Goal: Task Accomplishment & Management: Manage account settings

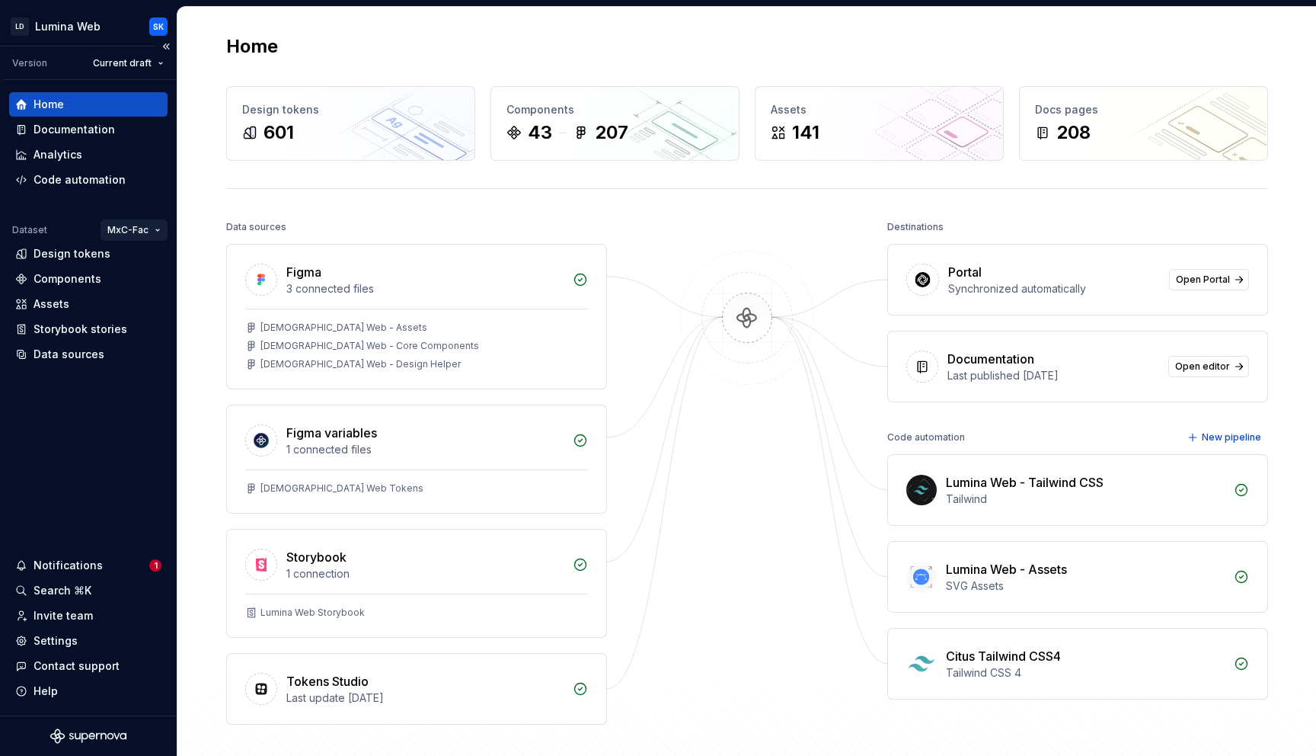
click at [135, 223] on html "LD Lumina Web SK Version Current draft Home Documentation Analytics Code automa…" at bounding box center [658, 378] width 1316 height 756
click at [160, 338] on div "Manage datasets" at bounding box center [179, 339] width 99 height 15
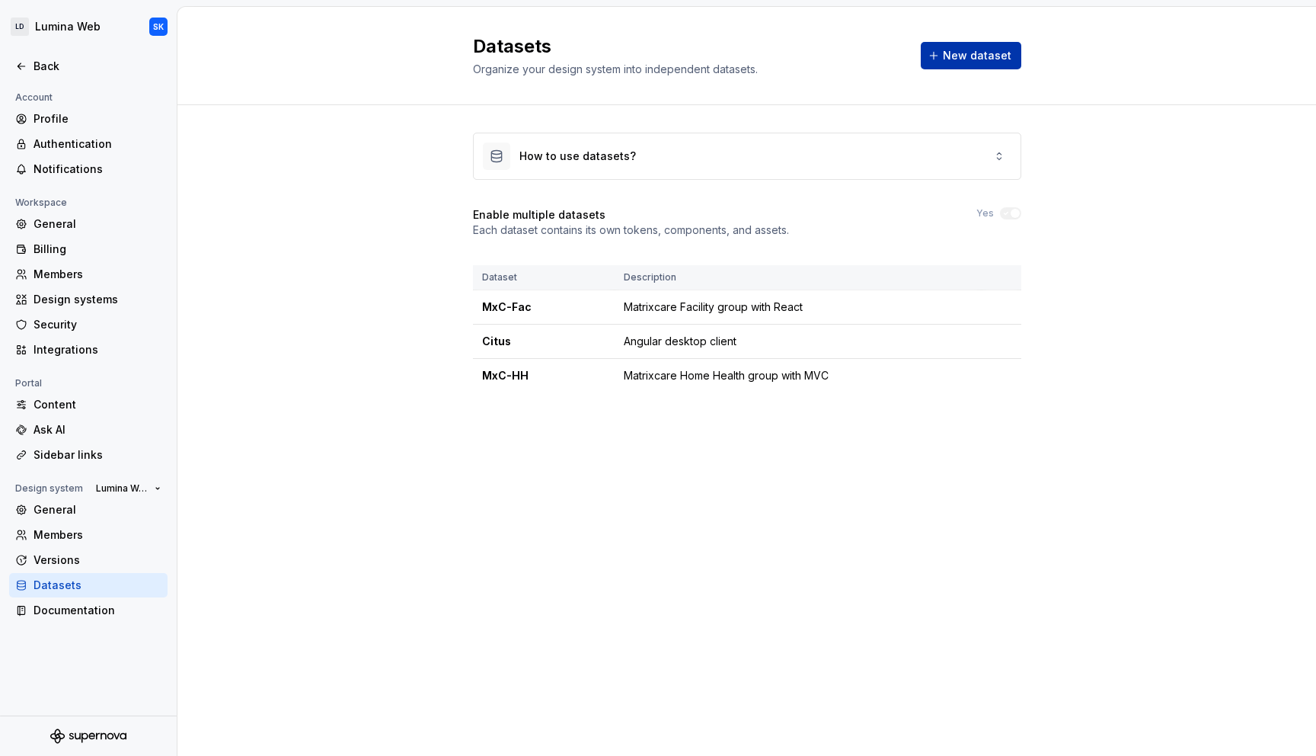
click at [983, 68] on button "New dataset" at bounding box center [971, 55] width 101 height 27
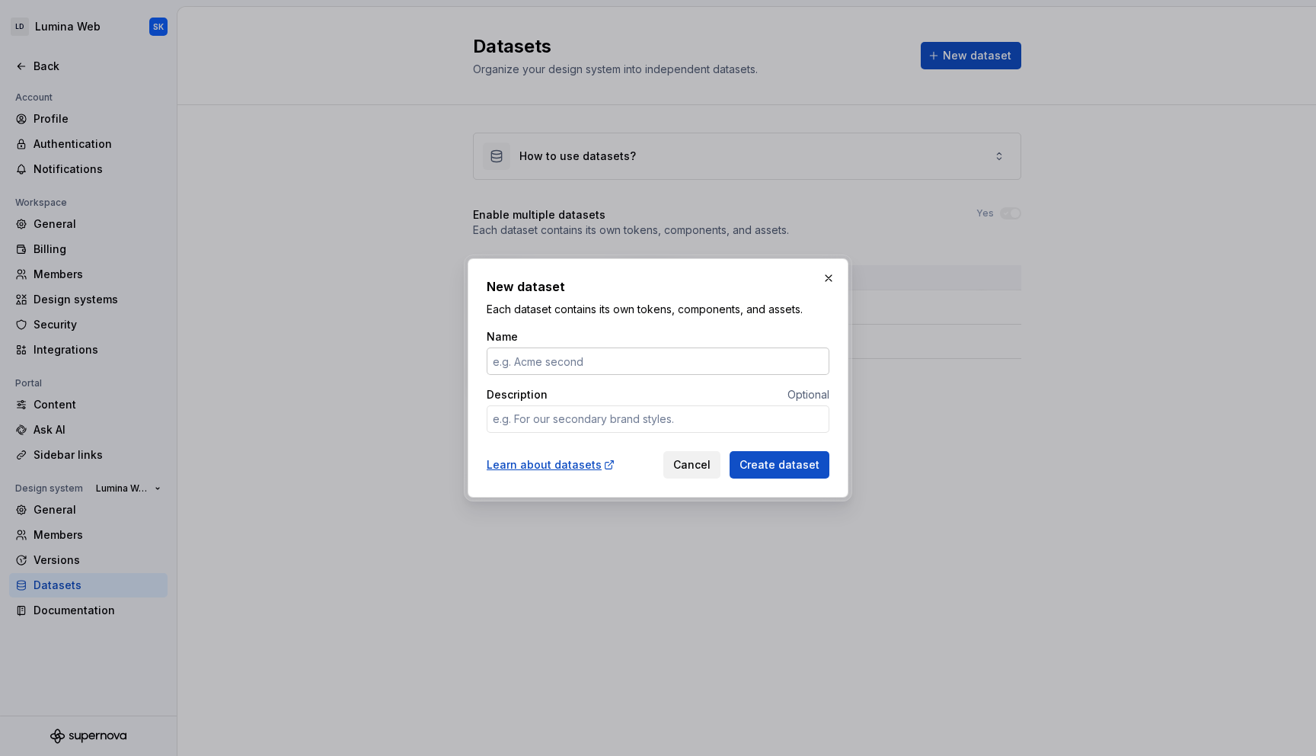
type input "T"
type textarea "*"
type input "Test"
type textarea "*"
click at [637, 417] on textarea "Description" at bounding box center [658, 418] width 343 height 27
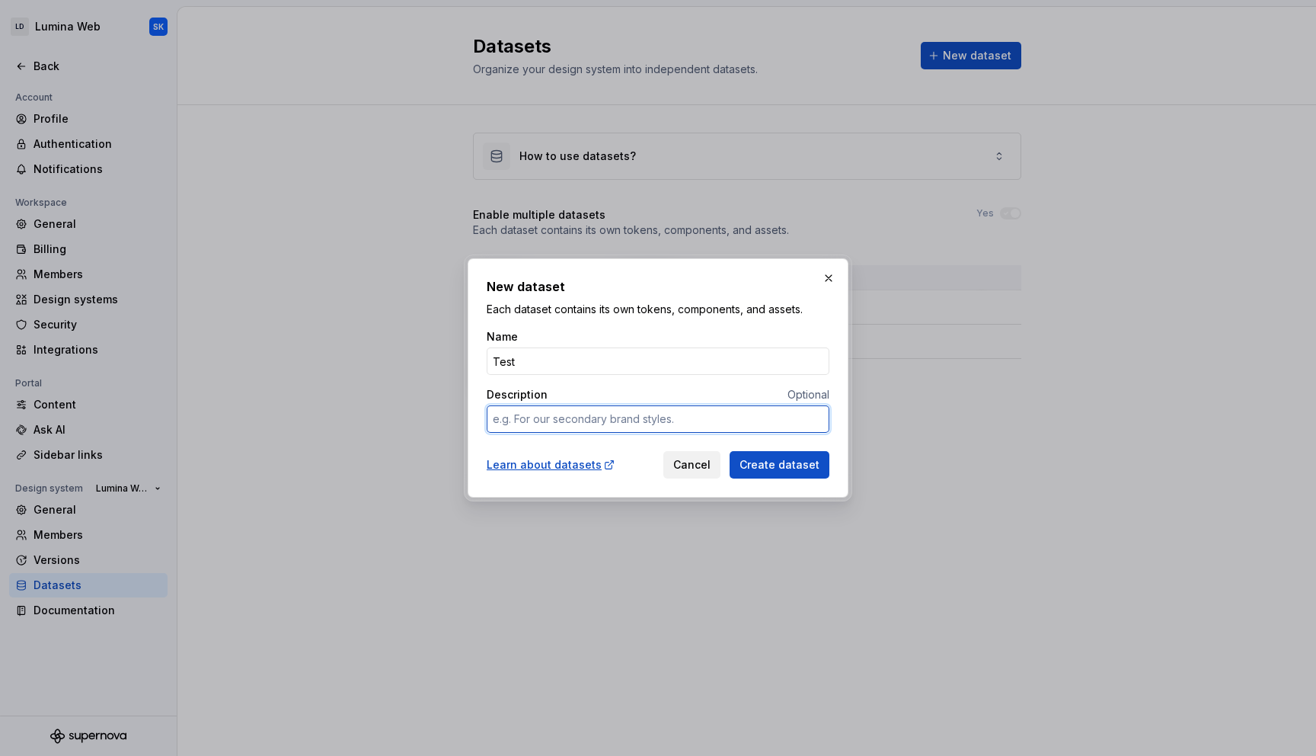
type textarea "N"
type textarea "*"
type textarea "Ne"
type textarea "*"
type textarea "New"
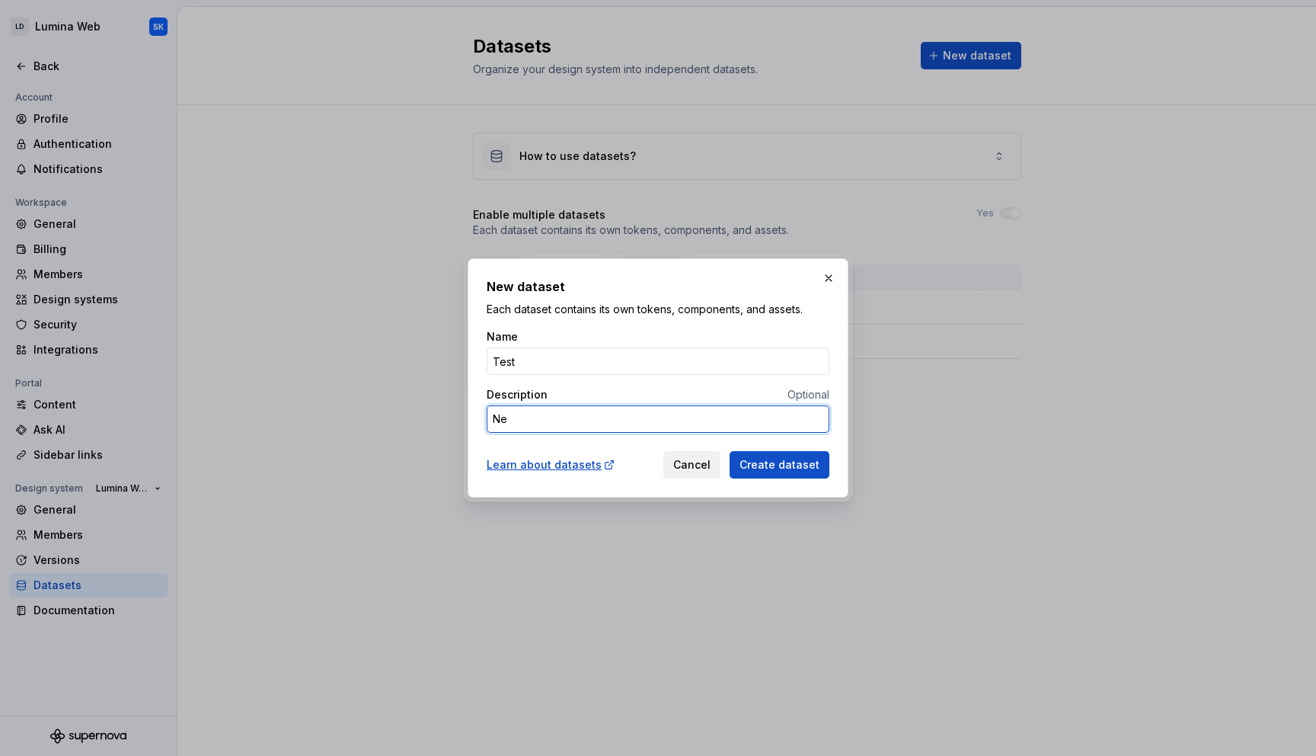
type textarea "*"
type textarea "New"
type textarea "*"
type textarea "L"
type textarea "*"
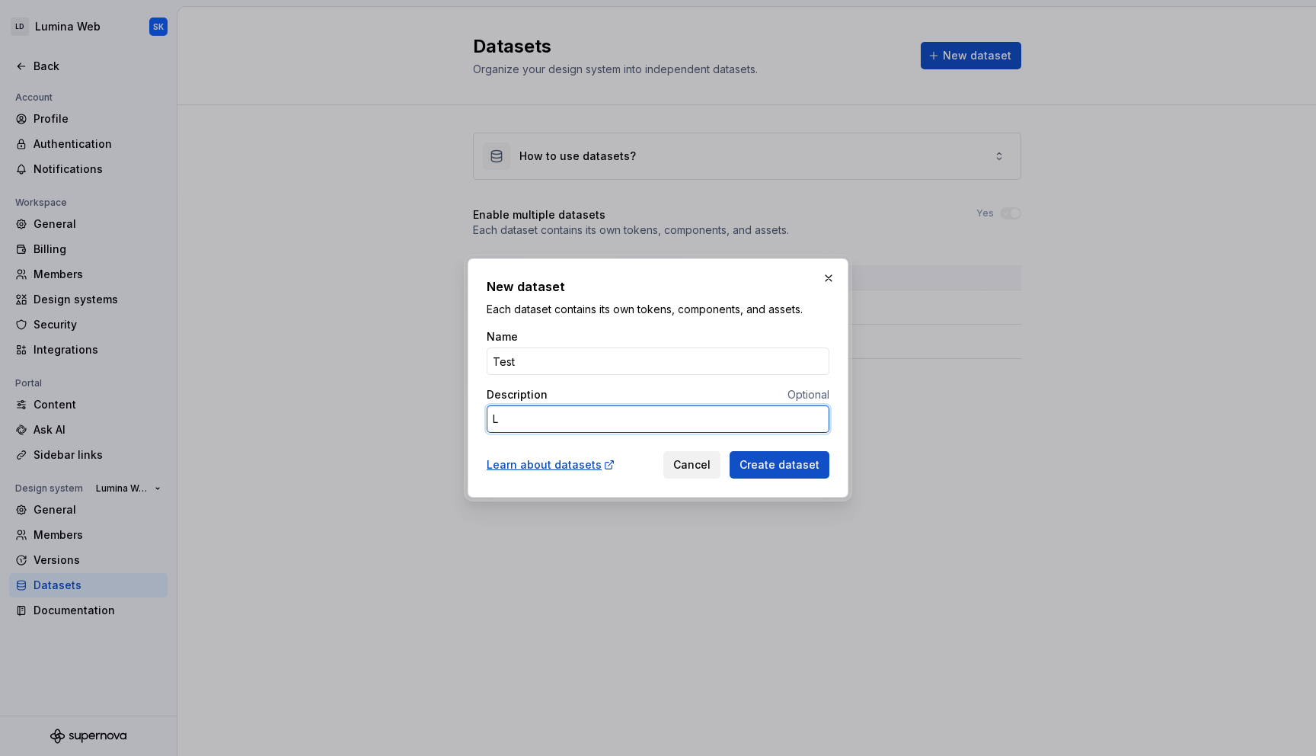
type textarea "Lu"
type textarea "*"
type textarea "[PERSON_NAME]"
type textarea "*"
type textarea "Lumi"
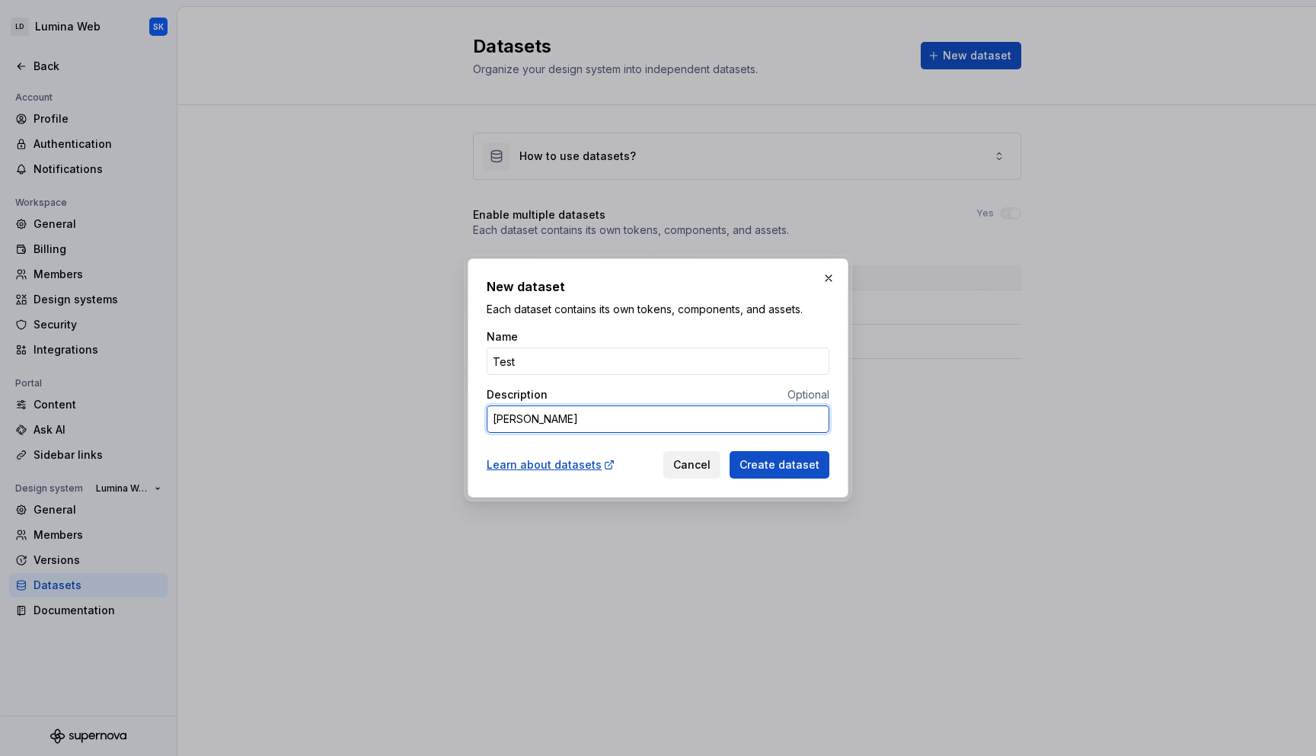
type textarea "*"
type textarea "Lumin"
type textarea "*"
type textarea "Lumina"
type textarea "*"
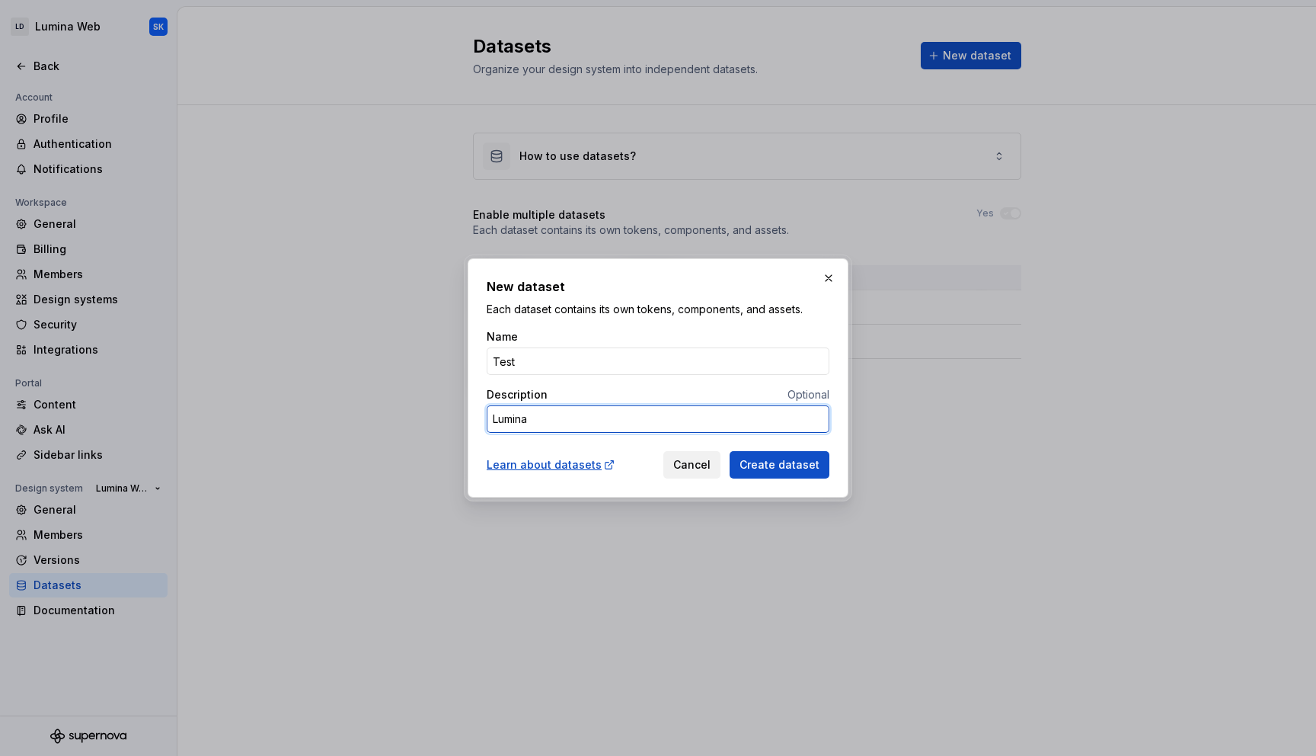
type textarea "Lumina"
type textarea "*"
type textarea "NLumina"
type textarea "*"
type textarea "NeLumina"
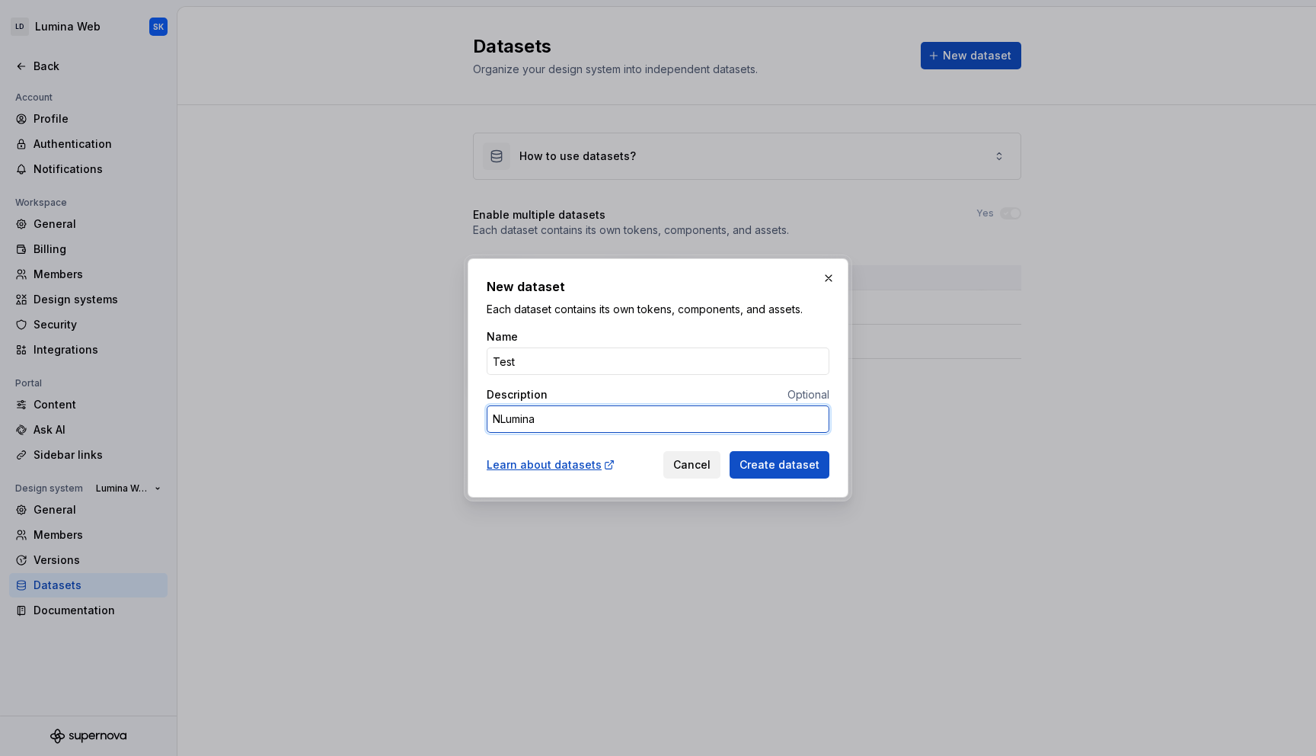
type textarea "*"
type textarea "NewLumina"
type textarea "*"
type textarea "New Lumina"
type textarea "*"
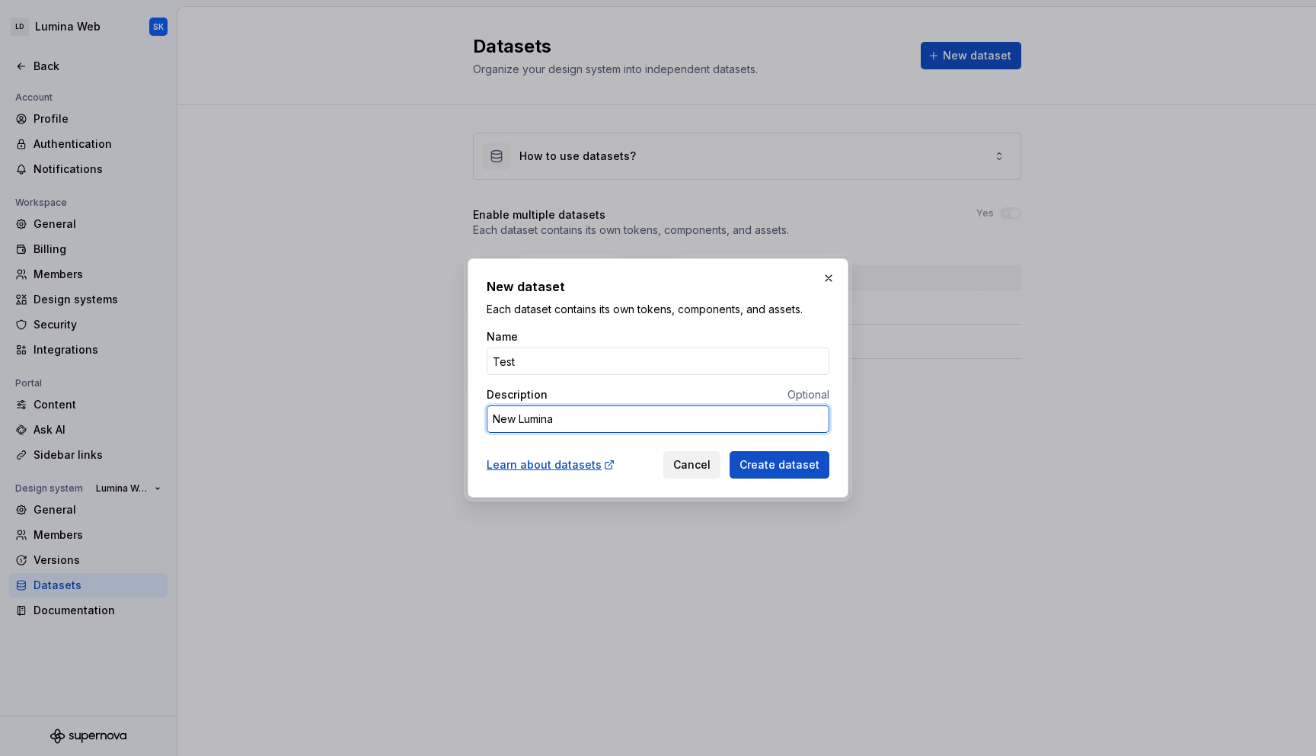
type textarea "New Lumina T"
type textarea "*"
type textarea "New Lumina Th"
type textarea "*"
type textarea "New Lumina The"
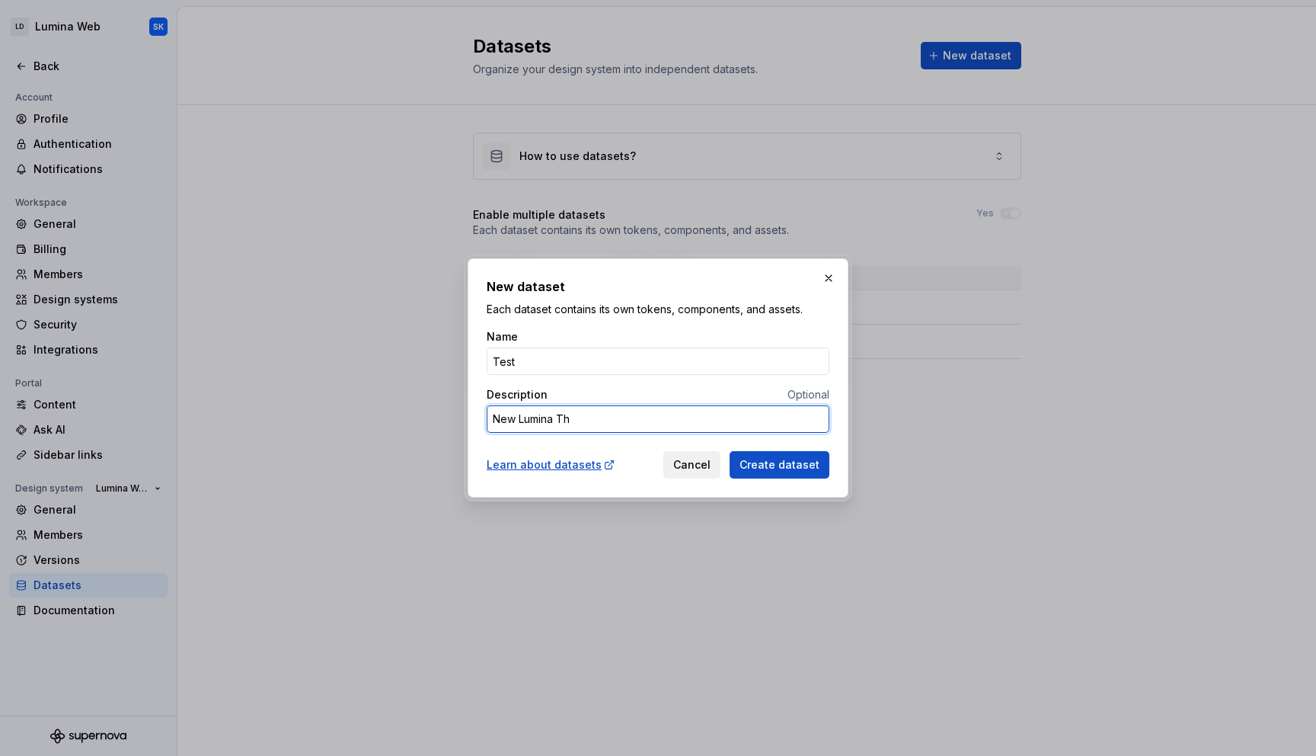
type textarea "*"
type textarea "New Lumina Them"
type textarea "*"
type textarea "New Lumina Theme"
type textarea "*"
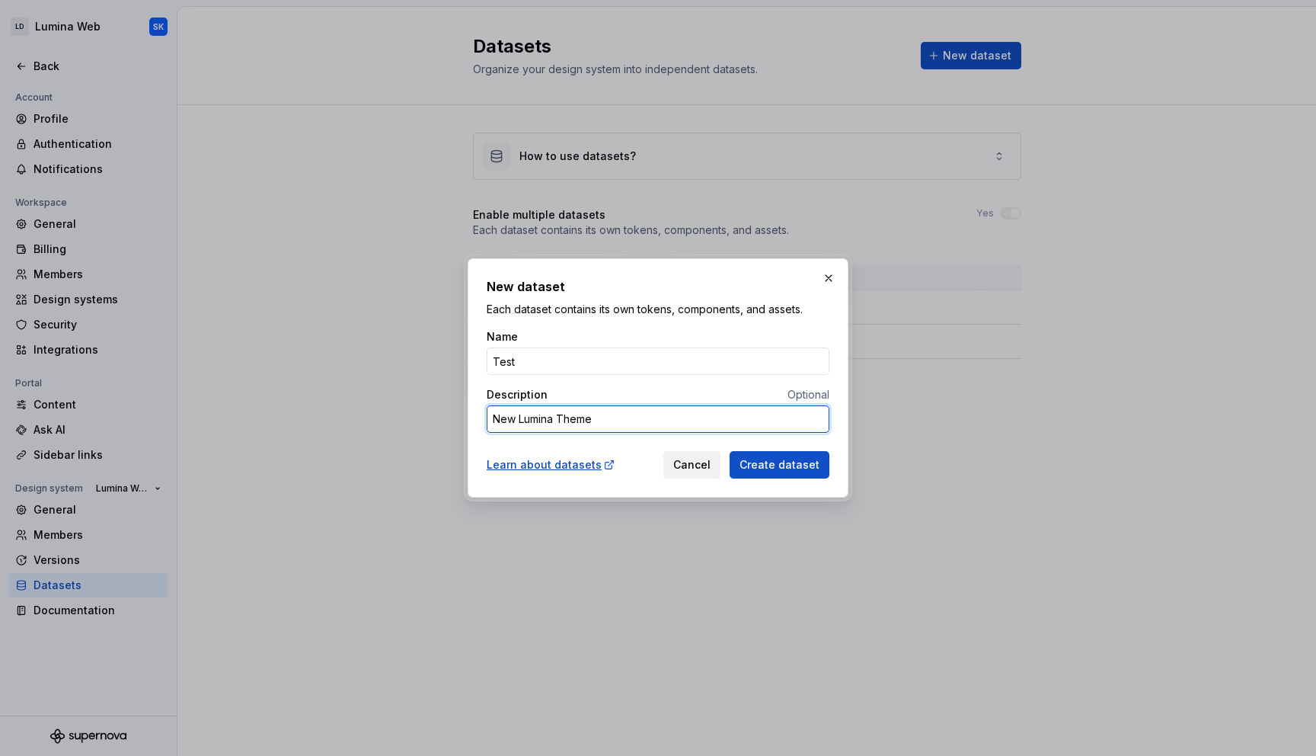
type textarea "New Lumina Themes"
type textarea "*"
type textarea "New Lumina t"
type textarea "*"
type textarea "New Lumina th"
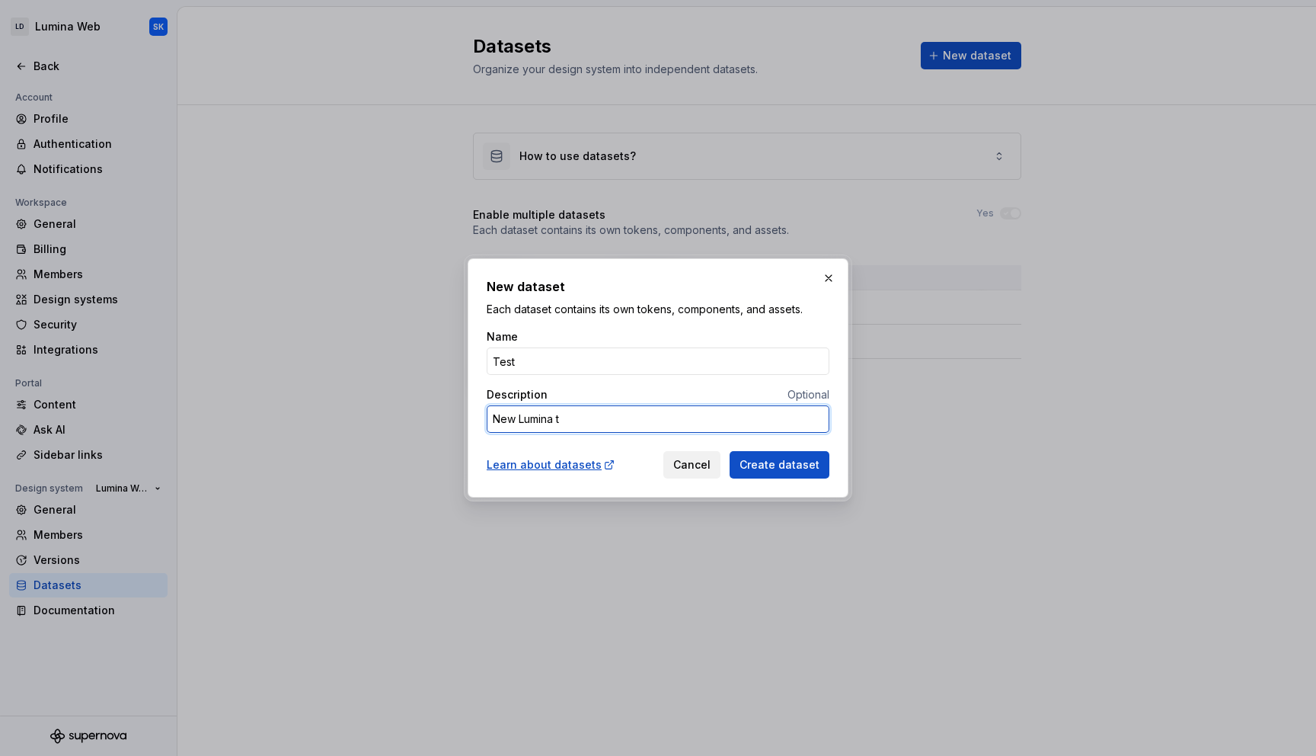
type textarea "*"
type textarea "New Lumina thm"
type textarea "*"
type textarea "New Lumina th"
type textarea "*"
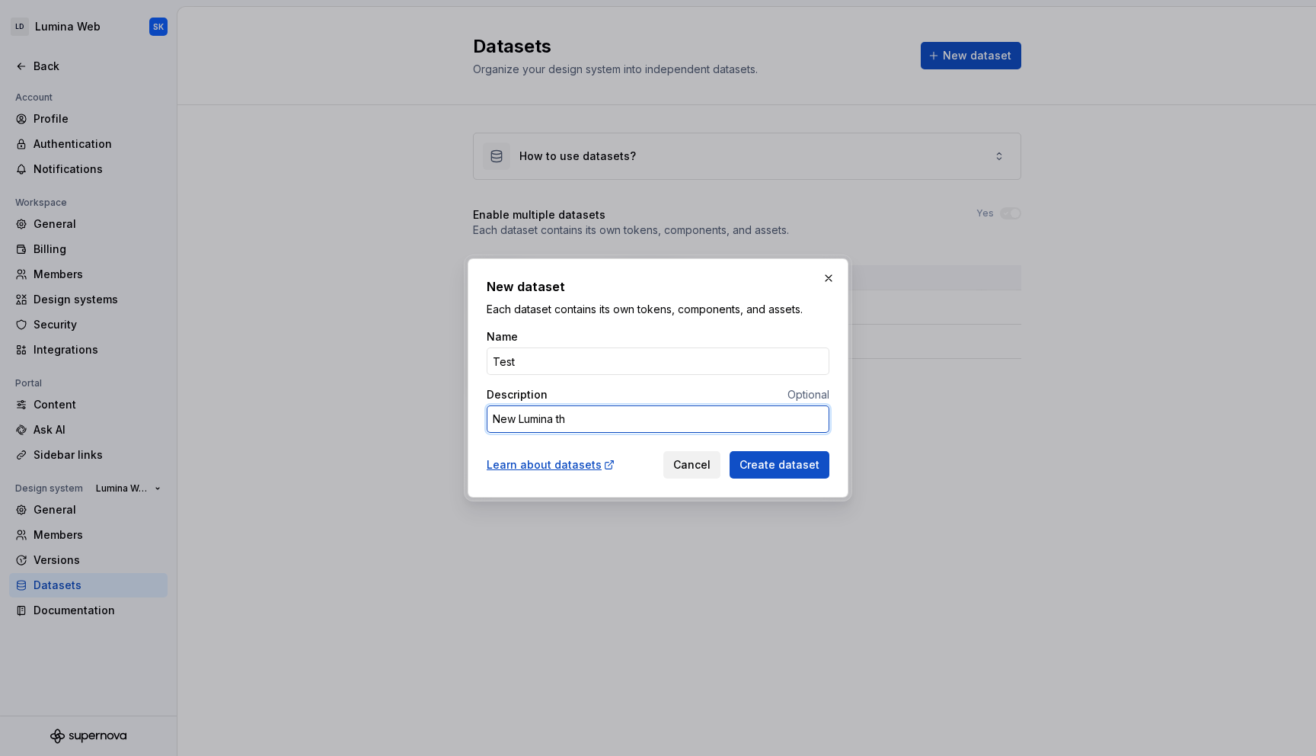
type textarea "New Lumina the"
type textarea "*"
type textarea "New Lumina them"
type textarea "*"
type textarea "New Lumina theme"
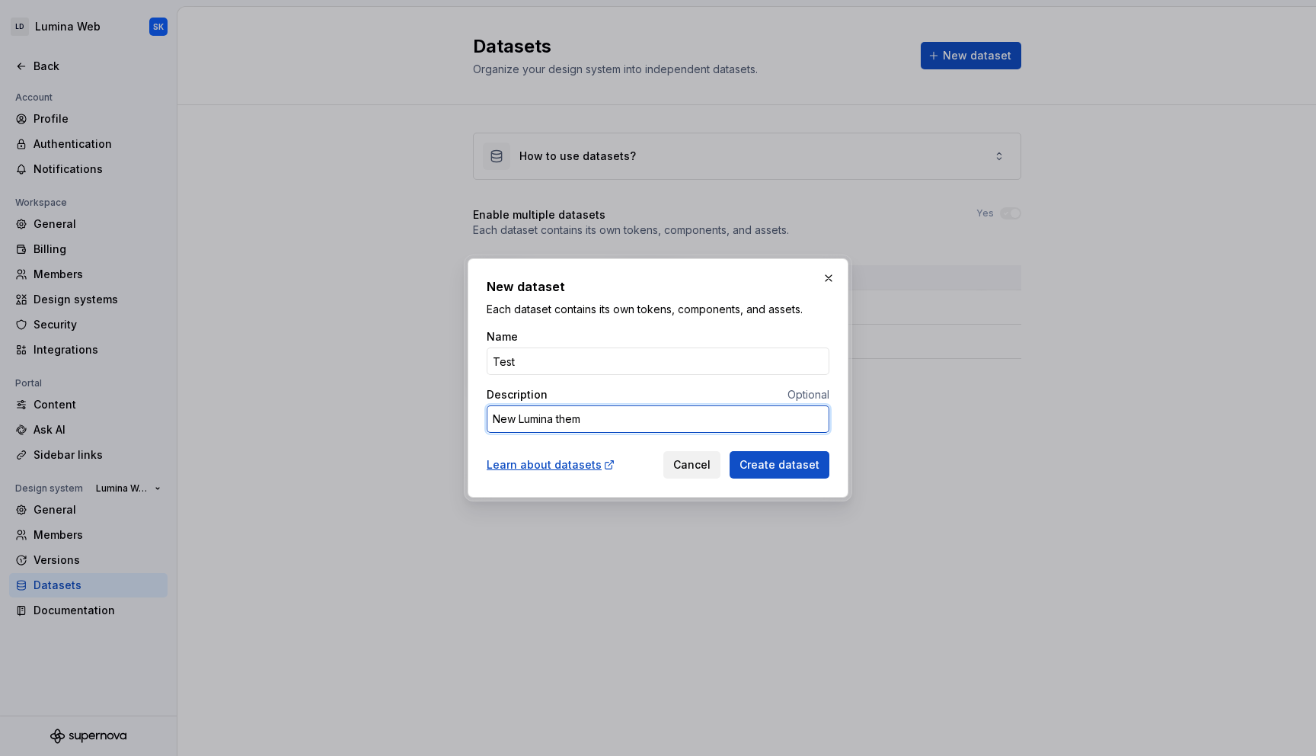
type textarea "*"
type textarea "New Lumina themes"
type textarea "*"
type textarea "New Lumina themes"
click at [782, 460] on span "Create dataset" at bounding box center [780, 464] width 80 height 15
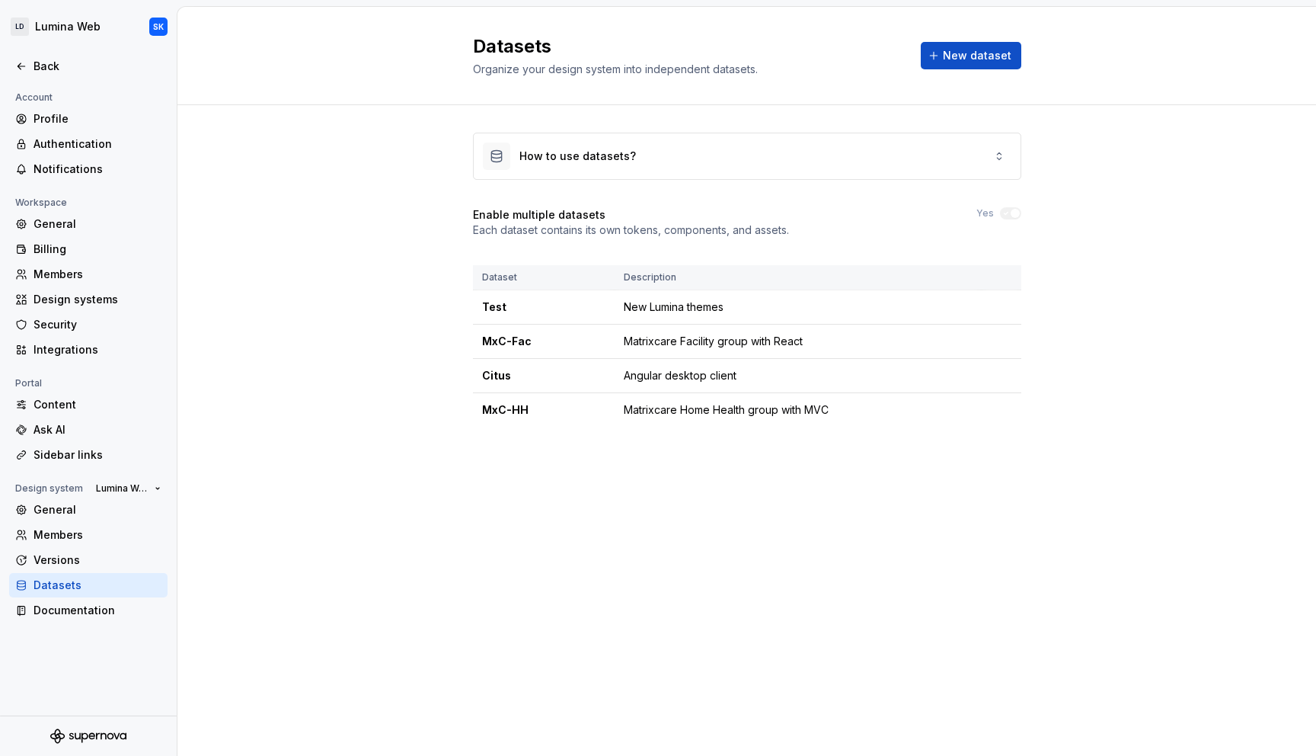
click at [408, 184] on div "How to use datasets? Enable multiple datasets Each dataset contains its own tok…" at bounding box center [746, 294] width 1139 height 379
click at [117, 411] on div "Content" at bounding box center [98, 404] width 128 height 15
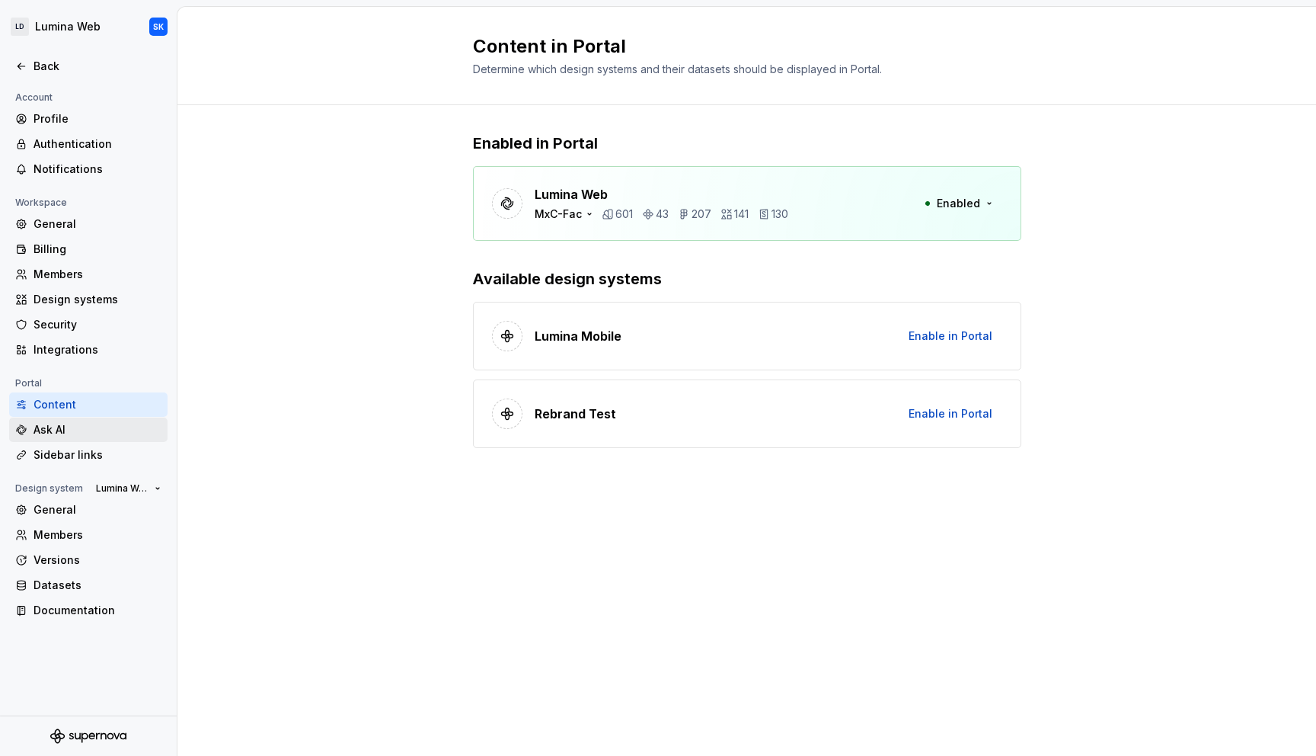
click at [110, 434] on div "Ask AI" at bounding box center [98, 429] width 128 height 15
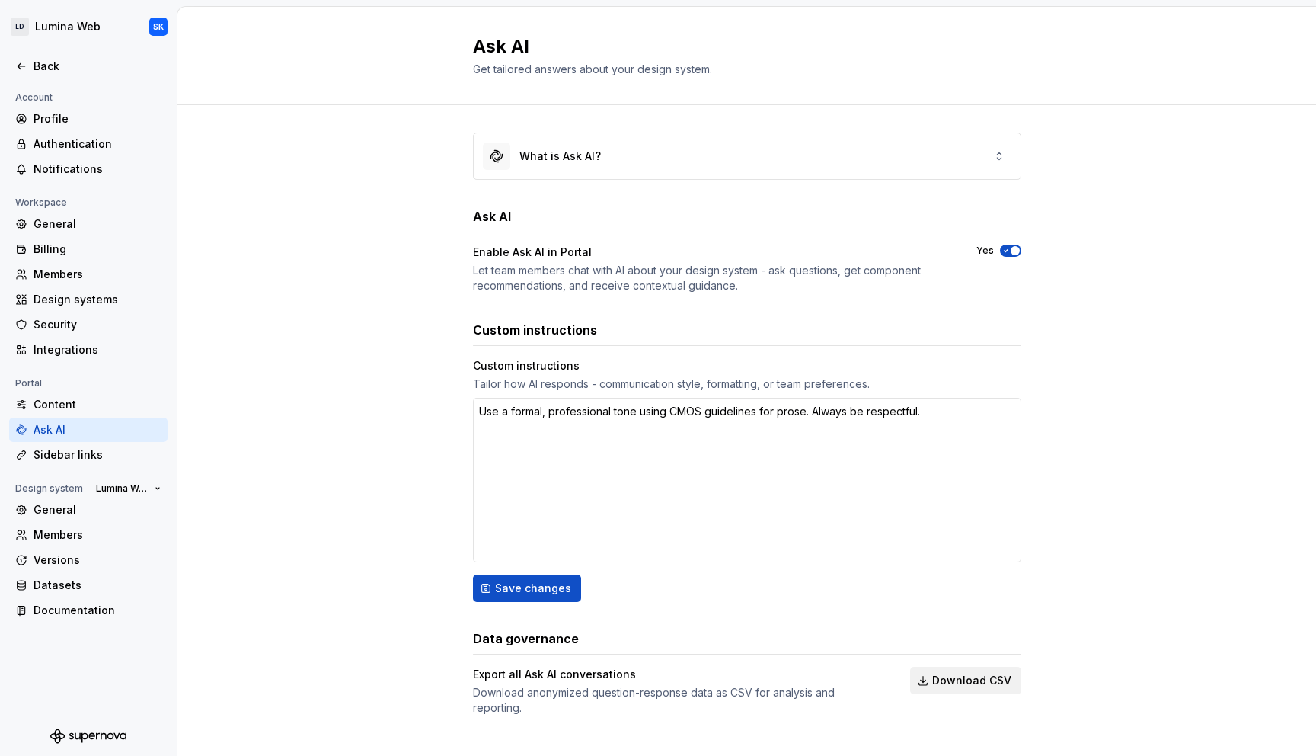
type textarea "*"
click at [111, 457] on div "Sidebar links" at bounding box center [98, 454] width 128 height 15
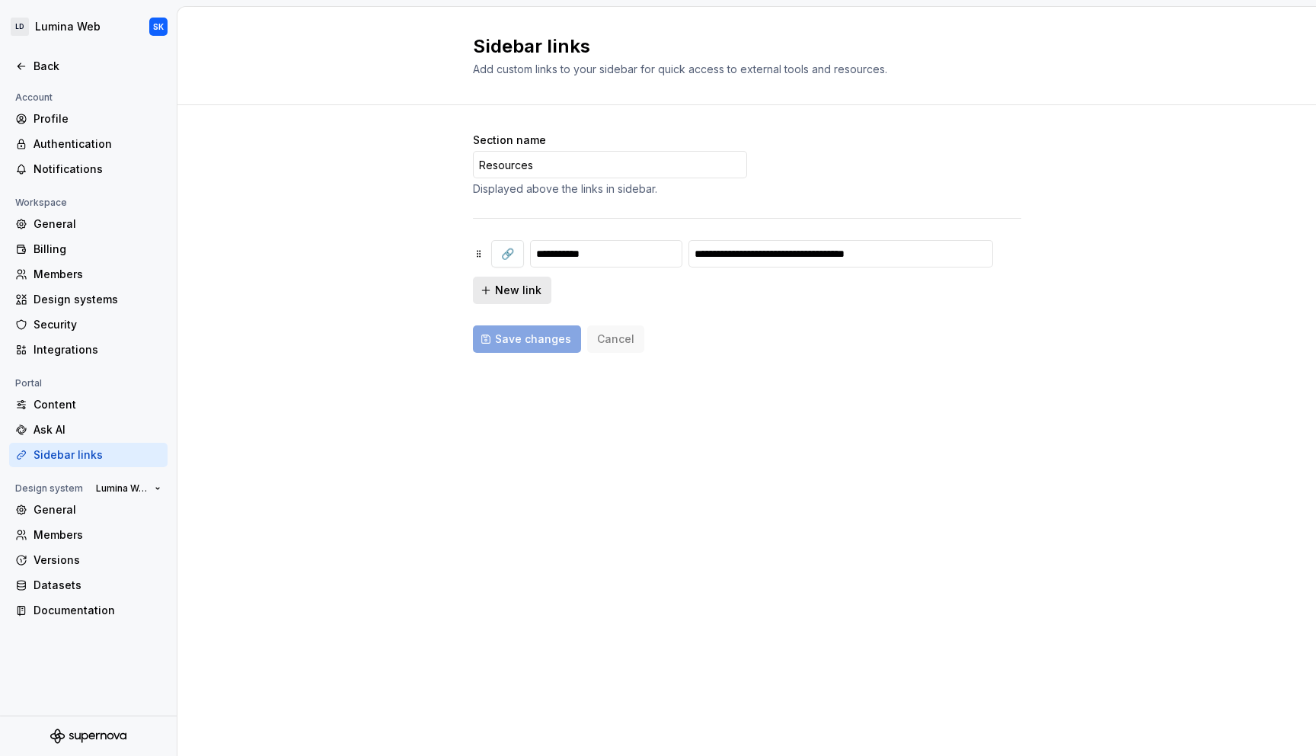
click at [515, 295] on span "New link" at bounding box center [518, 290] width 46 height 15
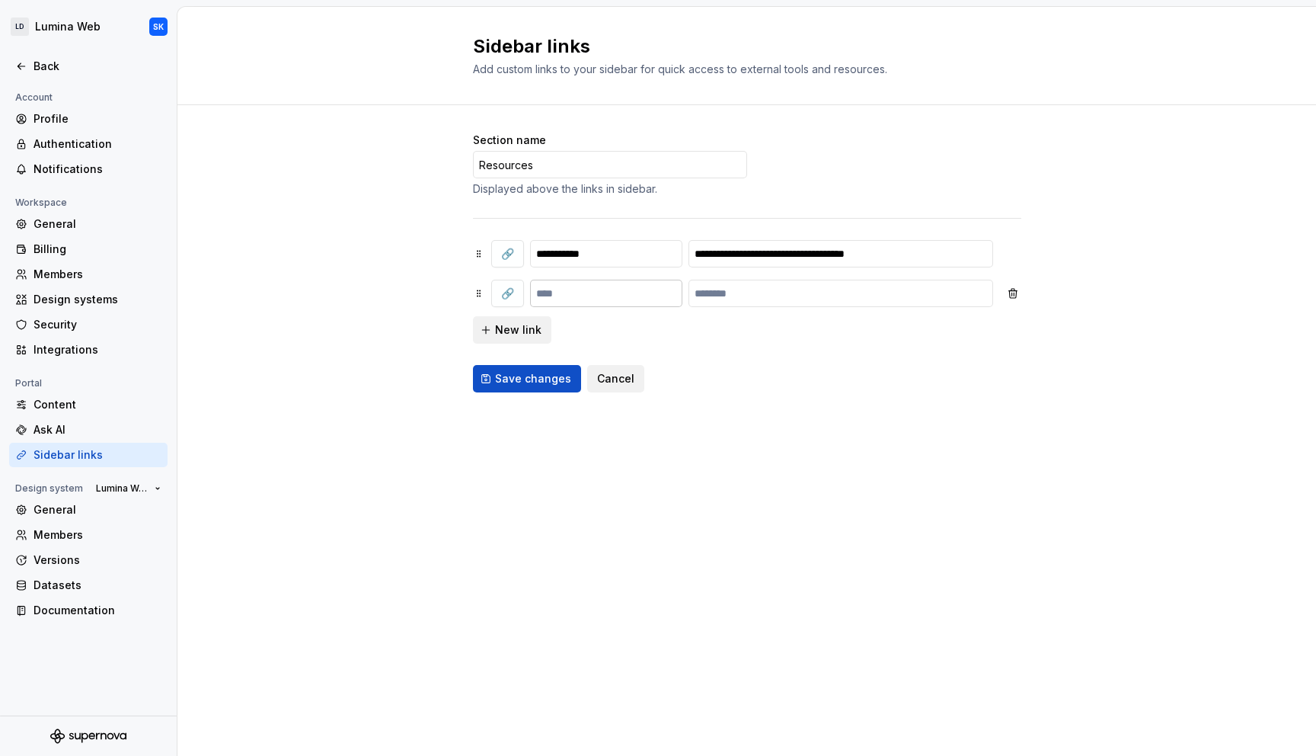
click at [574, 300] on input "text" at bounding box center [606, 293] width 152 height 27
click at [511, 294] on button "🔗" at bounding box center [507, 293] width 33 height 27
type input "*****"
click at [577, 282] on input "text" at bounding box center [606, 293] width 152 height 27
type input "*"
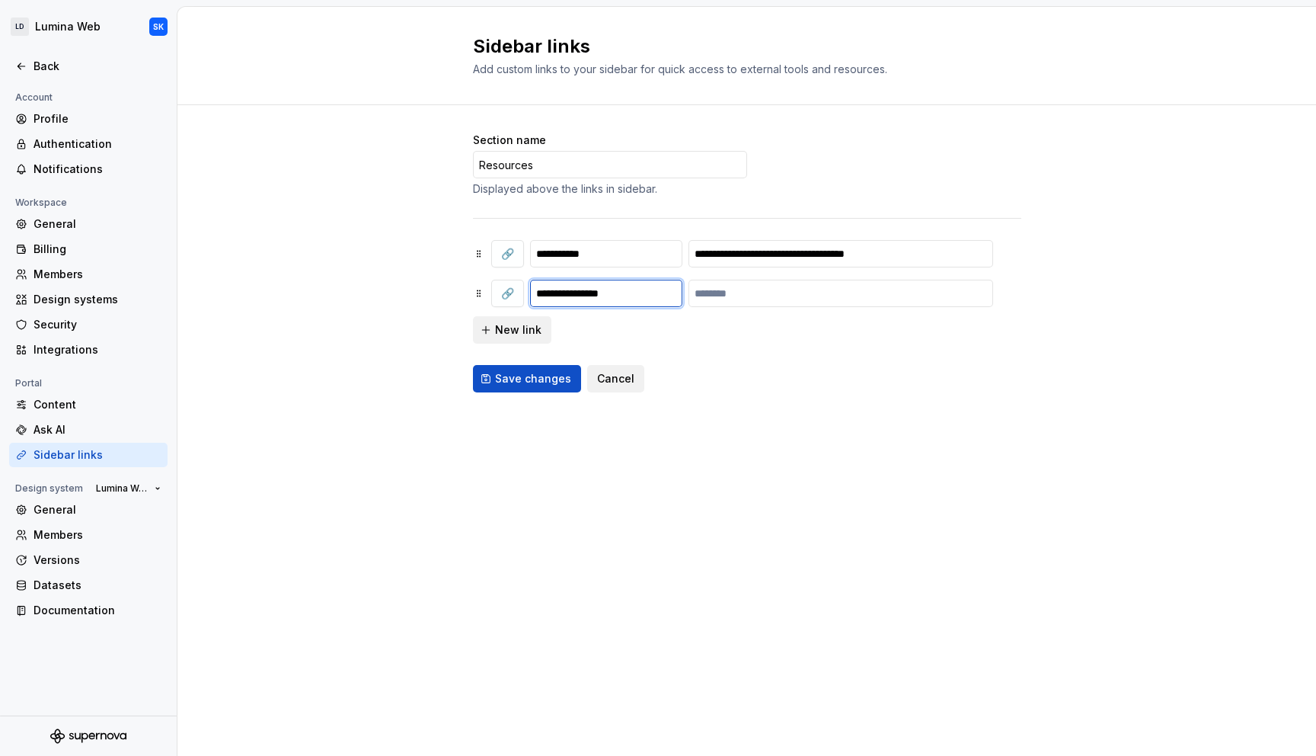
type input "**********"
click at [756, 297] on input "text" at bounding box center [841, 293] width 305 height 27
paste input "**********"
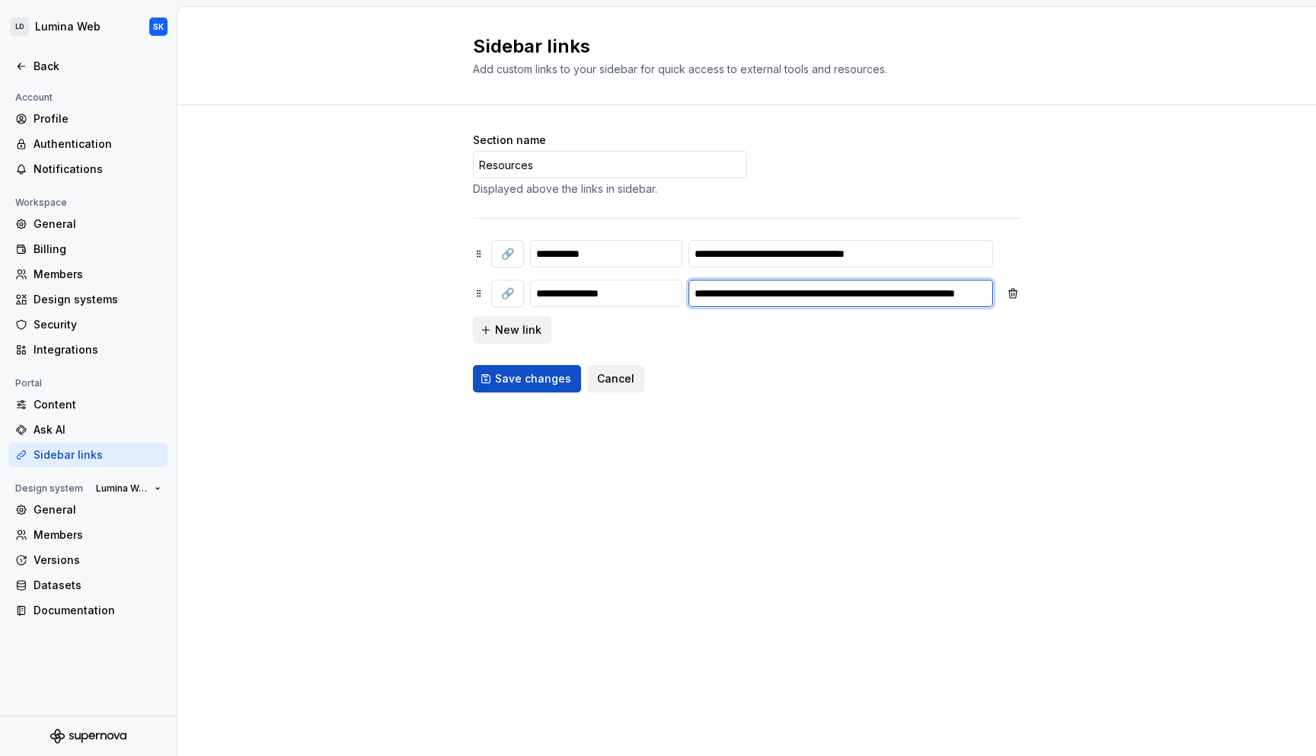
scroll to position [0, 71]
type input "**********"
click at [791, 357] on div "**********" at bounding box center [747, 263] width 548 height 260
drag, startPoint x: 588, startPoint y: 296, endPoint x: 477, endPoint y: 296, distance: 111.2
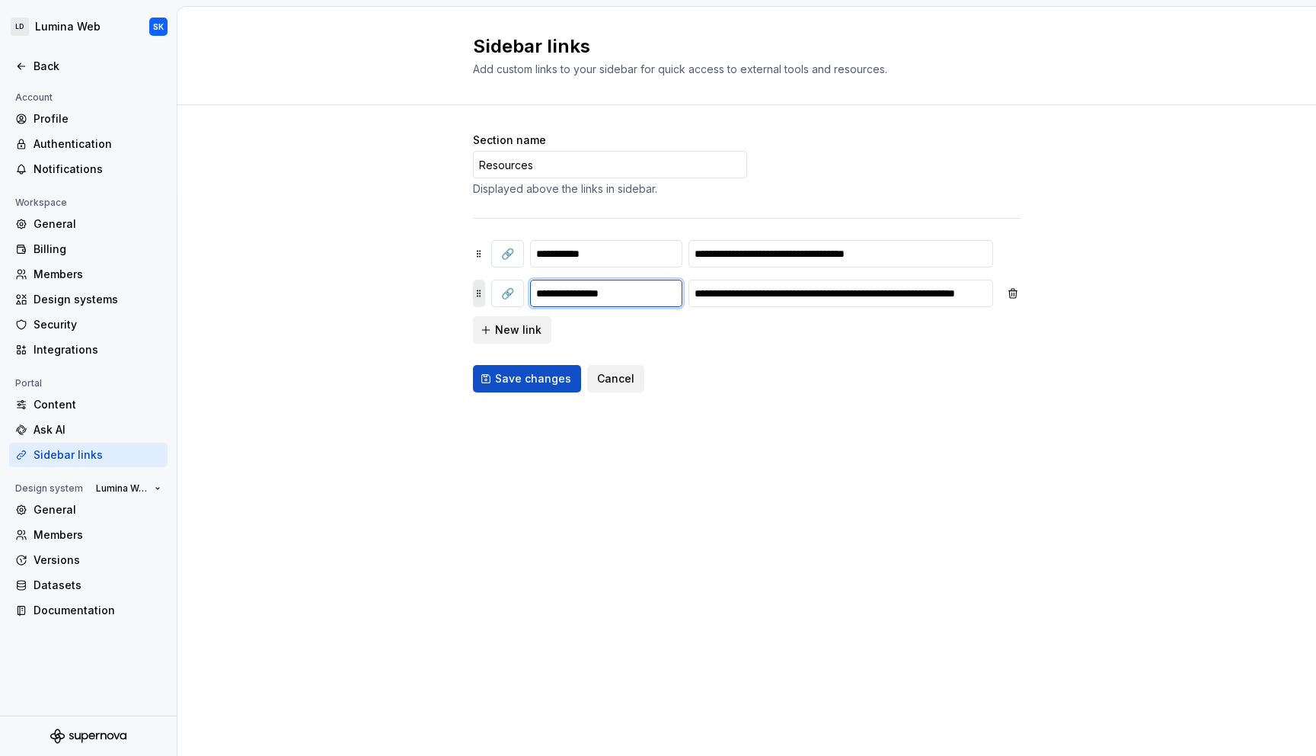
click at [477, 296] on div "**********" at bounding box center [747, 293] width 548 height 27
click at [617, 296] on input "**********" at bounding box center [606, 293] width 152 height 27
click at [676, 320] on div "**********" at bounding box center [747, 292] width 548 height 104
drag, startPoint x: 574, startPoint y: 292, endPoint x: 513, endPoint y: 298, distance: 62.0
click at [513, 298] on div "**********" at bounding box center [747, 293] width 548 height 27
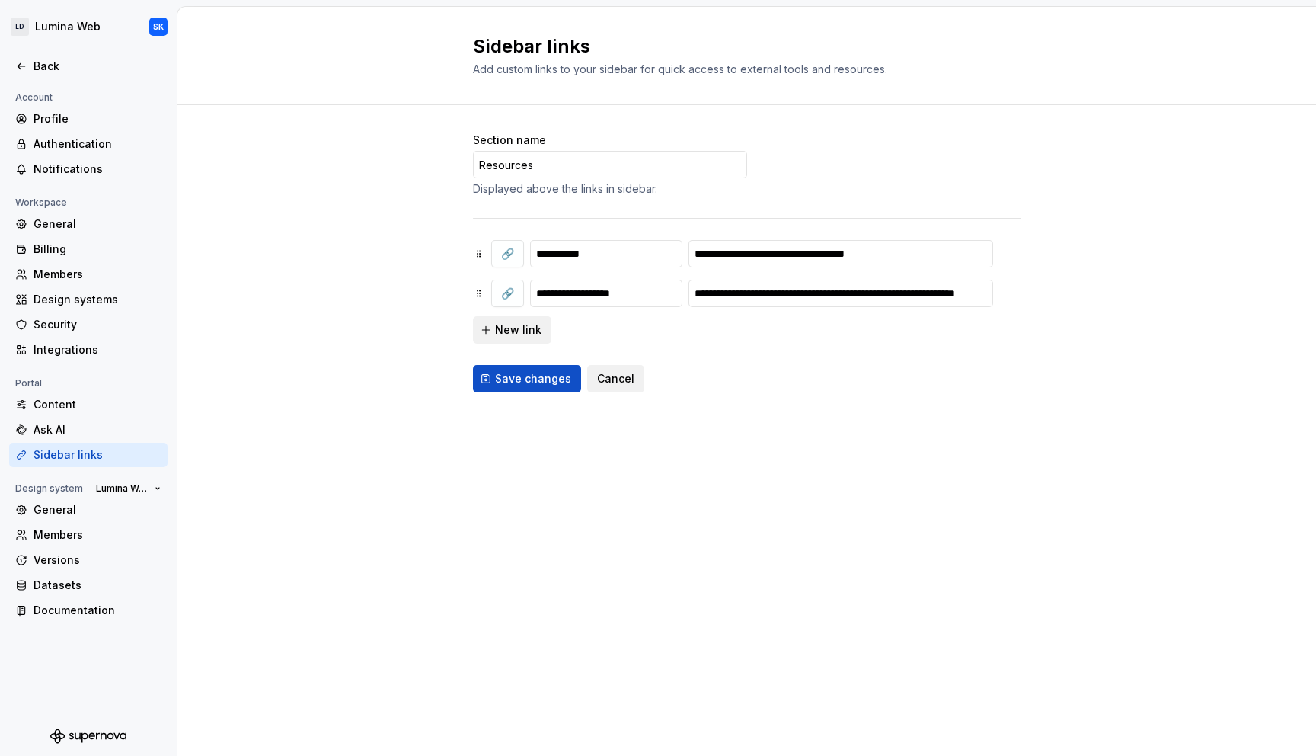
click at [665, 321] on div "**********" at bounding box center [747, 292] width 548 height 104
click at [574, 294] on input "**********" at bounding box center [606, 293] width 152 height 27
type input "**********"
click at [699, 328] on div "**********" at bounding box center [747, 292] width 548 height 104
click at [548, 376] on span "Save changes" at bounding box center [533, 378] width 76 height 15
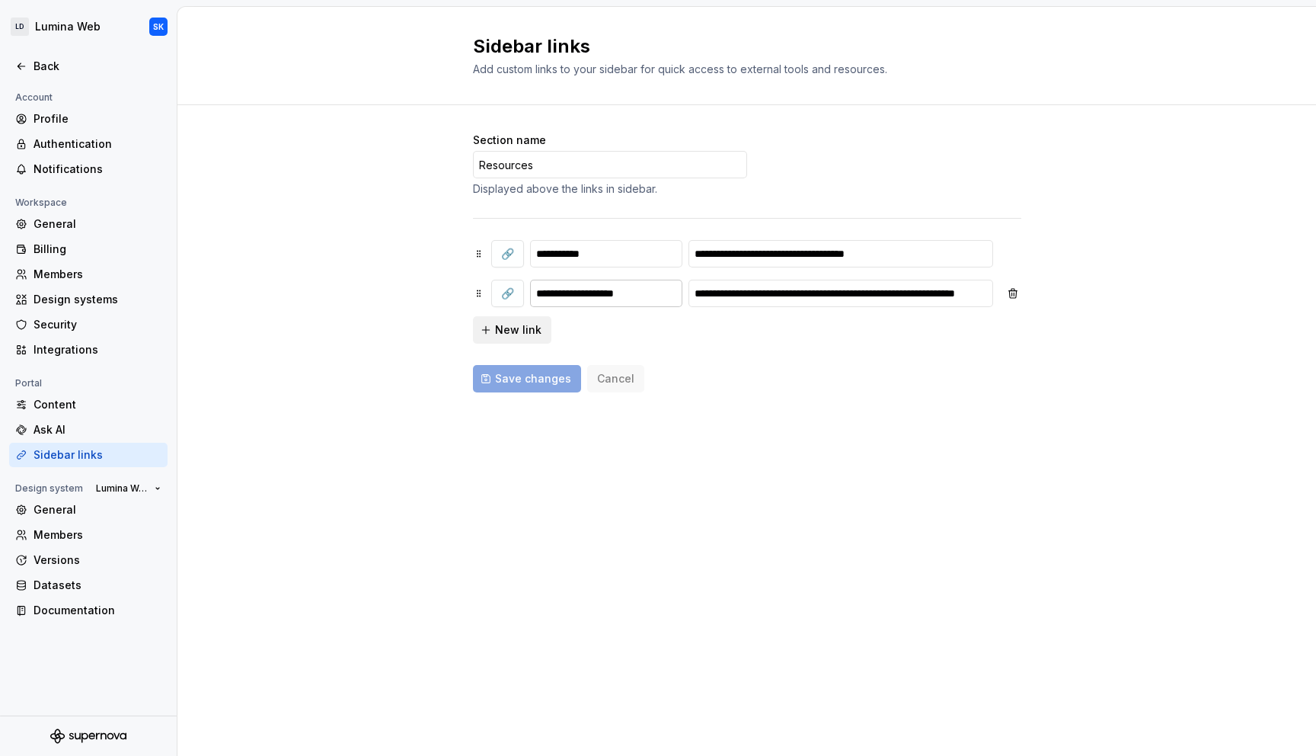
click at [607, 291] on input "**********" at bounding box center [606, 293] width 152 height 27
type input "**********"
click at [531, 376] on span "Save changes" at bounding box center [533, 378] width 76 height 15
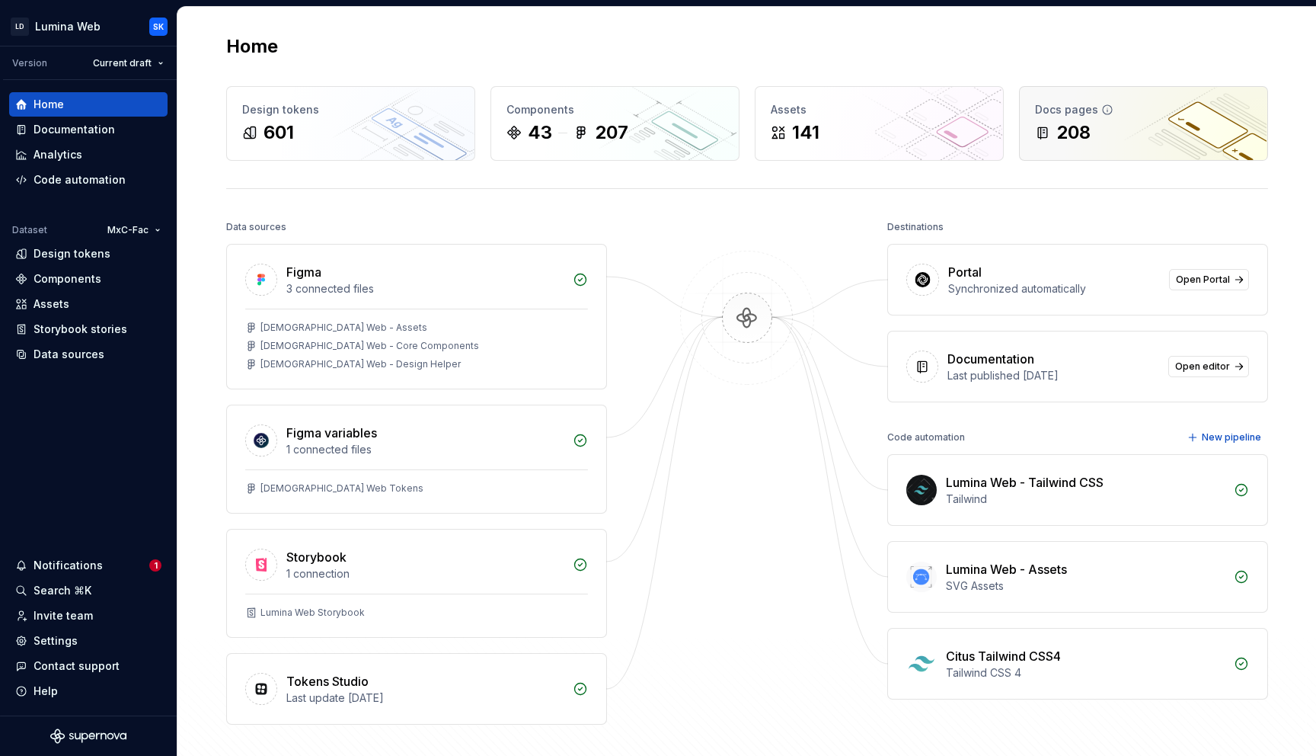
click at [1154, 124] on div "208" at bounding box center [1143, 132] width 217 height 24
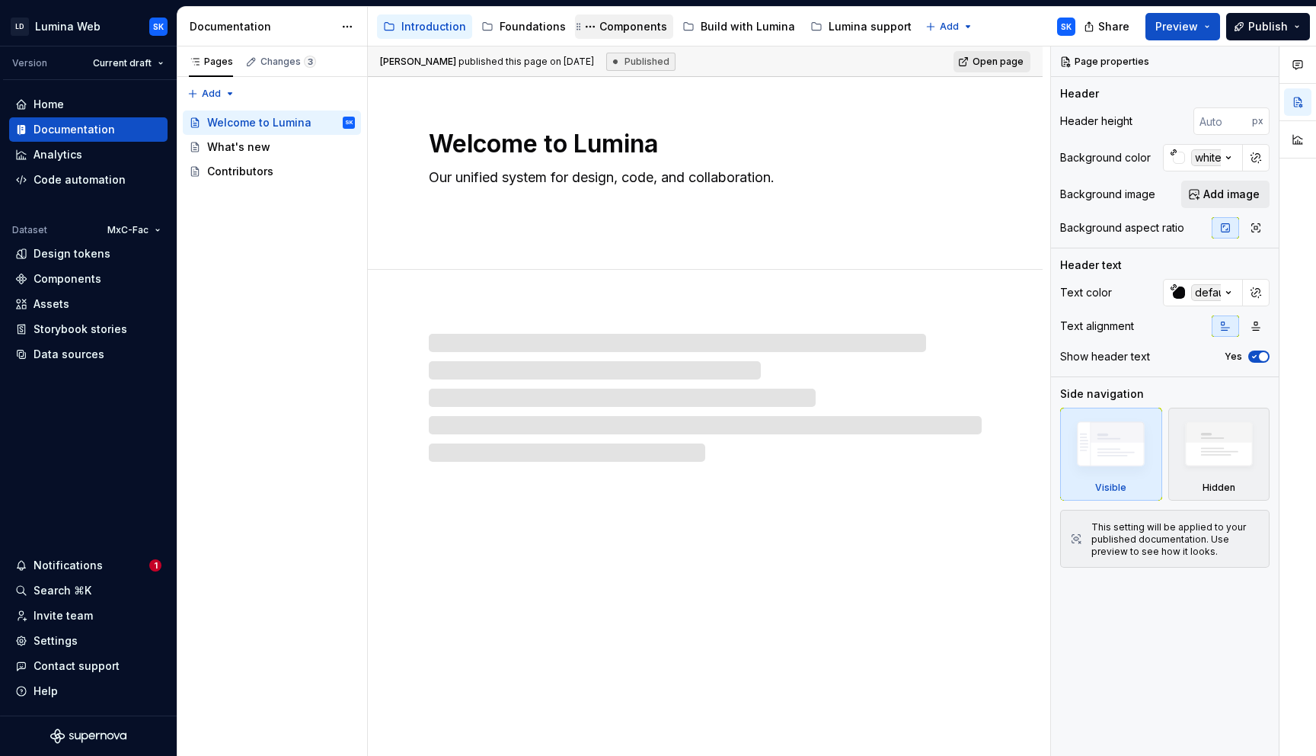
click at [640, 28] on div "Components" at bounding box center [634, 26] width 68 height 15
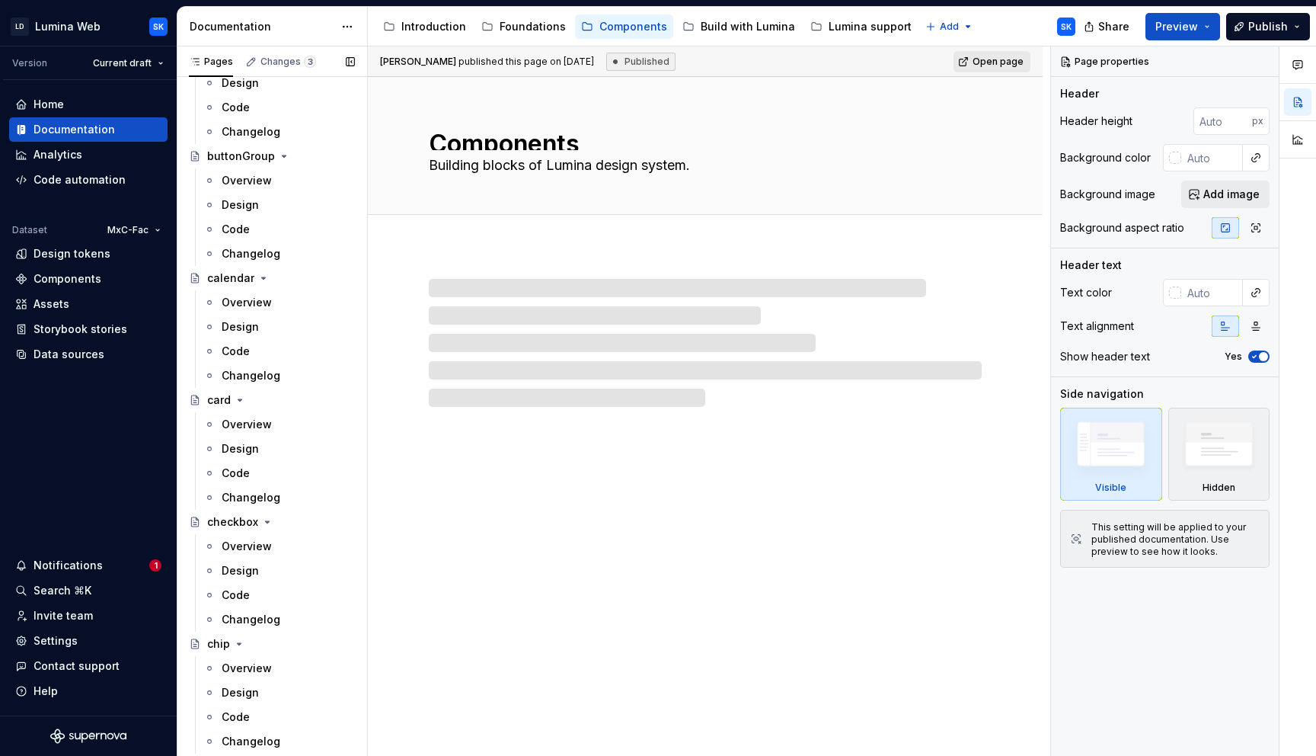
scroll to position [655, 0]
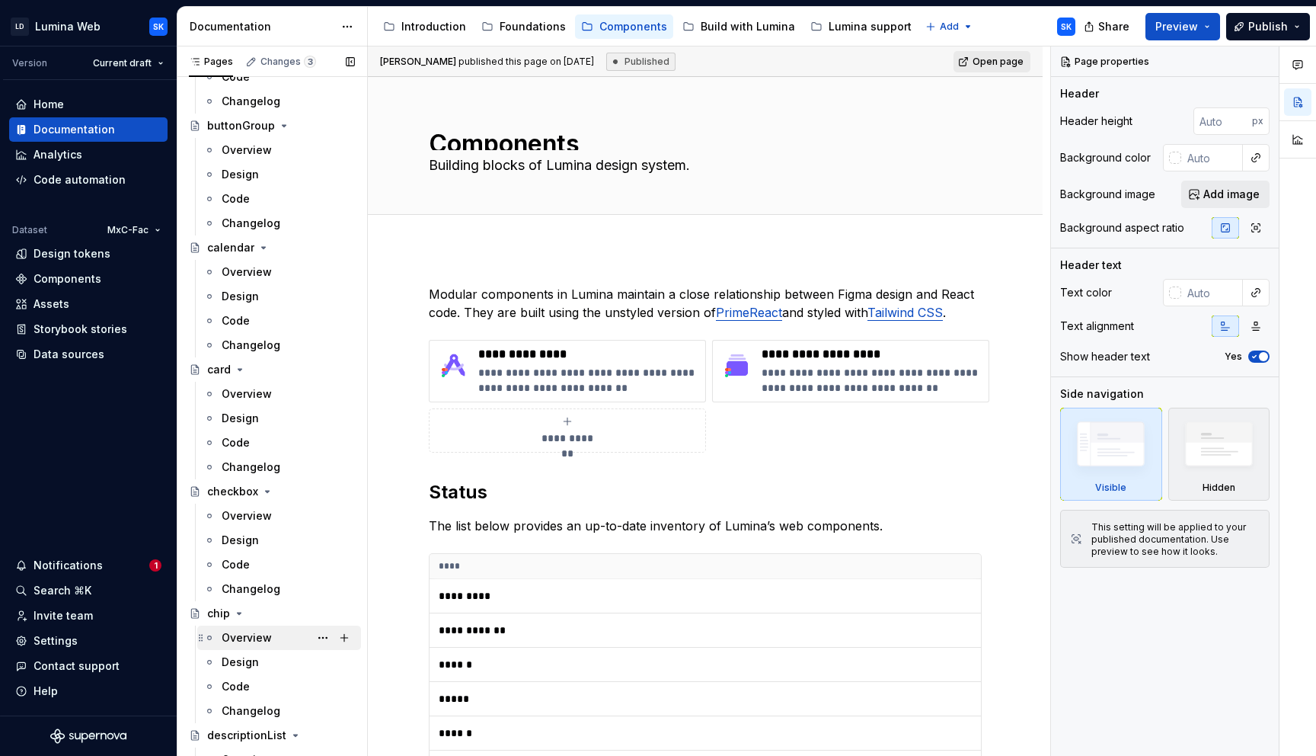
click at [264, 635] on div "Overview" at bounding box center [247, 637] width 50 height 15
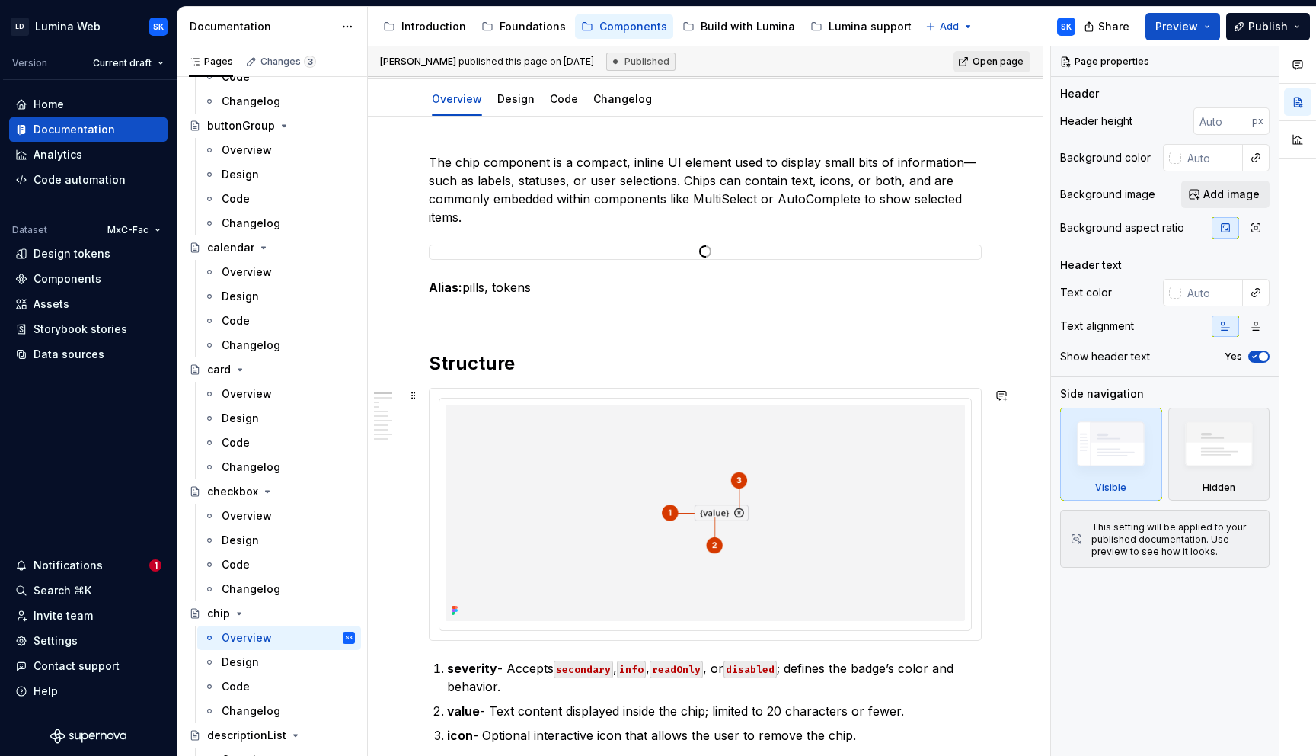
scroll to position [187, 0]
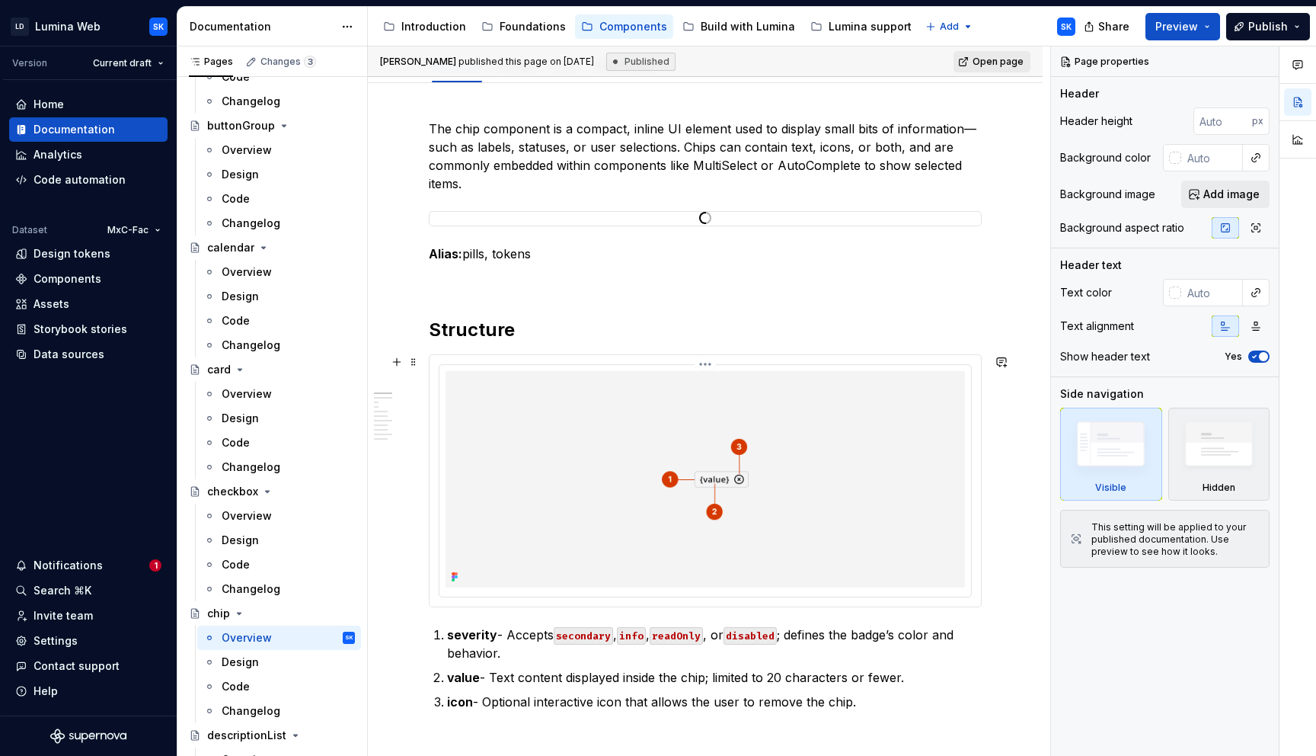
click at [810, 457] on img at bounding box center [706, 479] width 520 height 216
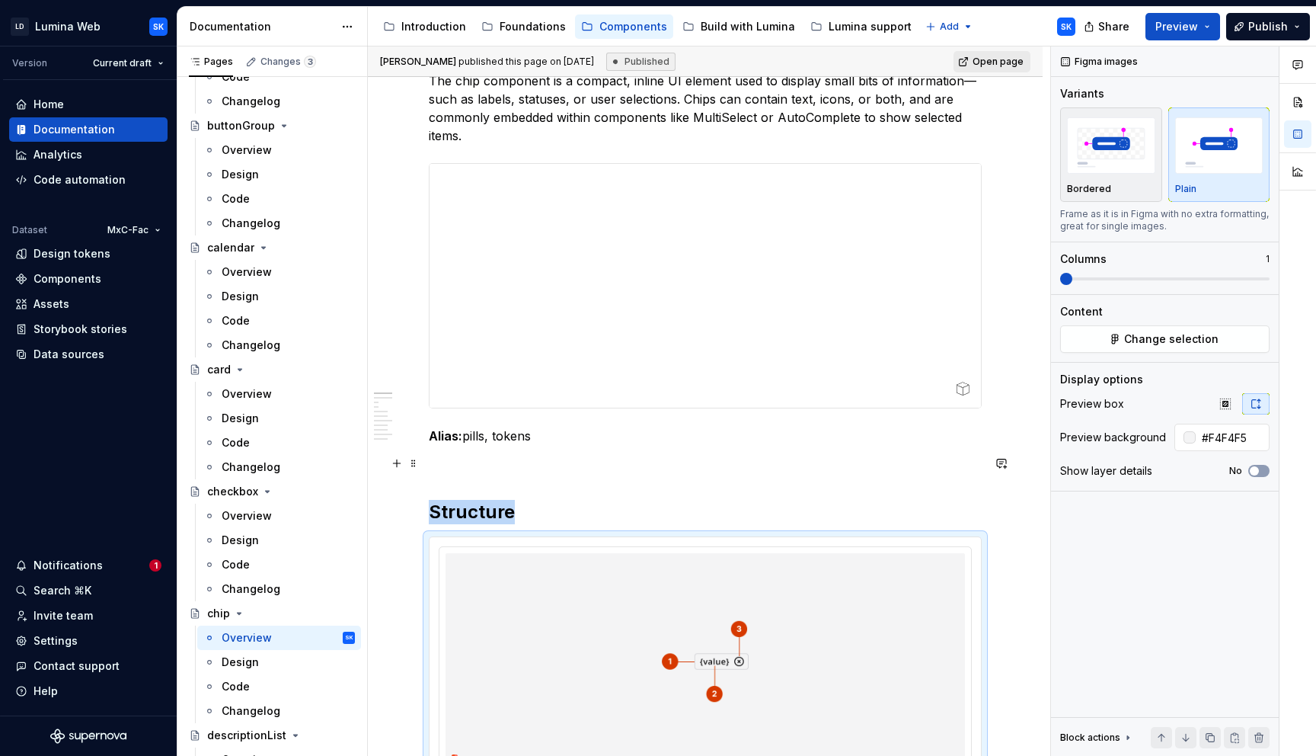
scroll to position [236, 0]
click at [168, 47] on button "Collapse sidebar" at bounding box center [165, 46] width 21 height 21
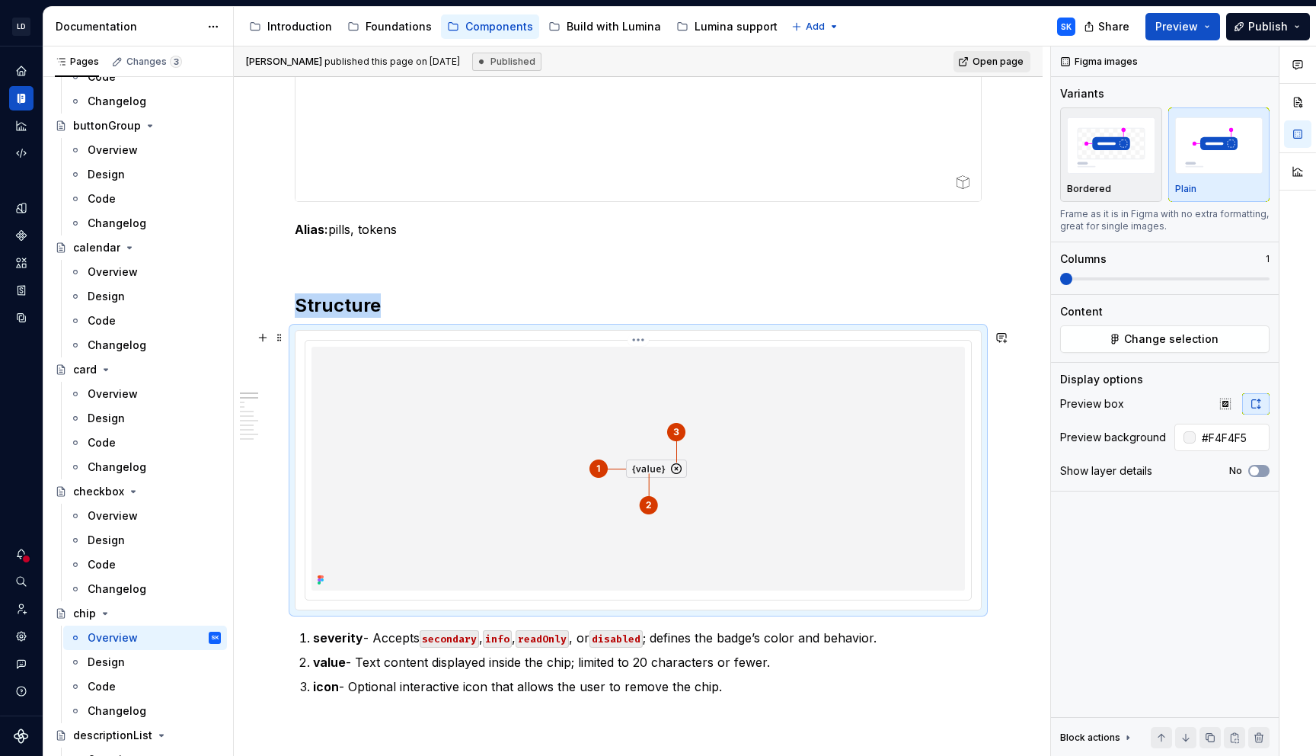
scroll to position [440, 0]
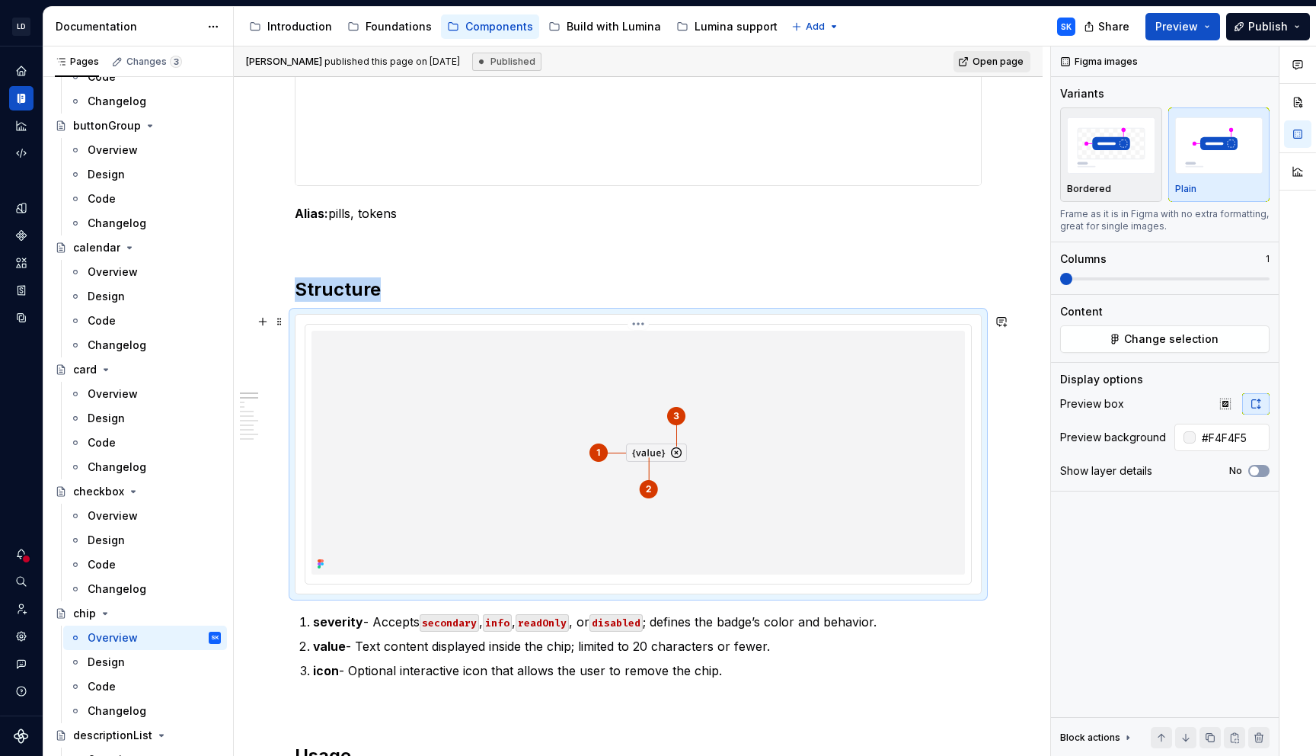
click at [888, 371] on img at bounding box center [638, 453] width 585 height 244
click at [643, 323] on html "LD Lumina Web SK Dataset MxC-Fac Documentation Accessibility guide for tree Pag…" at bounding box center [658, 378] width 1316 height 756
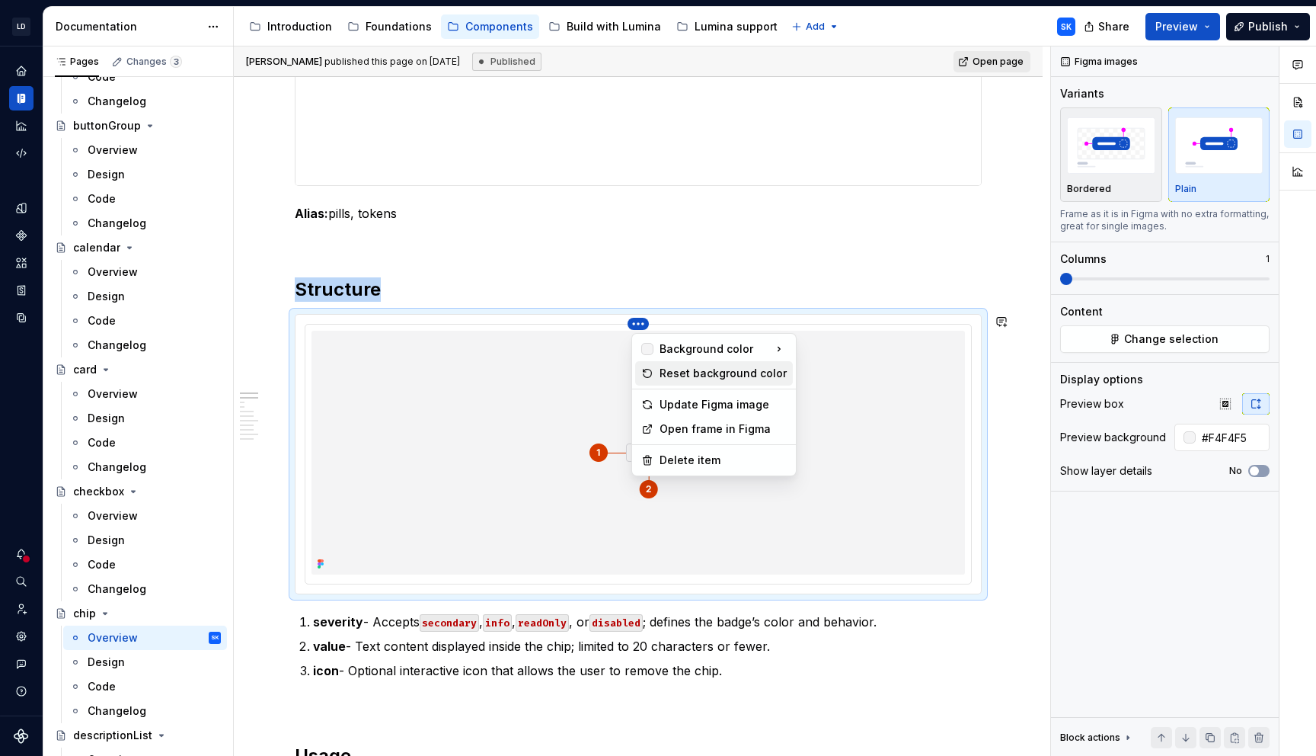
click at [734, 378] on div "Reset background color" at bounding box center [723, 373] width 127 height 15
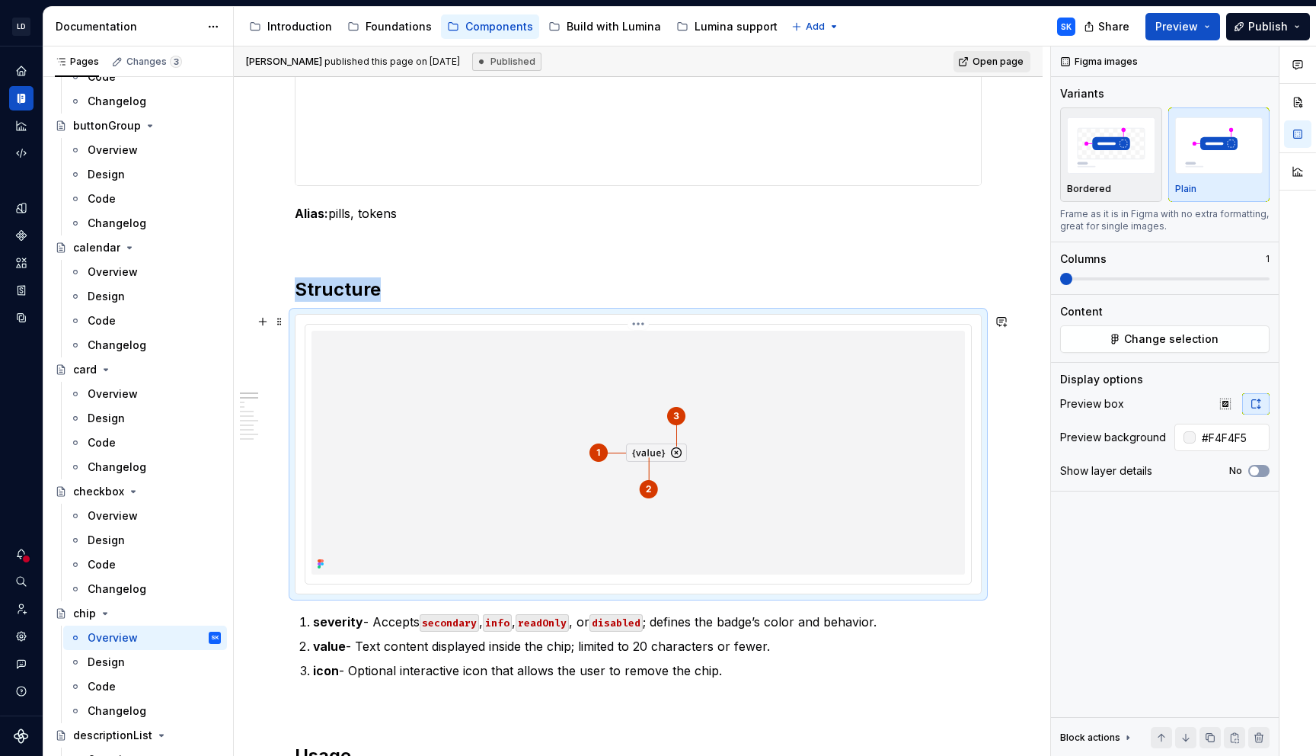
click at [814, 438] on img at bounding box center [638, 453] width 585 height 244
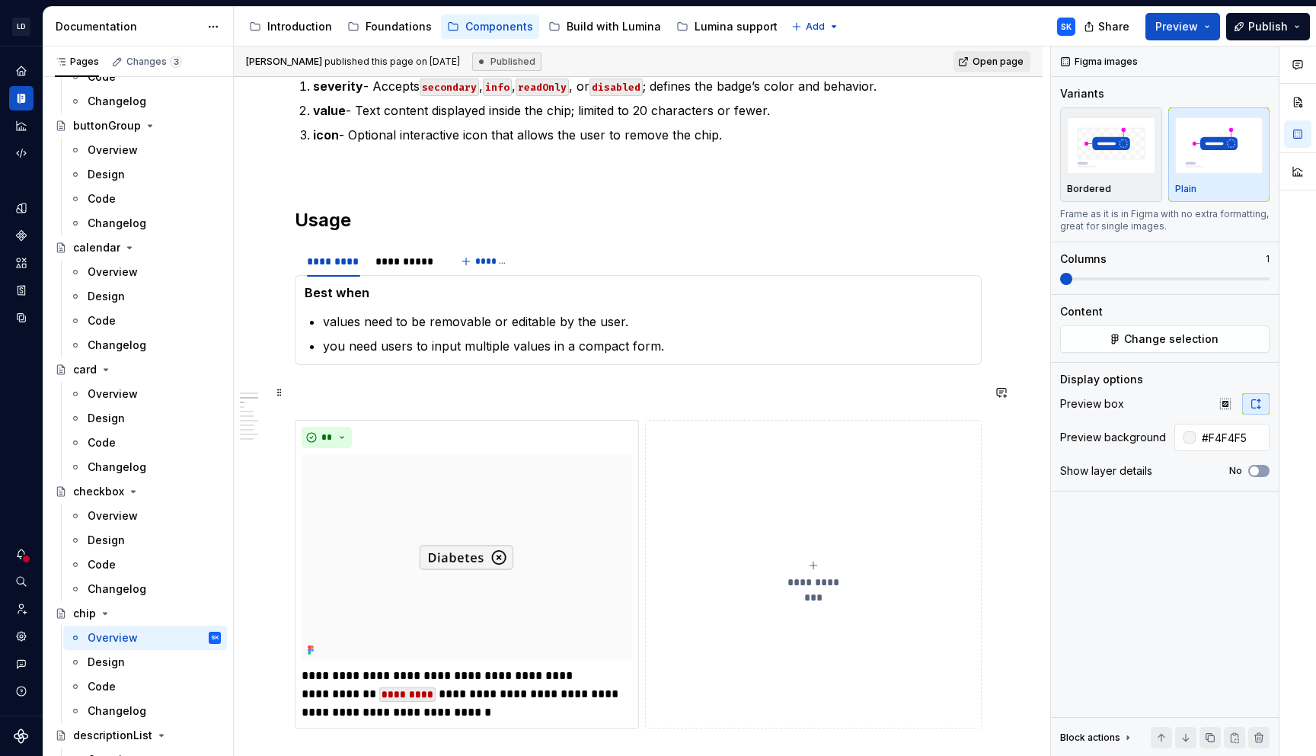
scroll to position [995, 0]
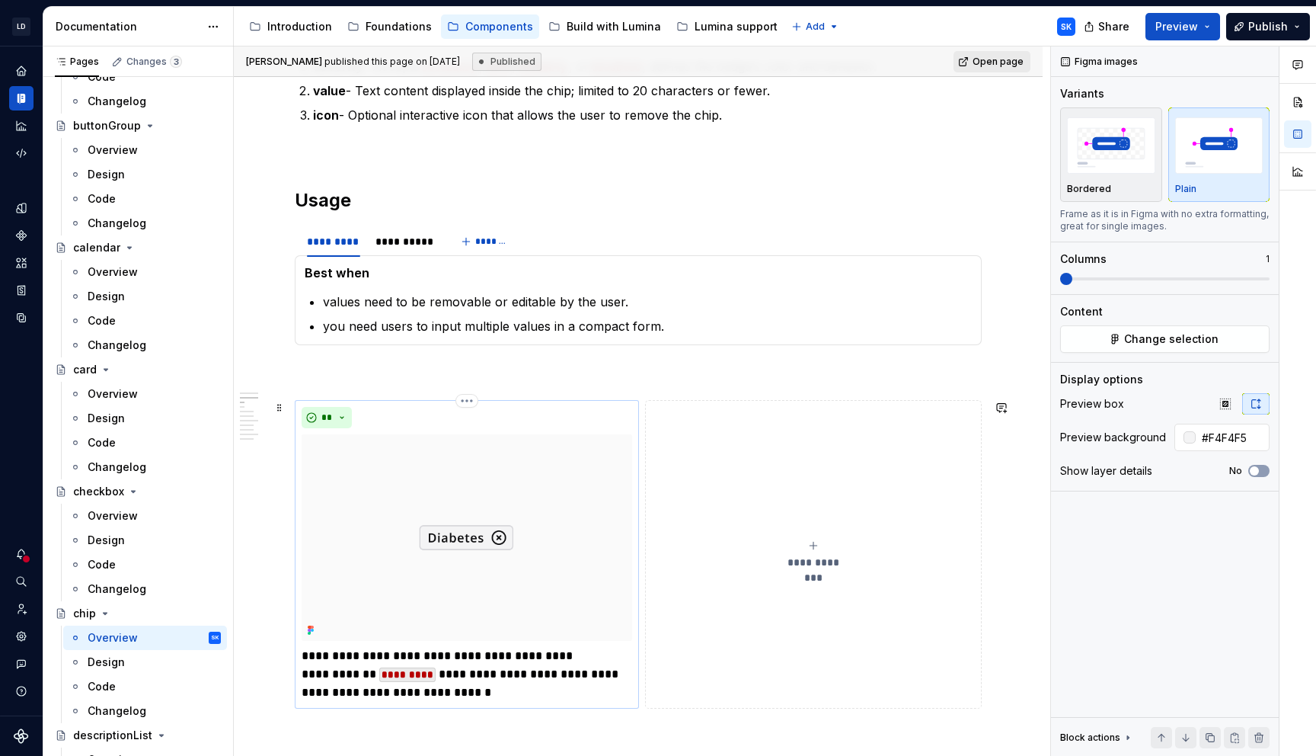
click at [459, 679] on p "**********" at bounding box center [467, 674] width 331 height 55
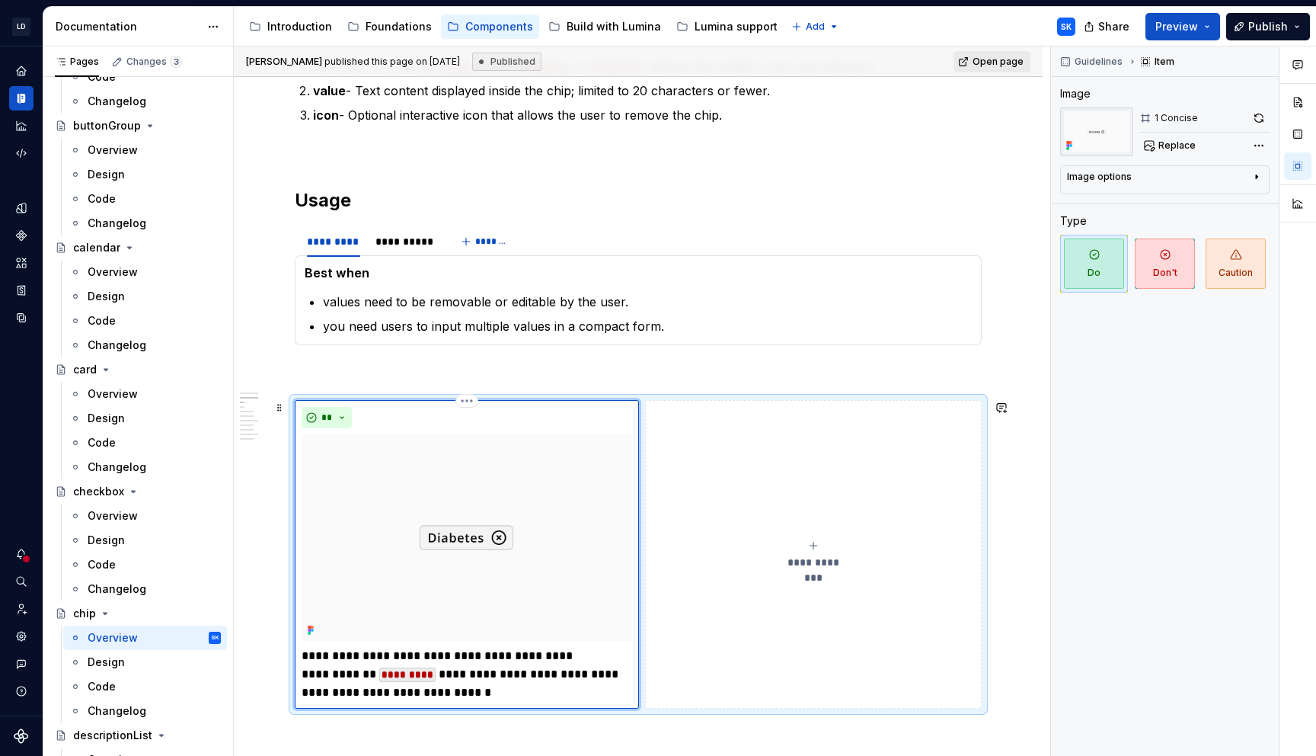
type textarea "*"
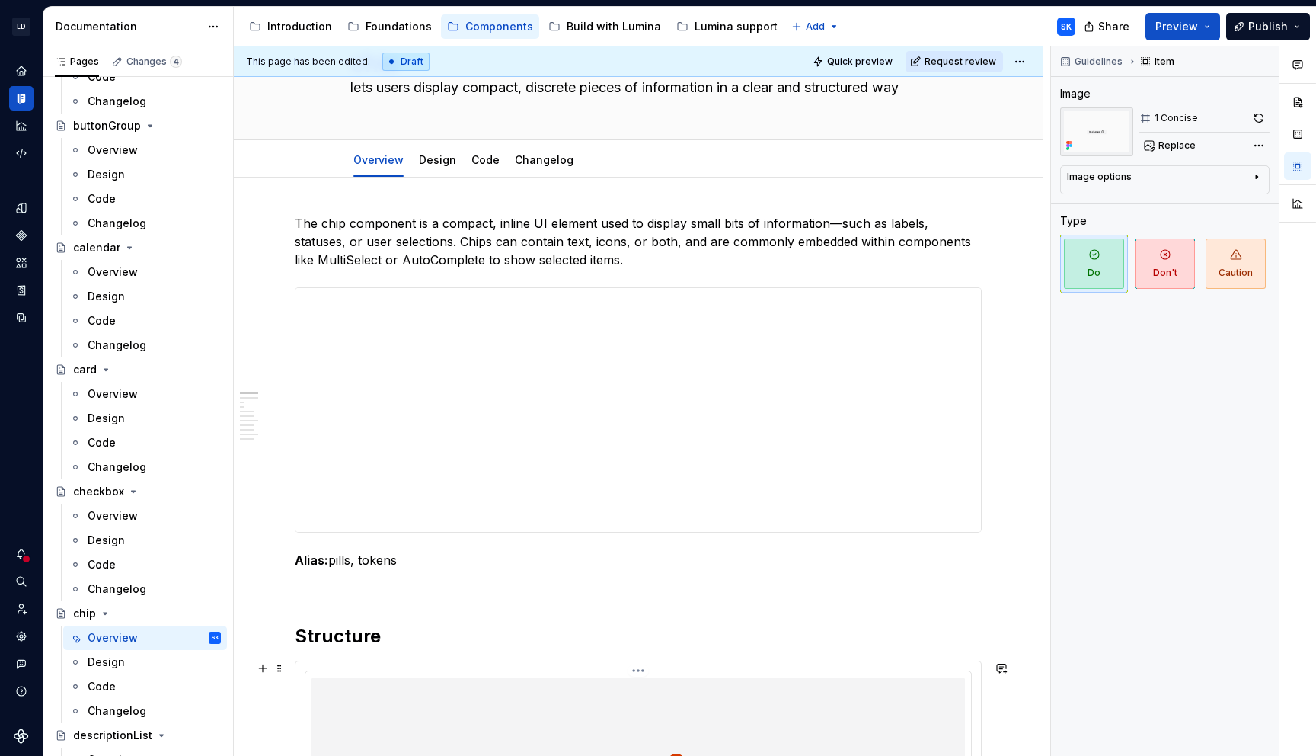
scroll to position [0, 0]
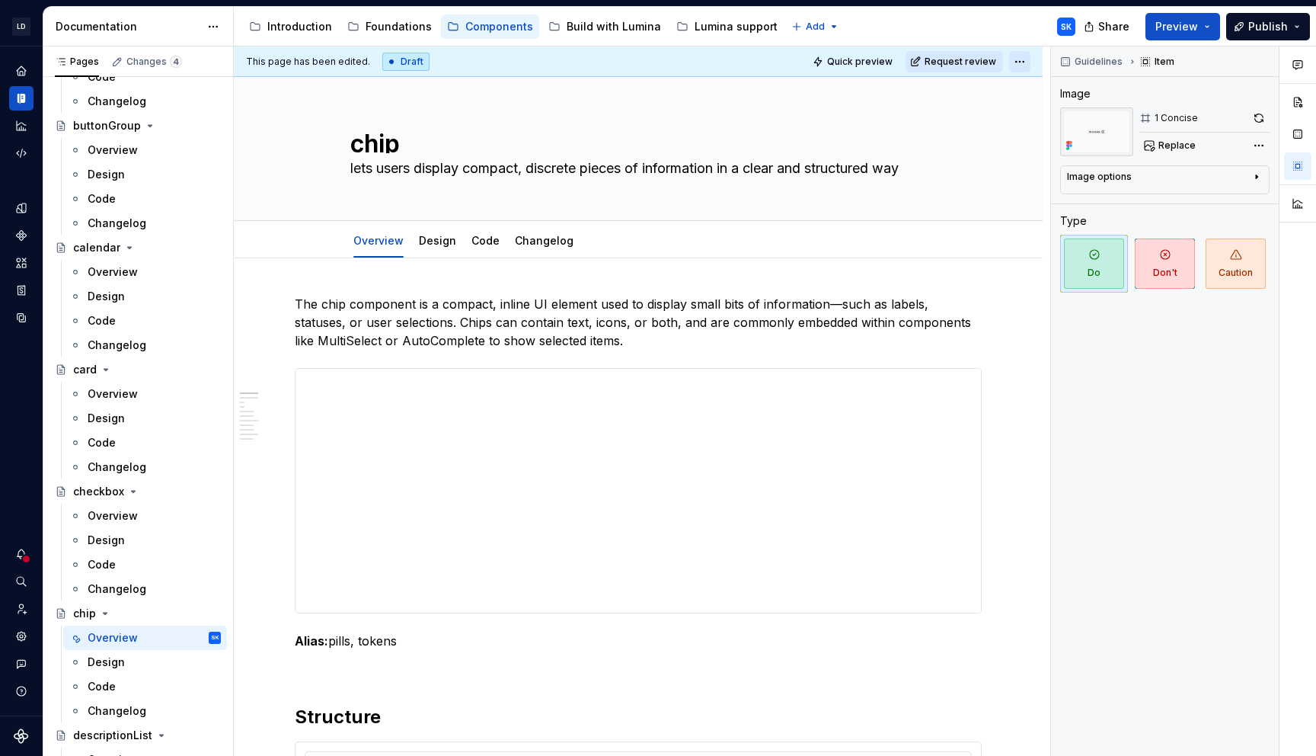
click at [1029, 62] on html "LD Lumina Web SK Dataset MxC-Fac Documentation Accessibility guide for tree Pag…" at bounding box center [658, 378] width 1316 height 756
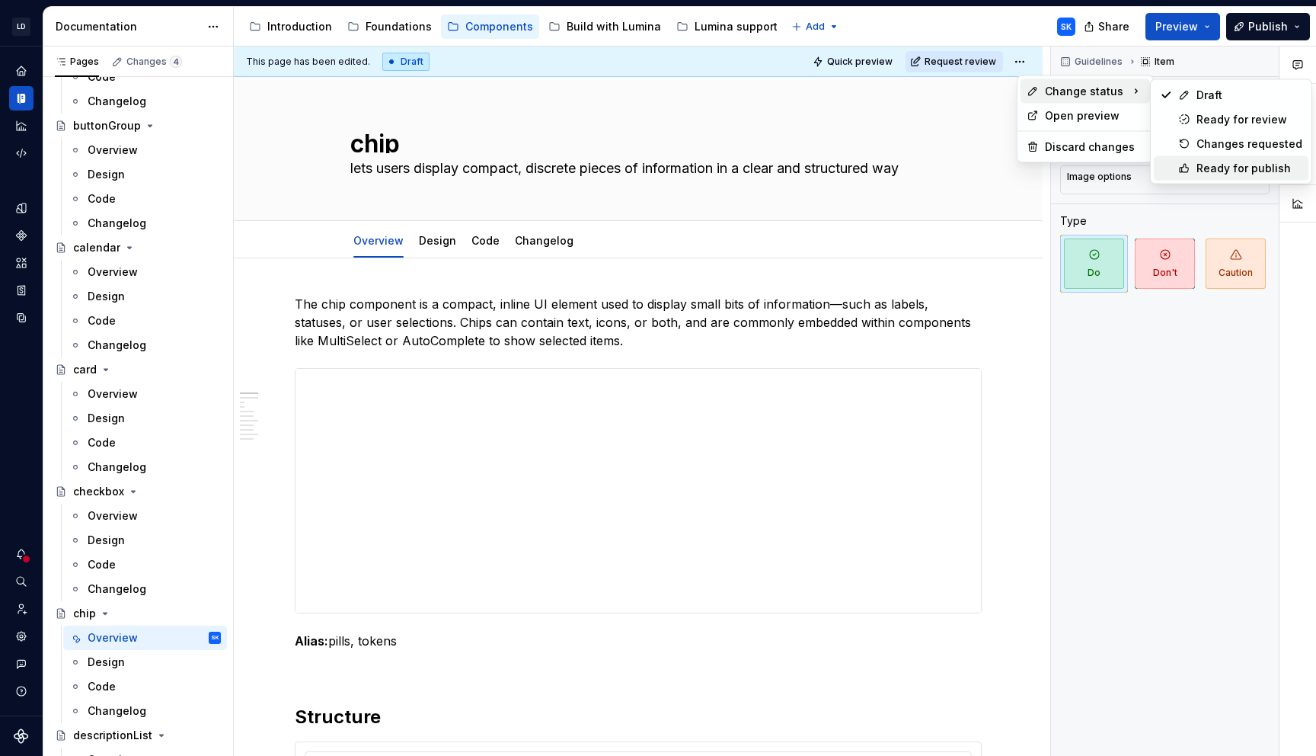
click at [1223, 168] on div "Ready for publish" at bounding box center [1250, 168] width 106 height 15
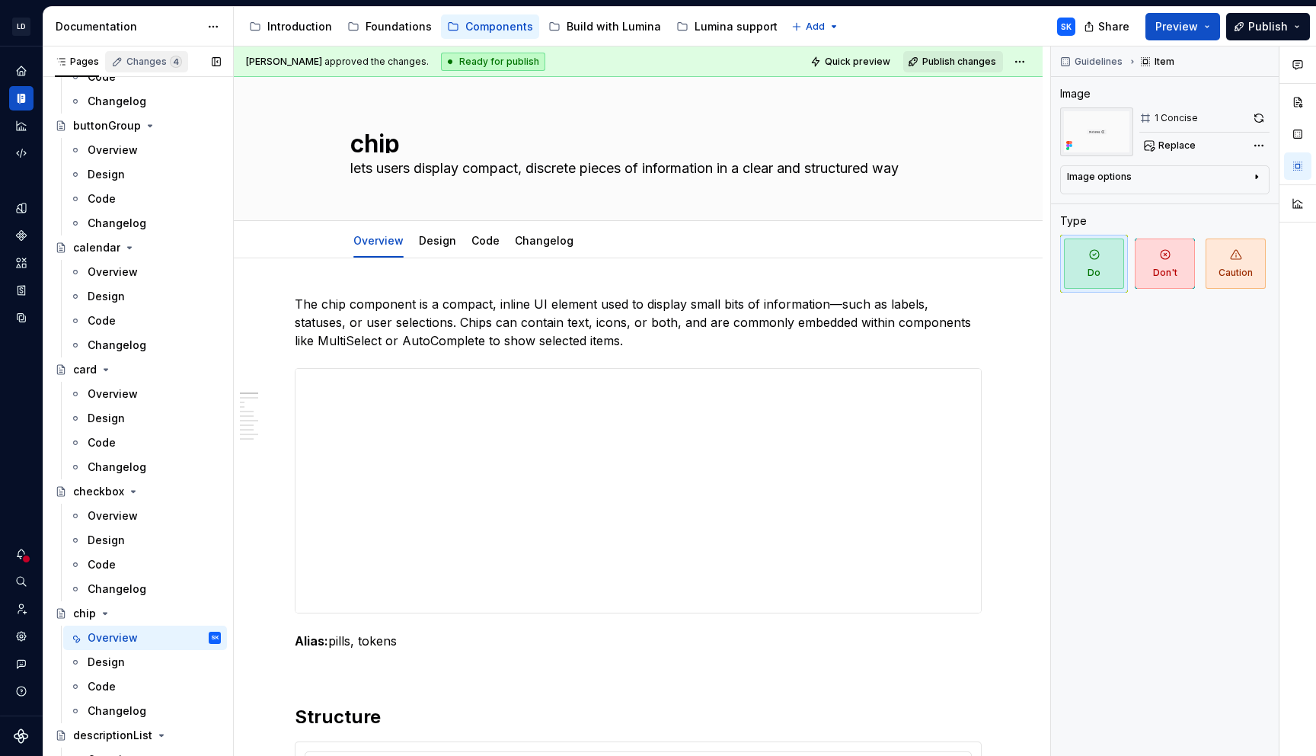
click at [151, 62] on div "Changes 4" at bounding box center [154, 62] width 56 height 12
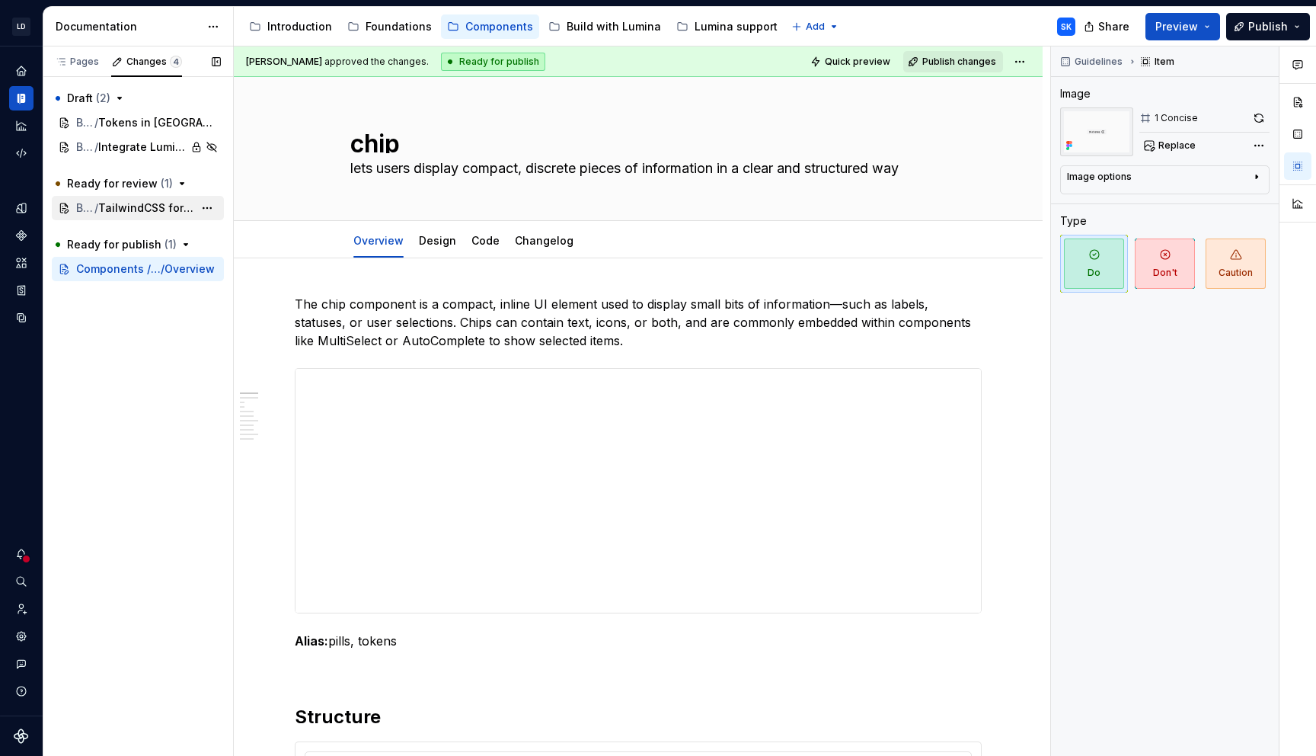
click at [139, 200] on span "TailwindCSS for Lumina" at bounding box center [145, 207] width 95 height 15
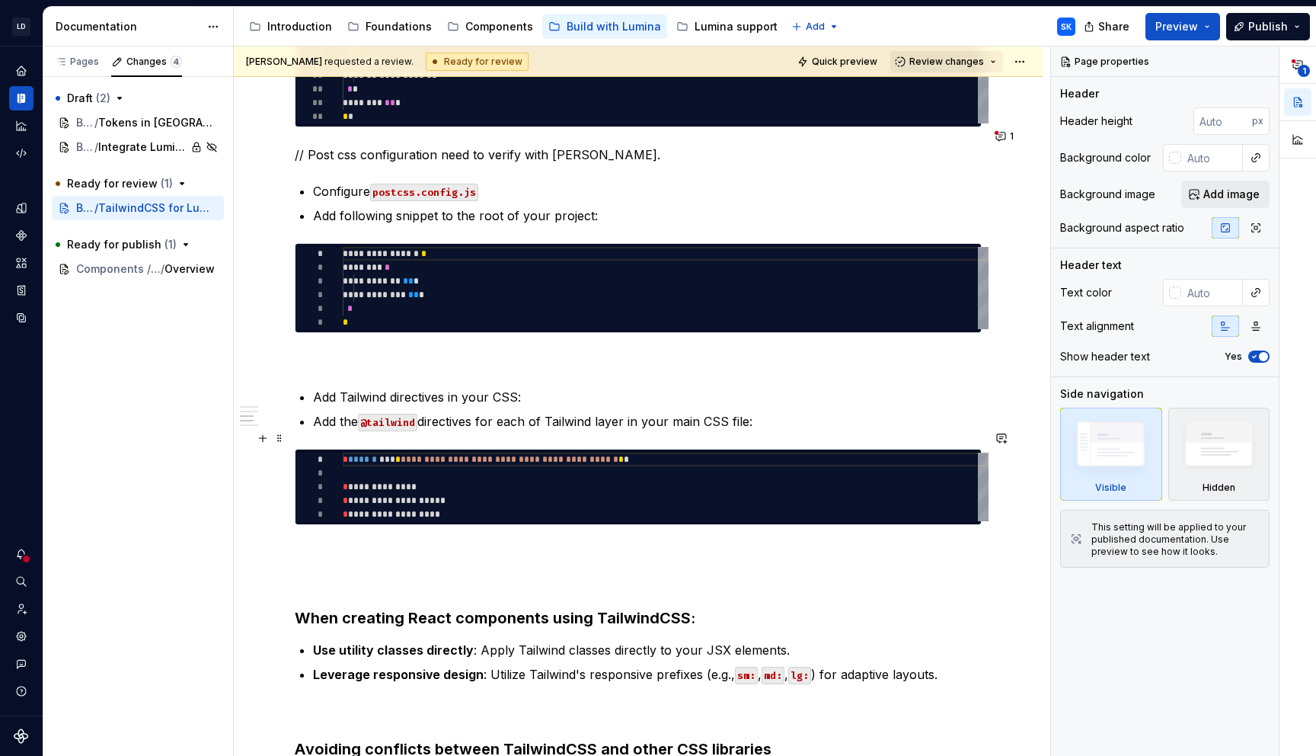
scroll to position [768, 0]
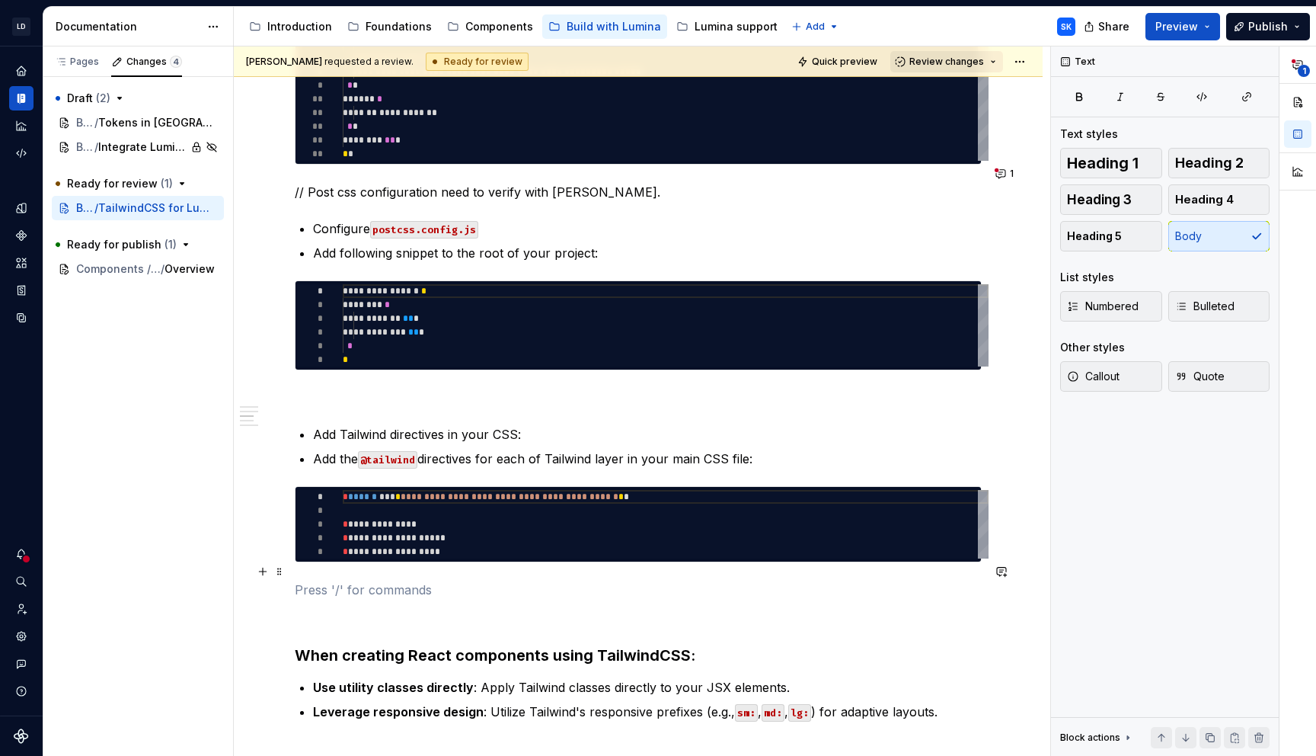
click at [454, 580] on p at bounding box center [638, 589] width 687 height 18
click at [451, 608] on p at bounding box center [638, 617] width 687 height 18
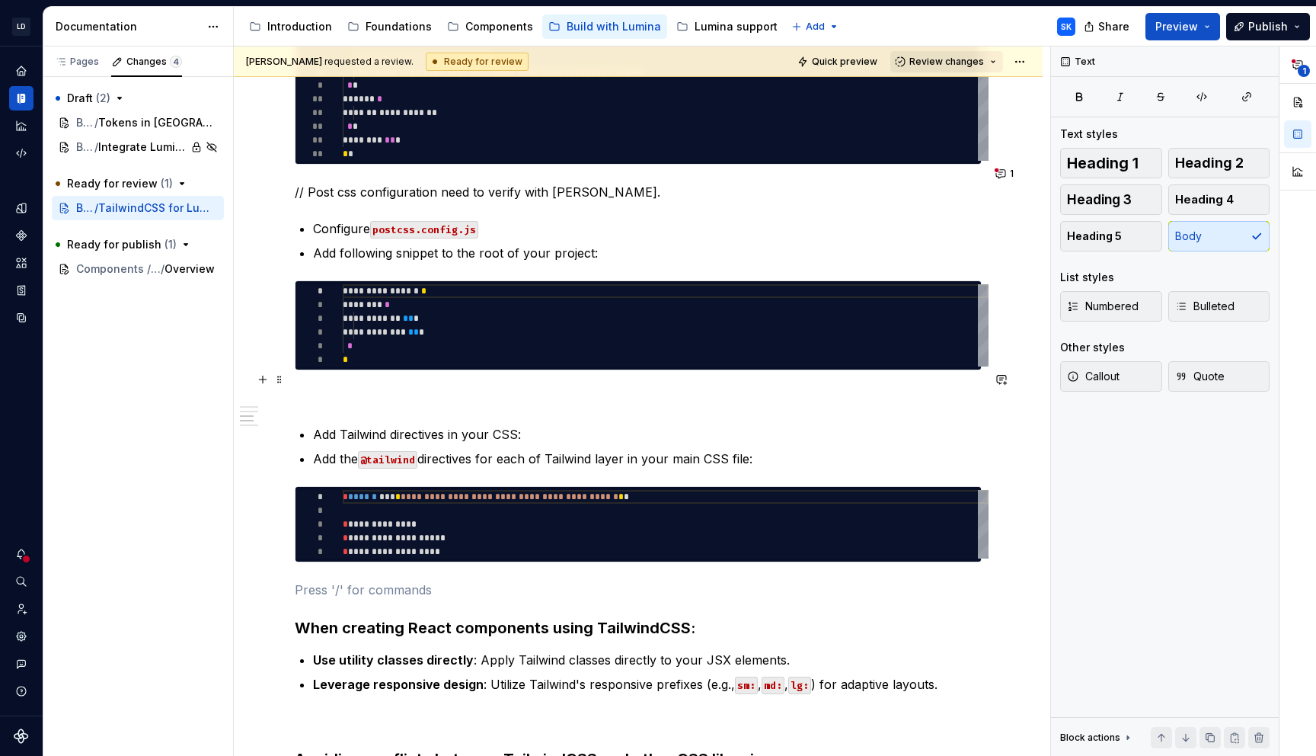
click at [390, 389] on p at bounding box center [638, 398] width 687 height 18
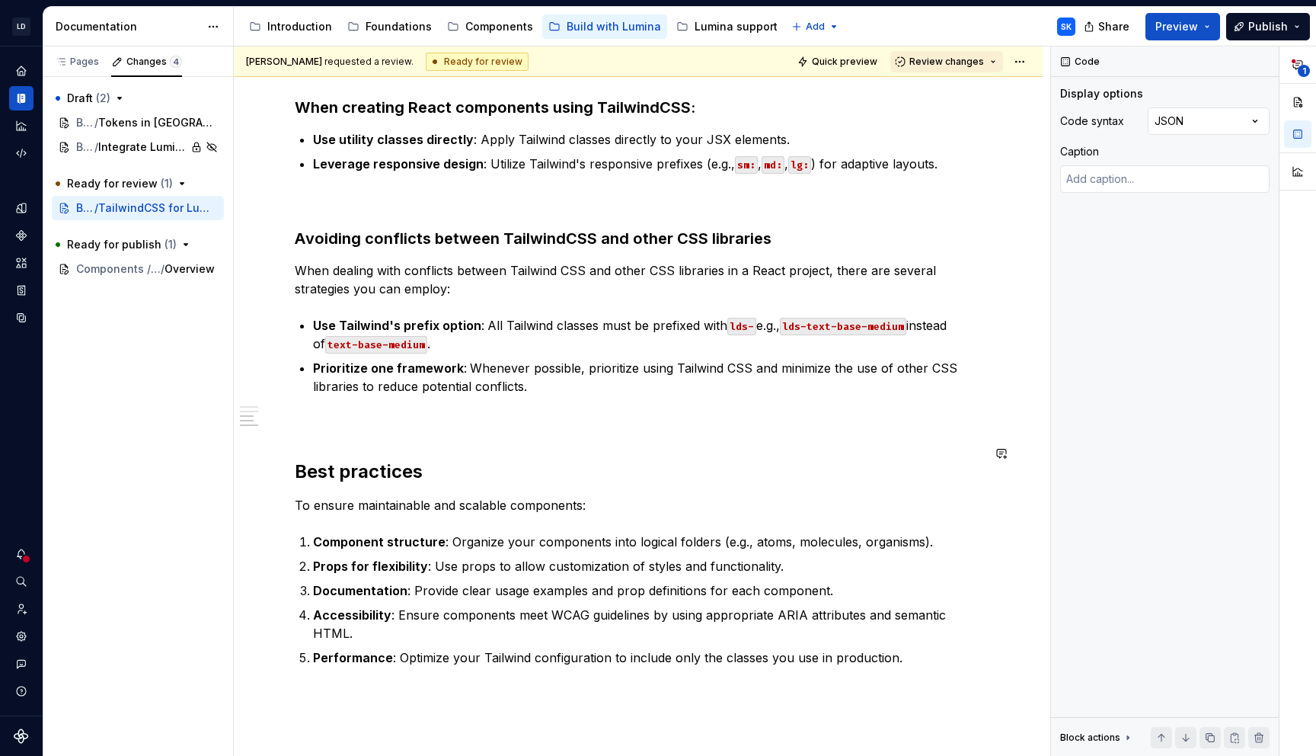
scroll to position [1300, 0]
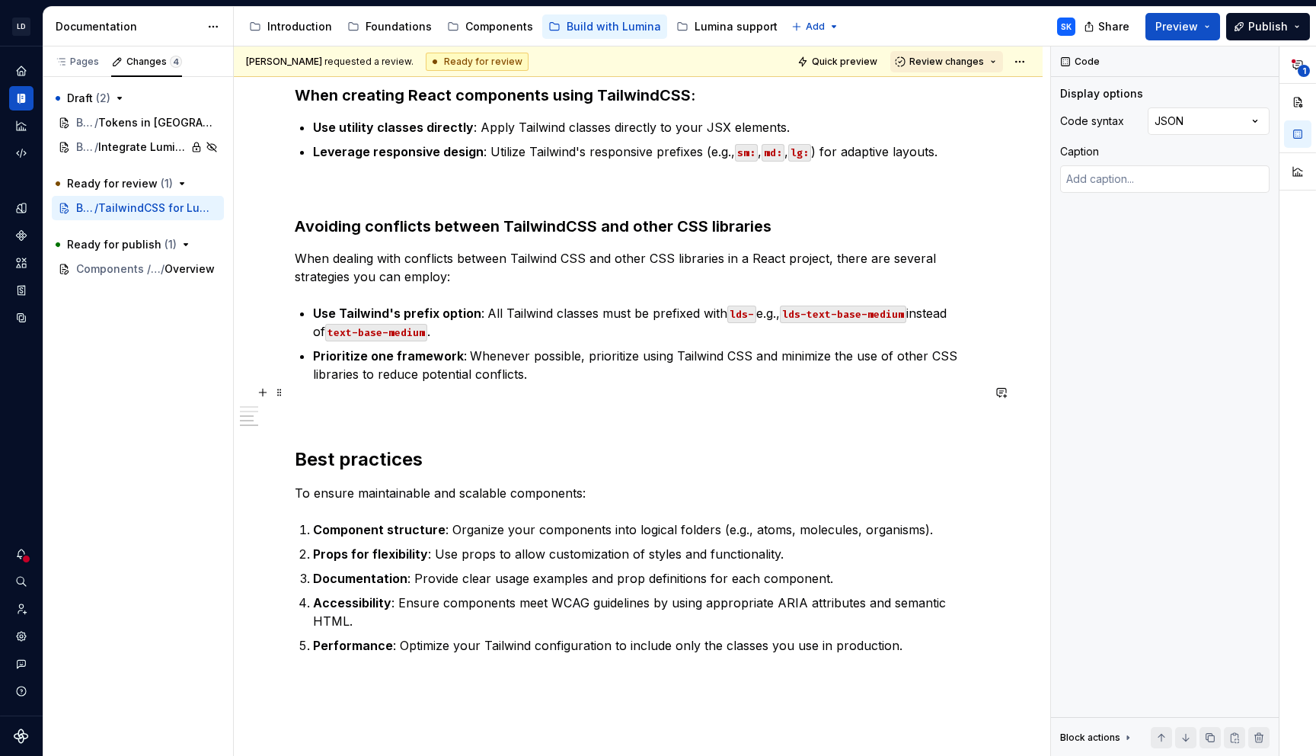
click at [327, 401] on p at bounding box center [638, 410] width 687 height 18
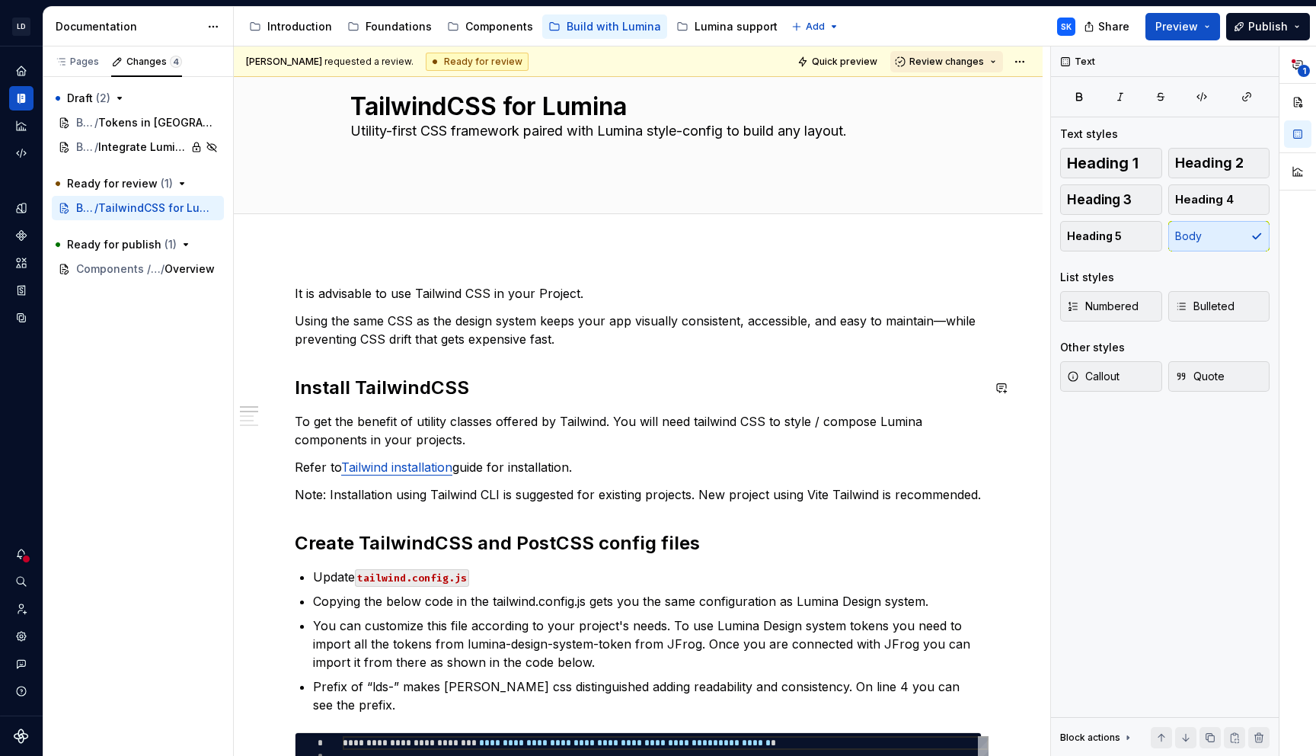
scroll to position [0, 0]
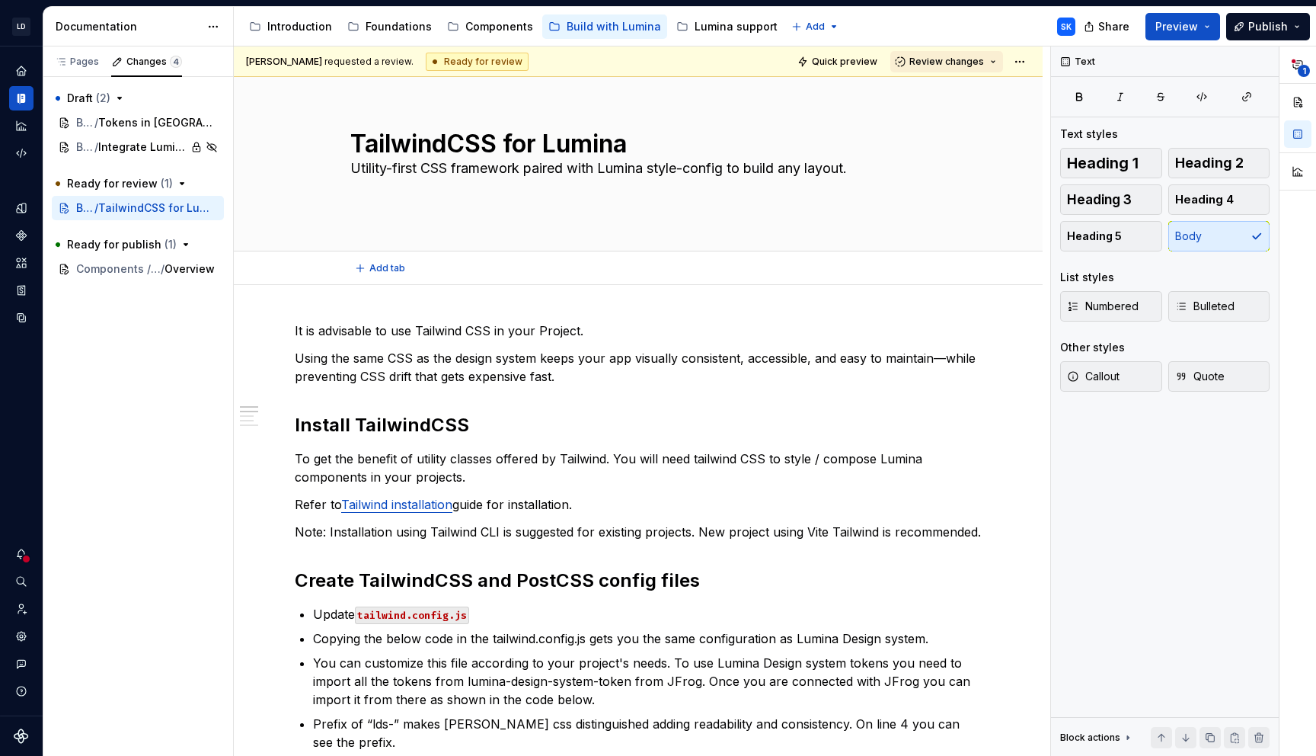
type textarea "*"
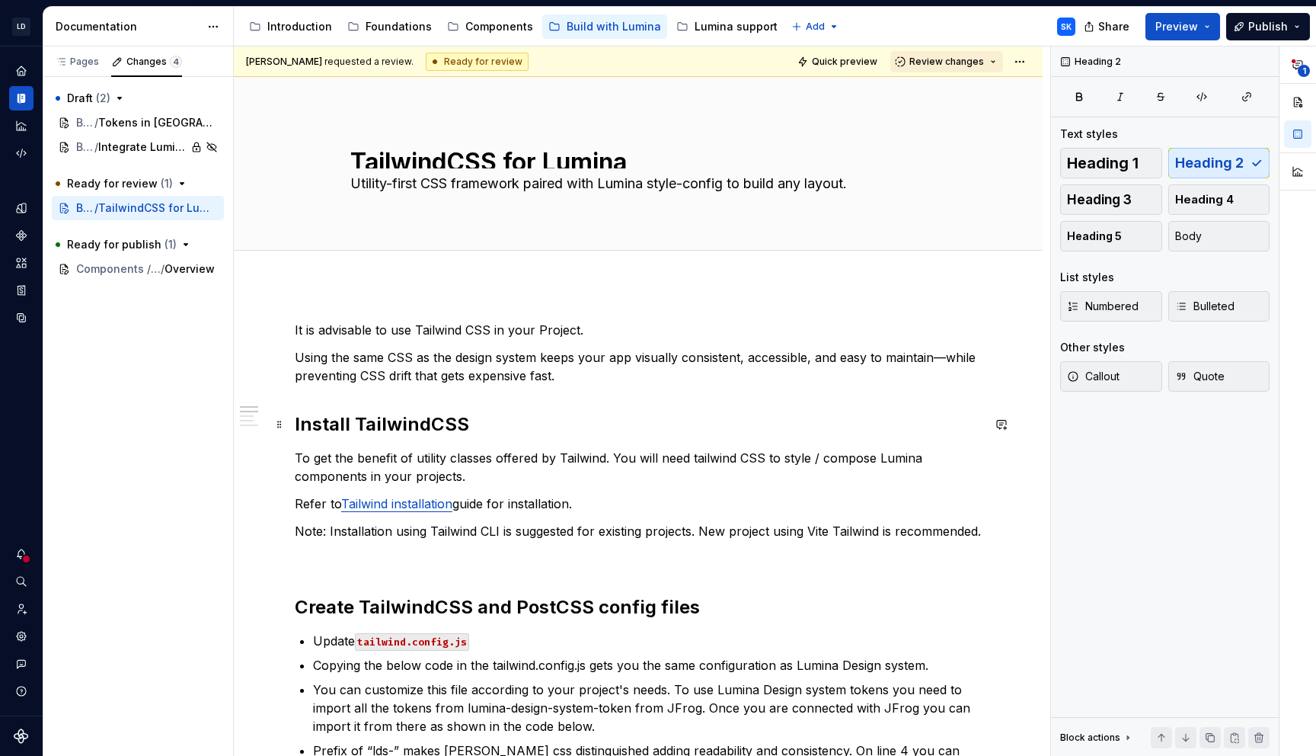
click at [295, 421] on h2 "Install TailwindCSS" at bounding box center [638, 424] width 687 height 24
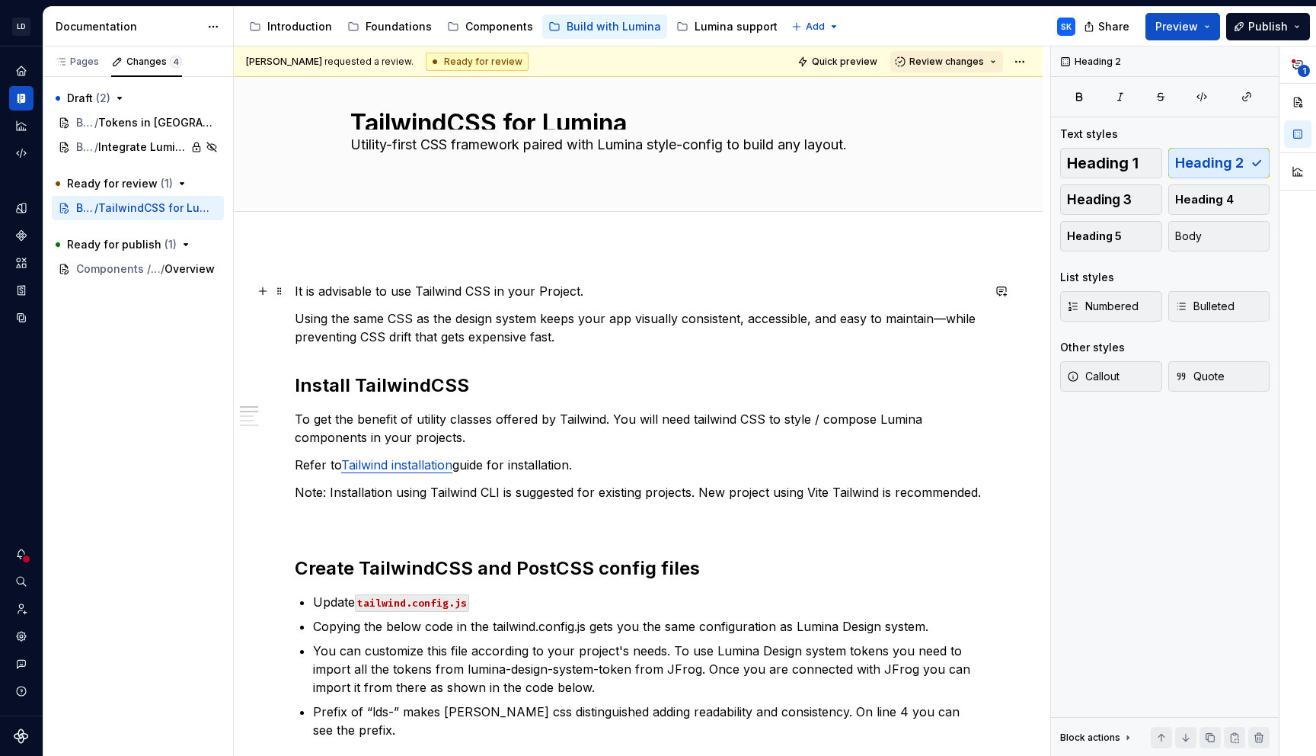
scroll to position [38, 0]
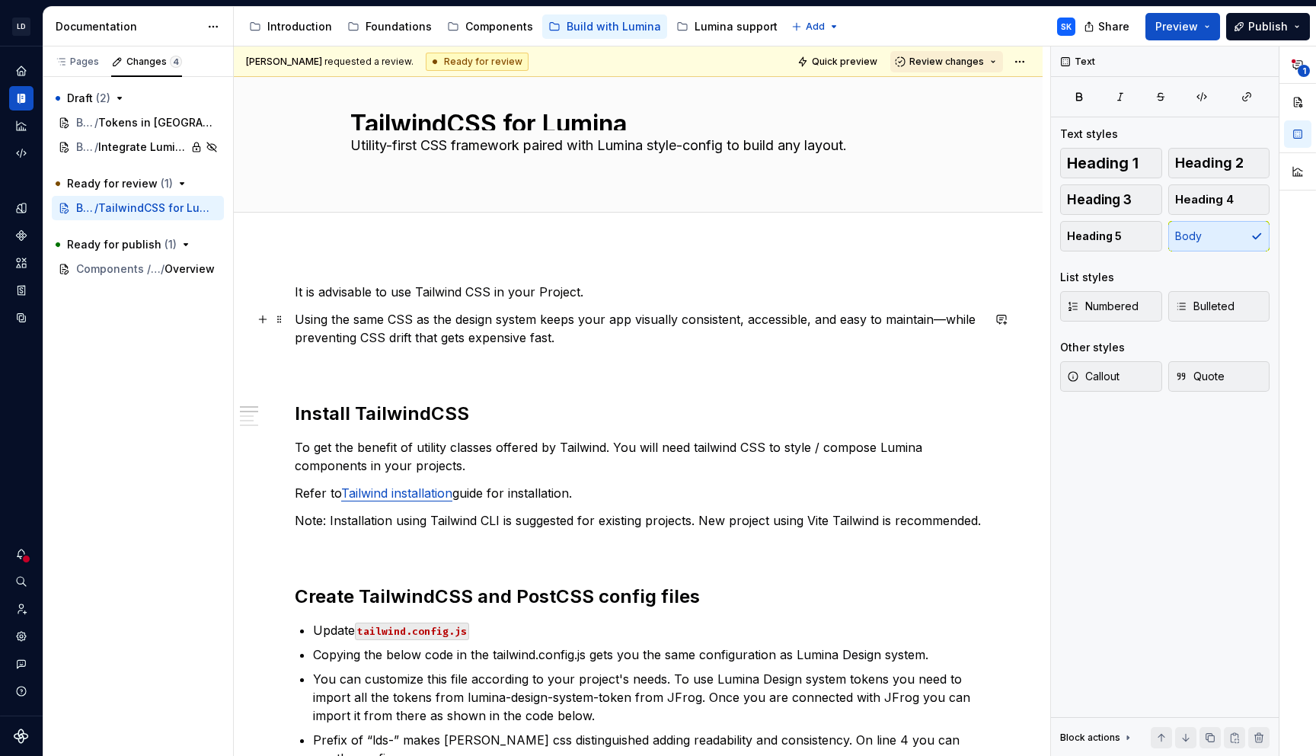
click at [296, 318] on p "Using the same CSS as the design system keeps your app visually consistent, acc…" at bounding box center [638, 328] width 687 height 37
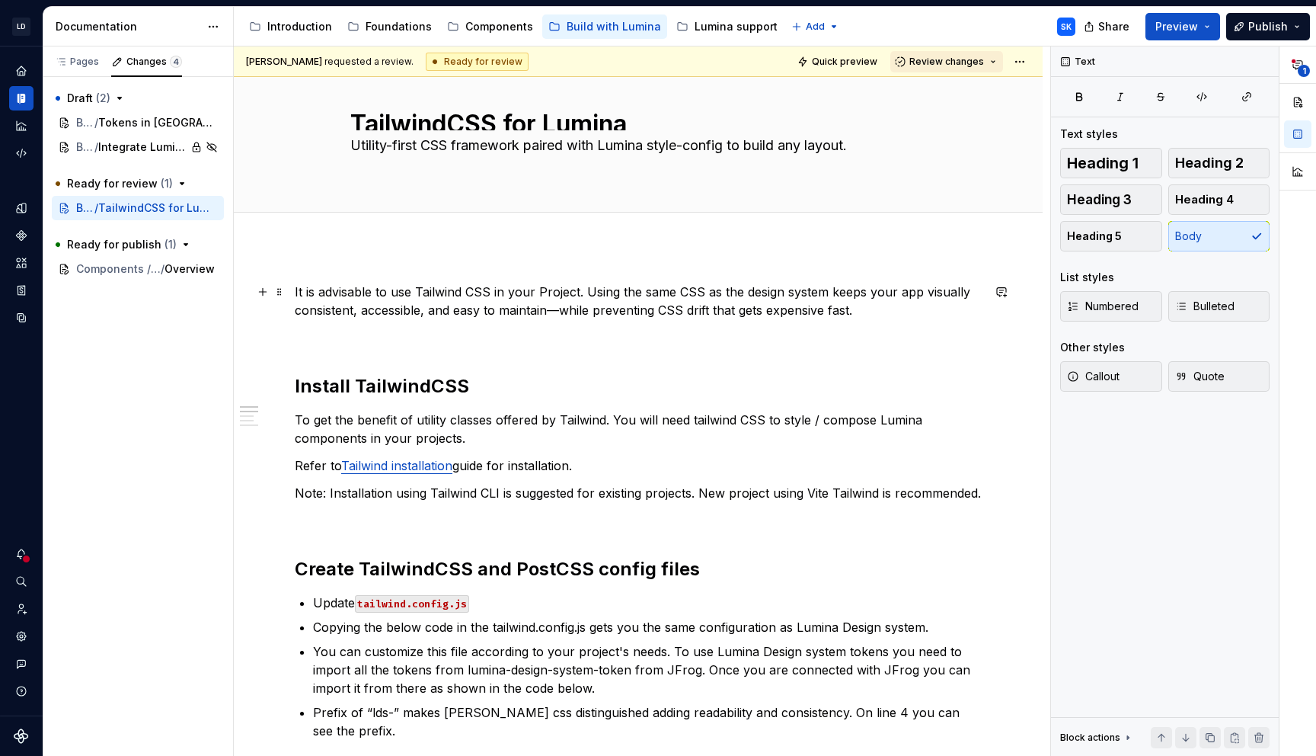
click at [373, 290] on p "It is advisable to use Tailwind CSS in your Project. Using the same CSS as the …" at bounding box center [638, 301] width 687 height 37
click at [502, 287] on p "We recommend to use Tailwind CSS in your Project. Using the same CSS as the des…" at bounding box center [638, 301] width 687 height 37
click at [552, 290] on p "We recommend to use Tailwind CSS in your Project. Using the same CSS as the des…" at bounding box center [638, 301] width 687 height 37
click at [608, 420] on p "To get the benefit of utility classes offered by Tailwind. You will need tailwi…" at bounding box center [638, 429] width 687 height 37
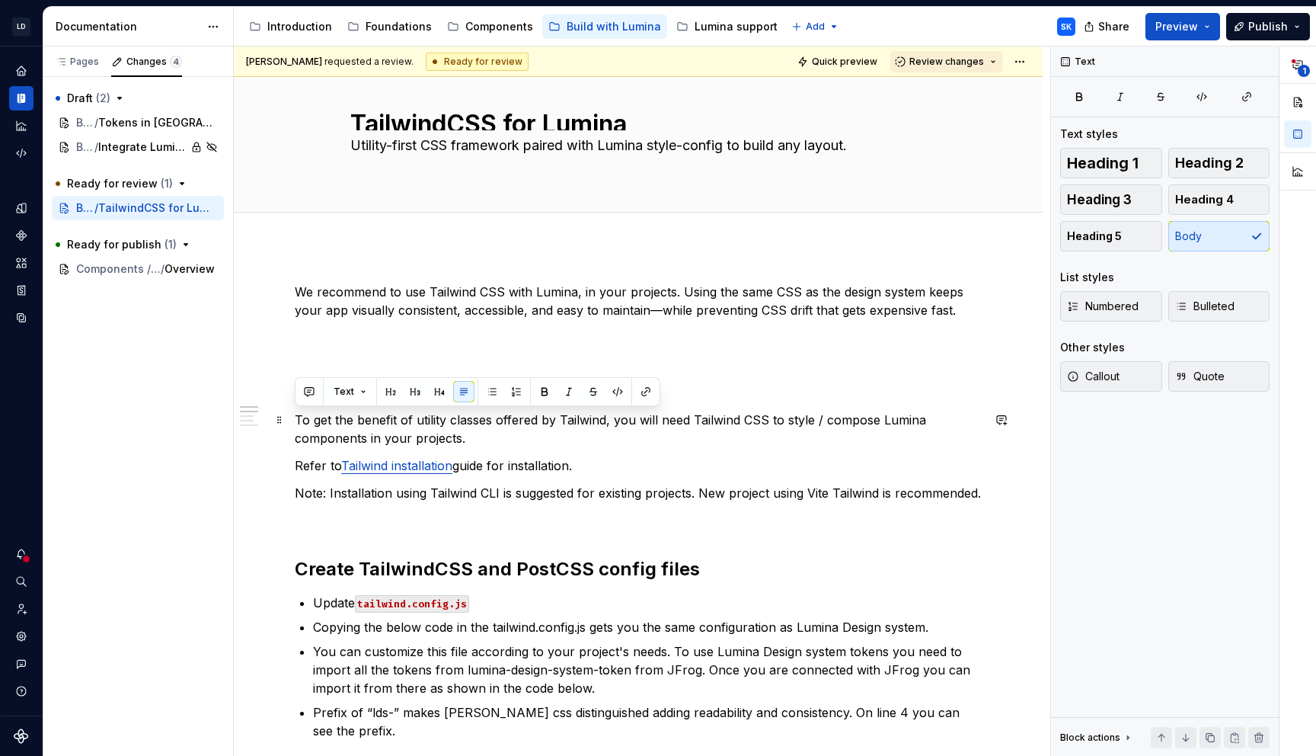
click at [500, 439] on p "To get the benefit of utility classes offered by Tailwind, you will need Tailwi…" at bounding box center [638, 429] width 687 height 37
click at [952, 305] on p "We recommend to use Tailwind CSS with Lumina, in your projects. Using the same …" at bounding box center [638, 301] width 687 height 37
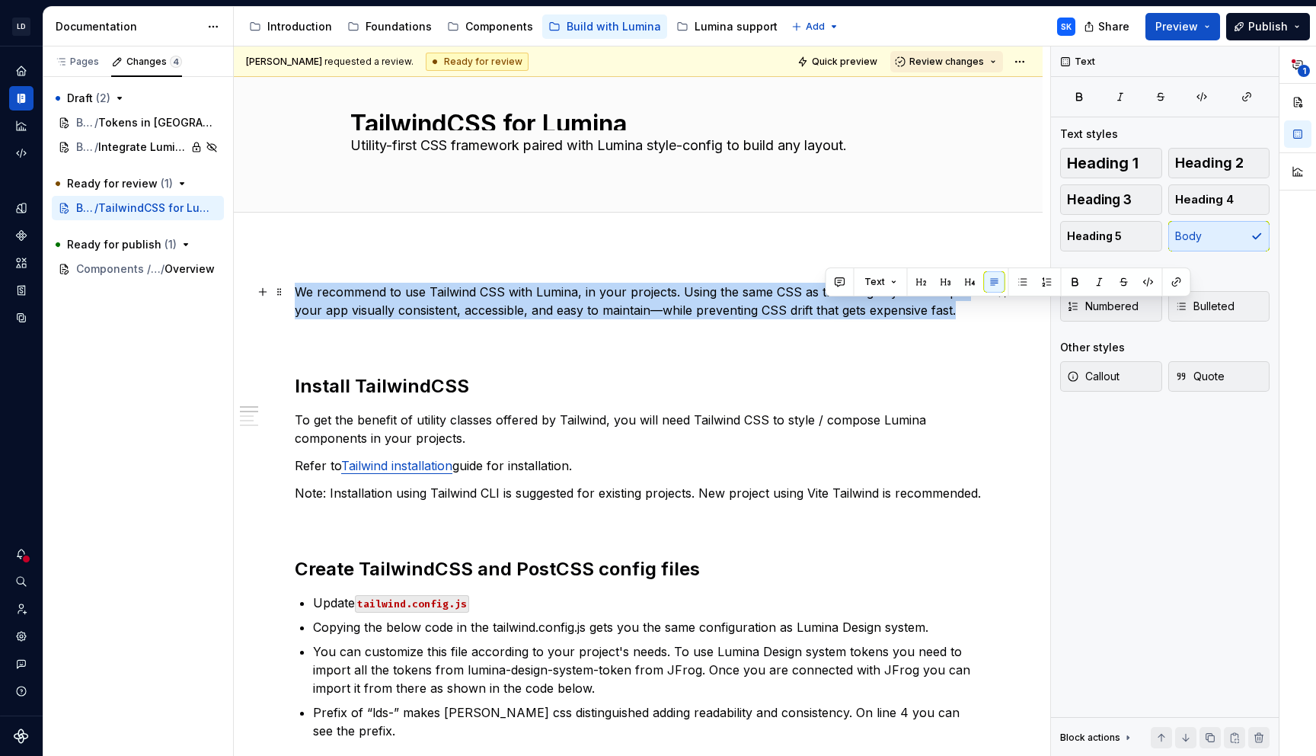
scroll to position [2, 0]
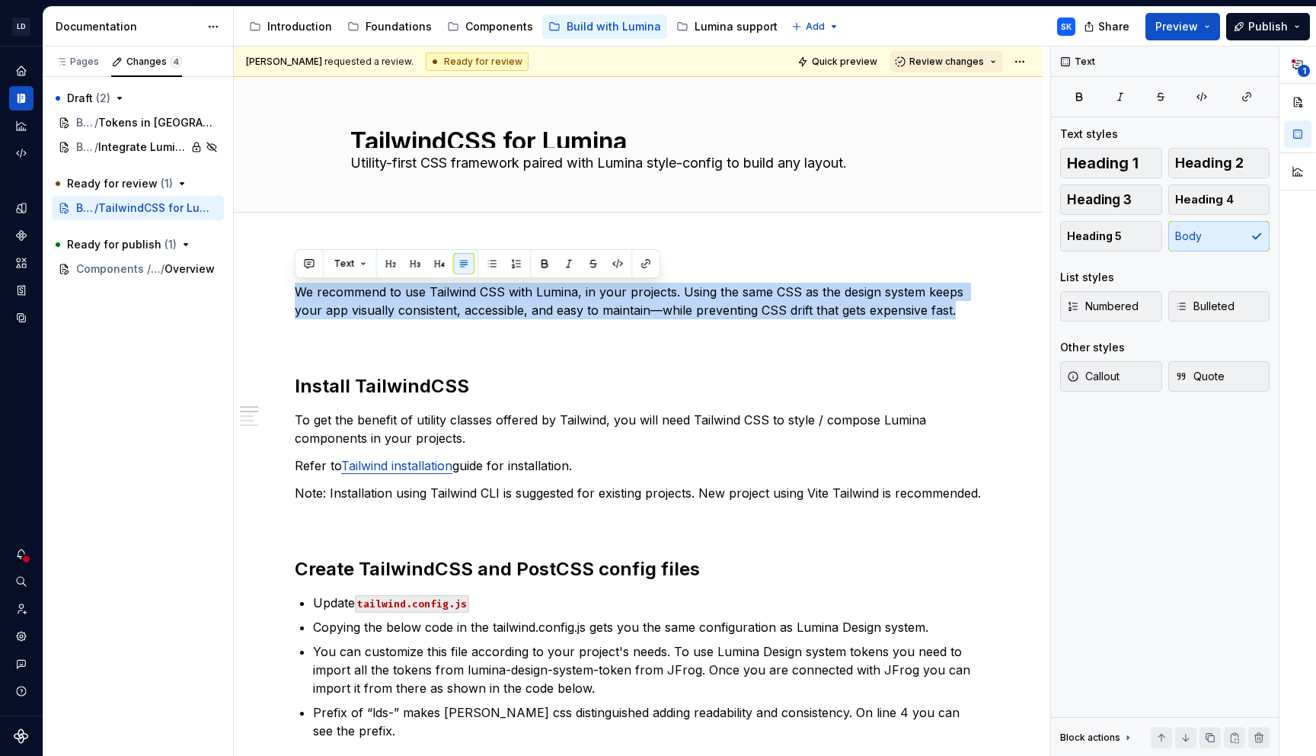
drag, startPoint x: 958, startPoint y: 309, endPoint x: 300, endPoint y: 251, distance: 660.8
click at [731, 318] on p "We recommend using Tailwind CSS with Lumina in your projects. Using the same CS…" at bounding box center [638, 301] width 687 height 37
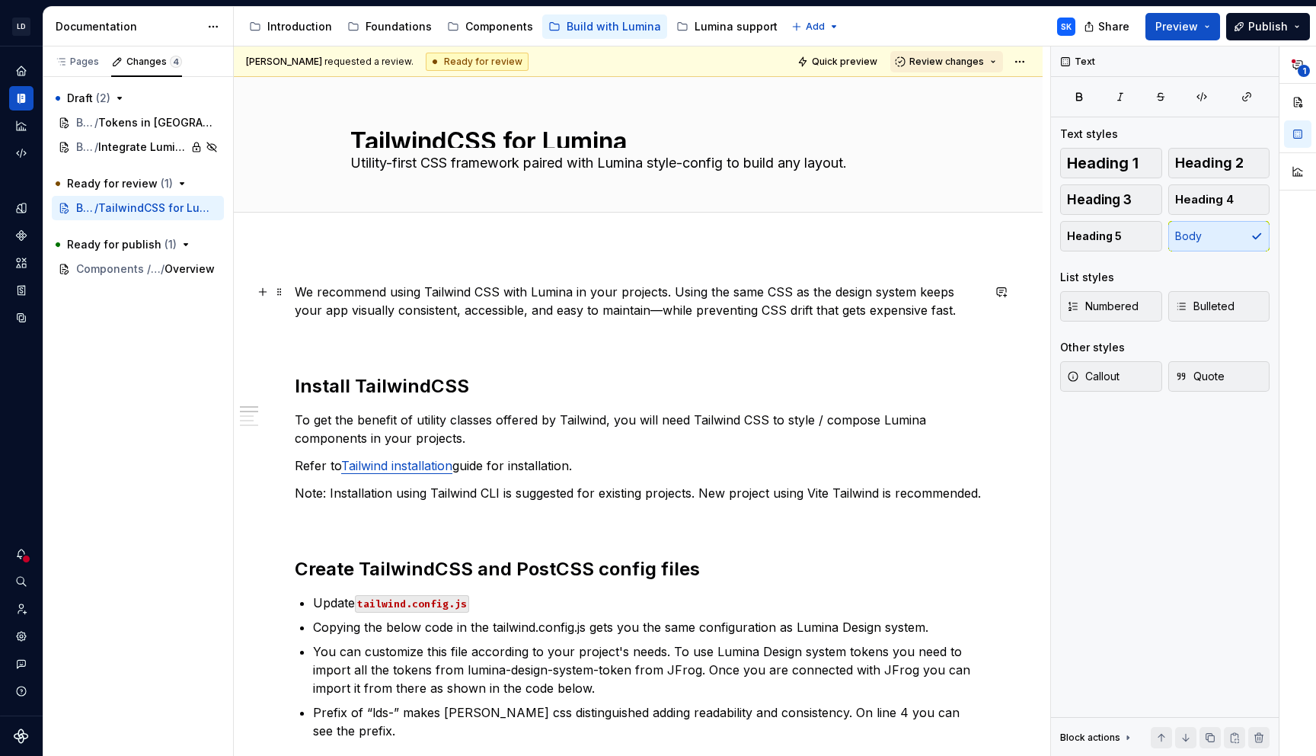
click at [932, 310] on p "We recommend using Tailwind CSS with Lumina in your projects. Using the same CS…" at bounding box center [638, 301] width 687 height 37
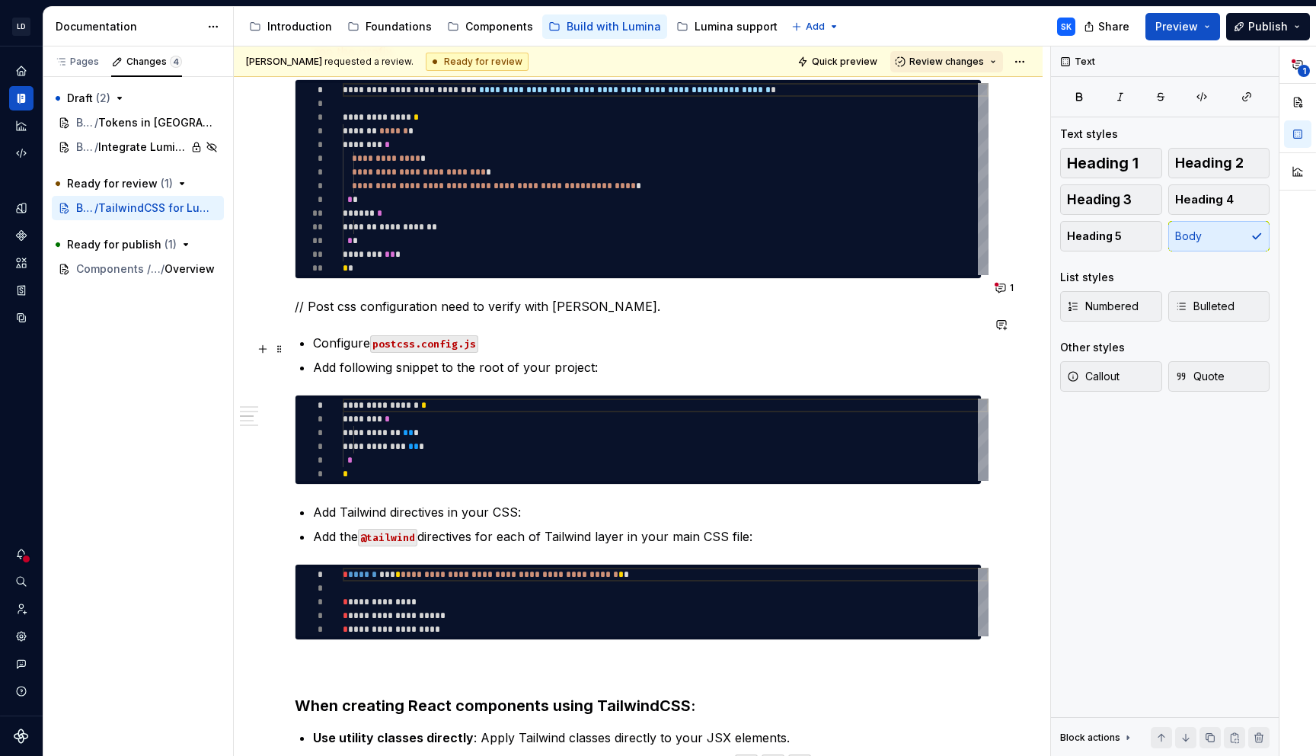
scroll to position [674, 0]
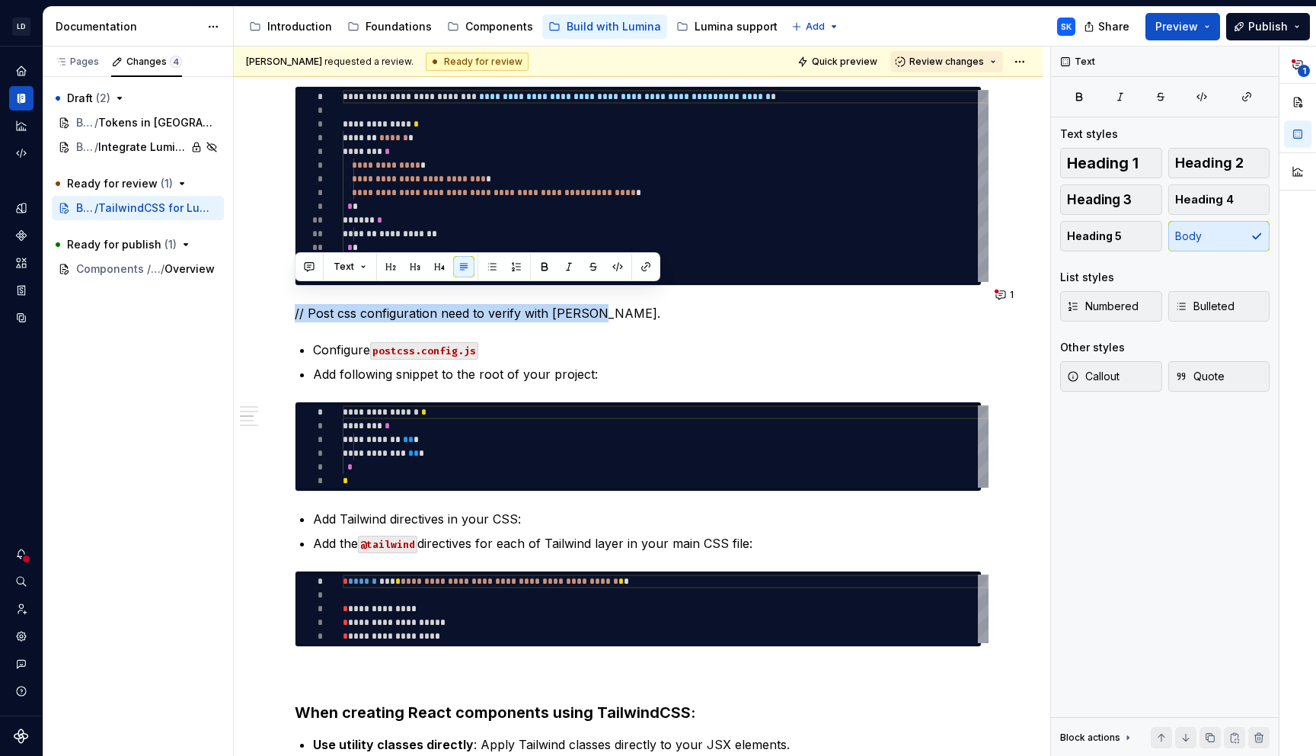
drag, startPoint x: 606, startPoint y: 299, endPoint x: 272, endPoint y: 284, distance: 334.7
click at [272, 284] on div "We recommend using Tailwind CSS with Lumina in your projects. Using the same CS…" at bounding box center [638, 563] width 809 height 1979
click at [288, 300] on div "We recommend using Tailwind CSS with Lumina in your projects. Using the same CS…" at bounding box center [638, 563] width 809 height 1979
click at [279, 298] on span at bounding box center [279, 294] width 12 height 21
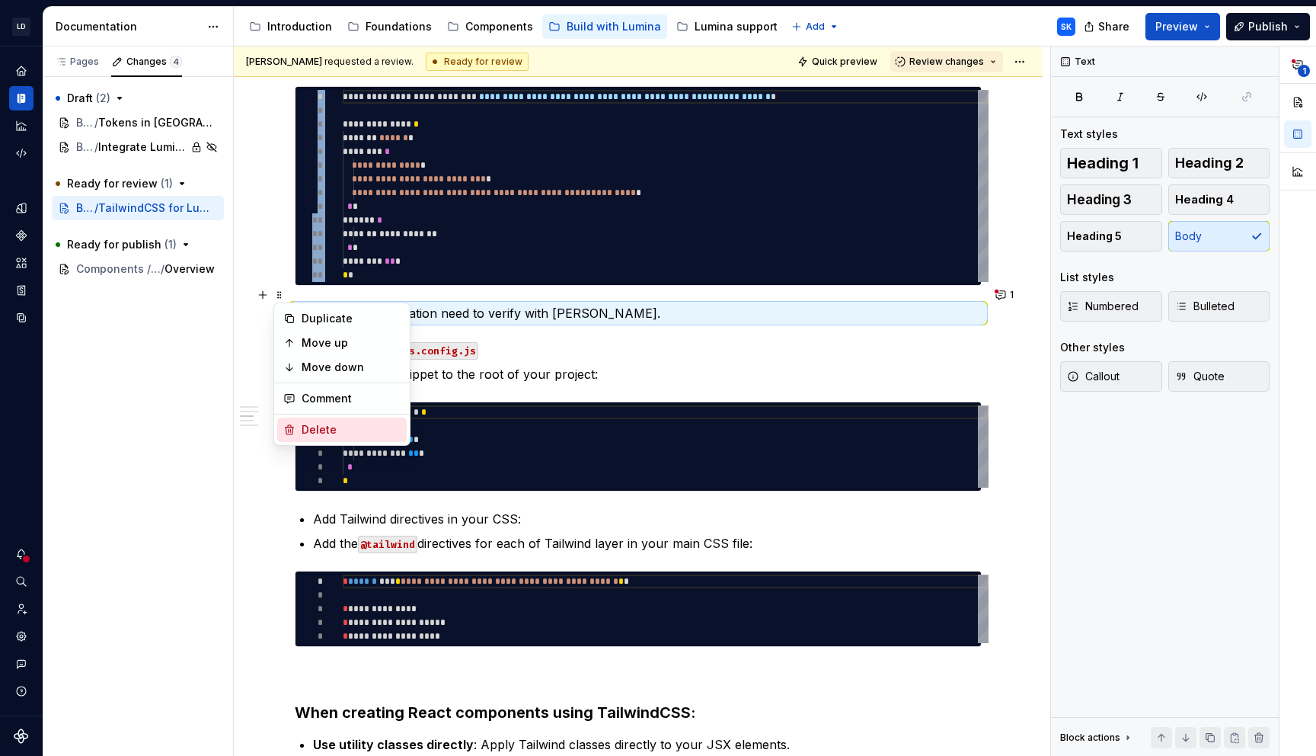
click at [324, 433] on div "Delete" at bounding box center [351, 429] width 99 height 15
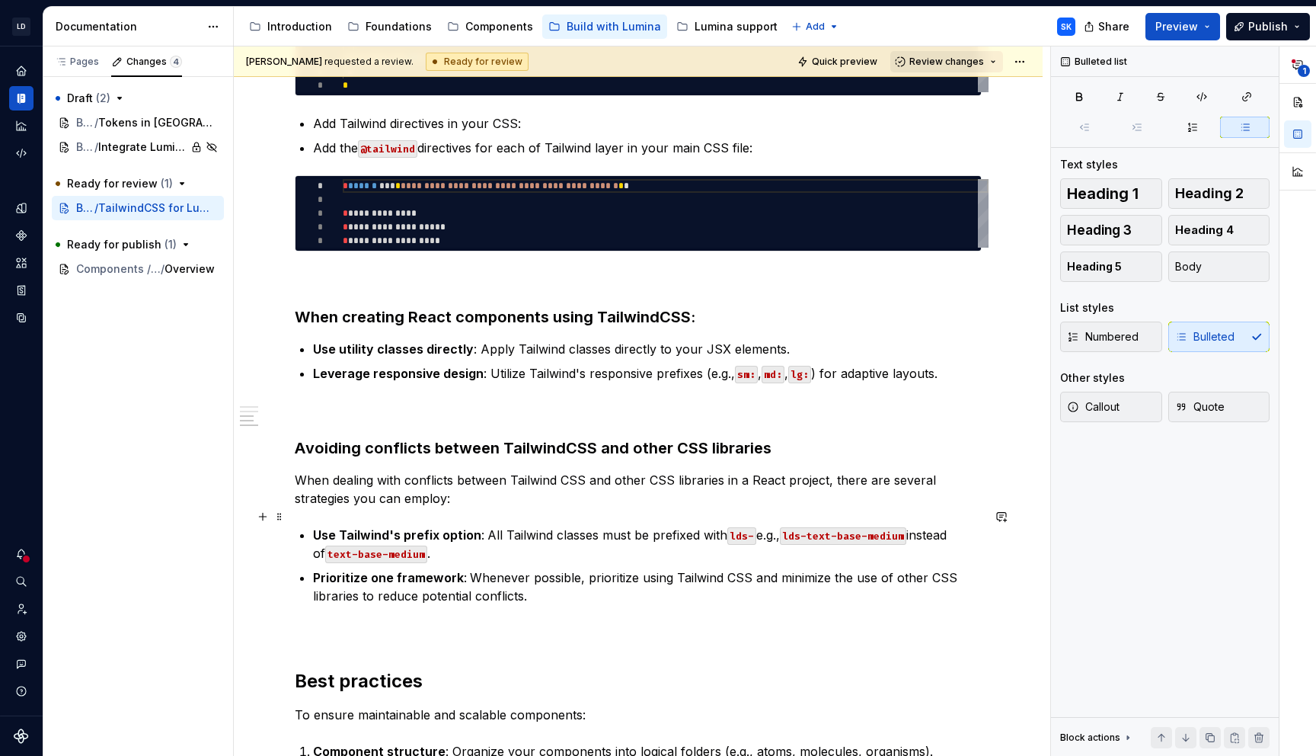
scroll to position [1057, 0]
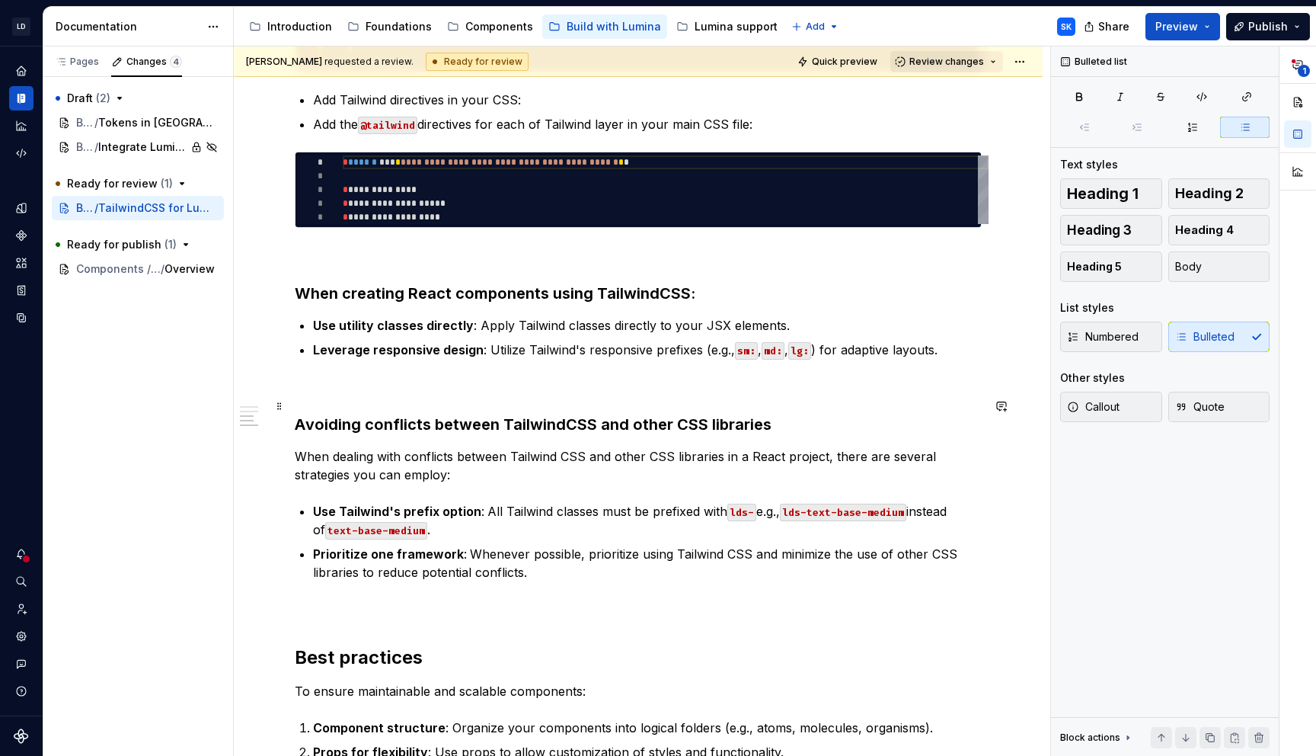
click at [303, 414] on h3 "Avoiding conflicts between TailwindCSS and other CSS libraries" at bounding box center [638, 424] width 687 height 21
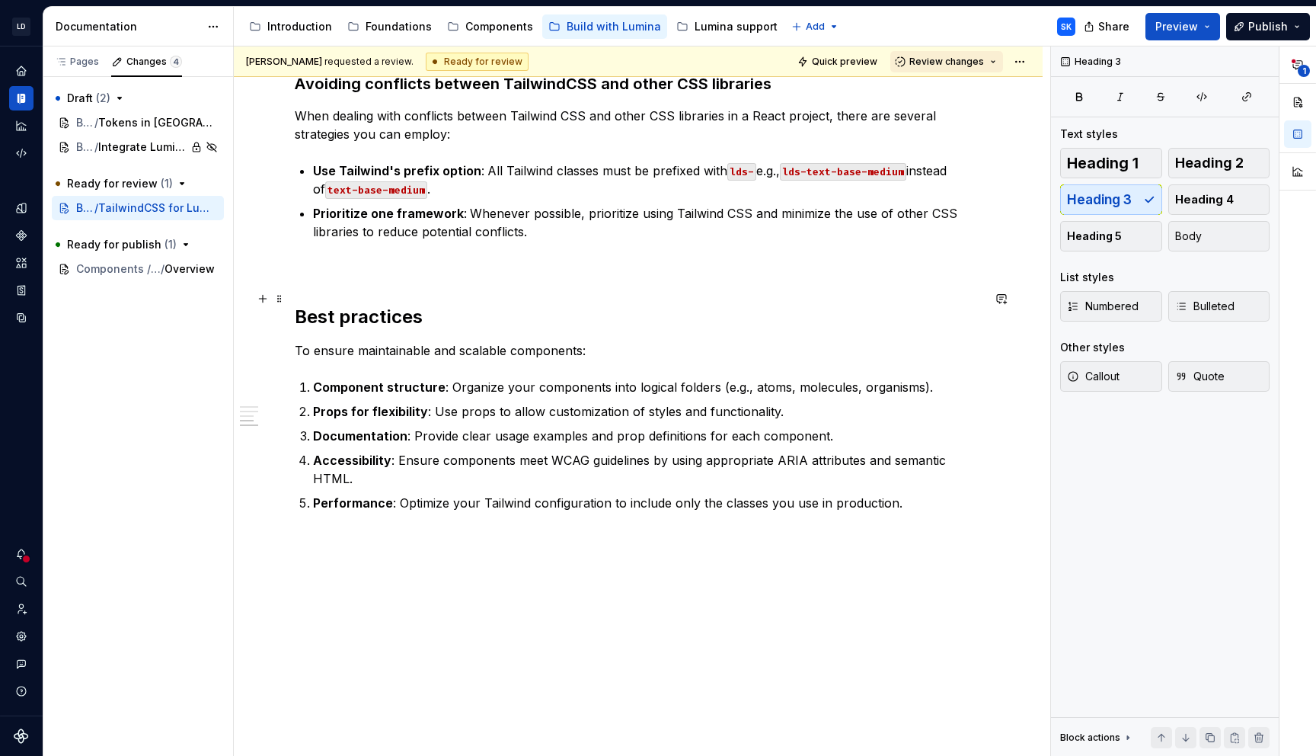
scroll to position [1397, 0]
click at [443, 305] on h2 "Best practices" at bounding box center [638, 317] width 687 height 24
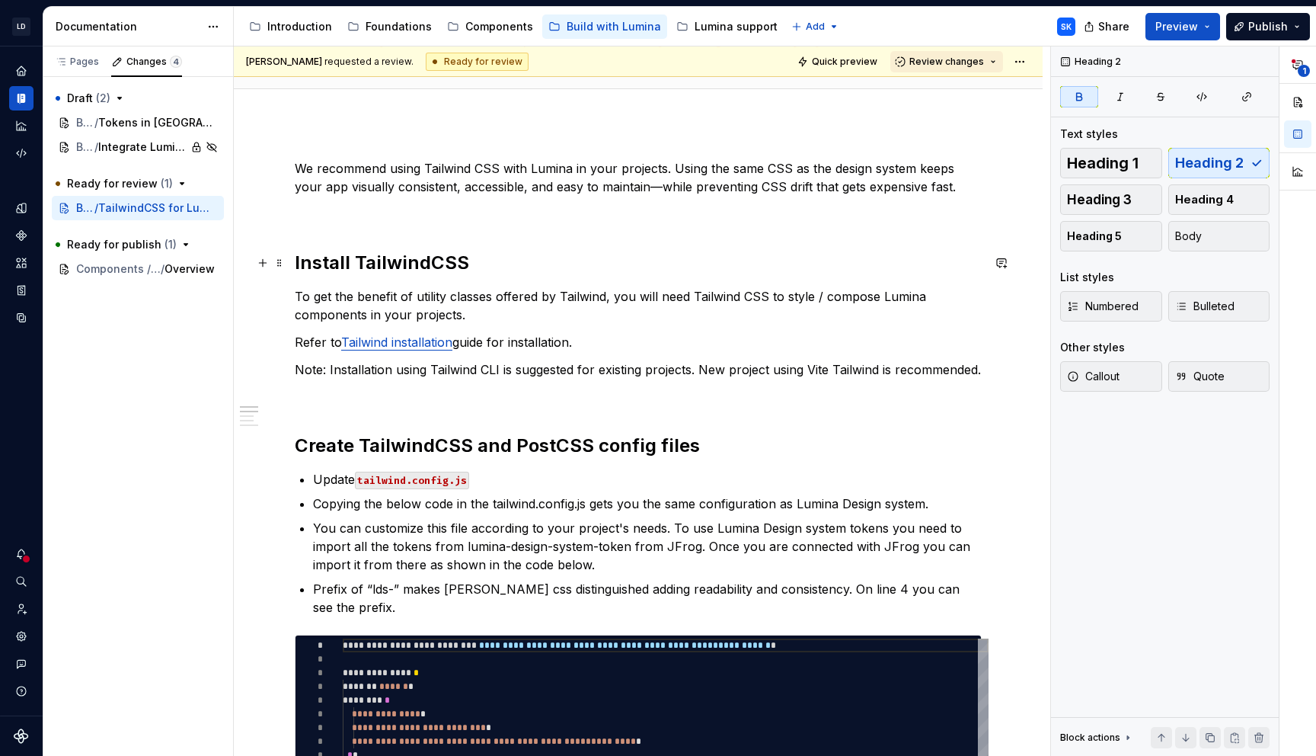
scroll to position [0, 0]
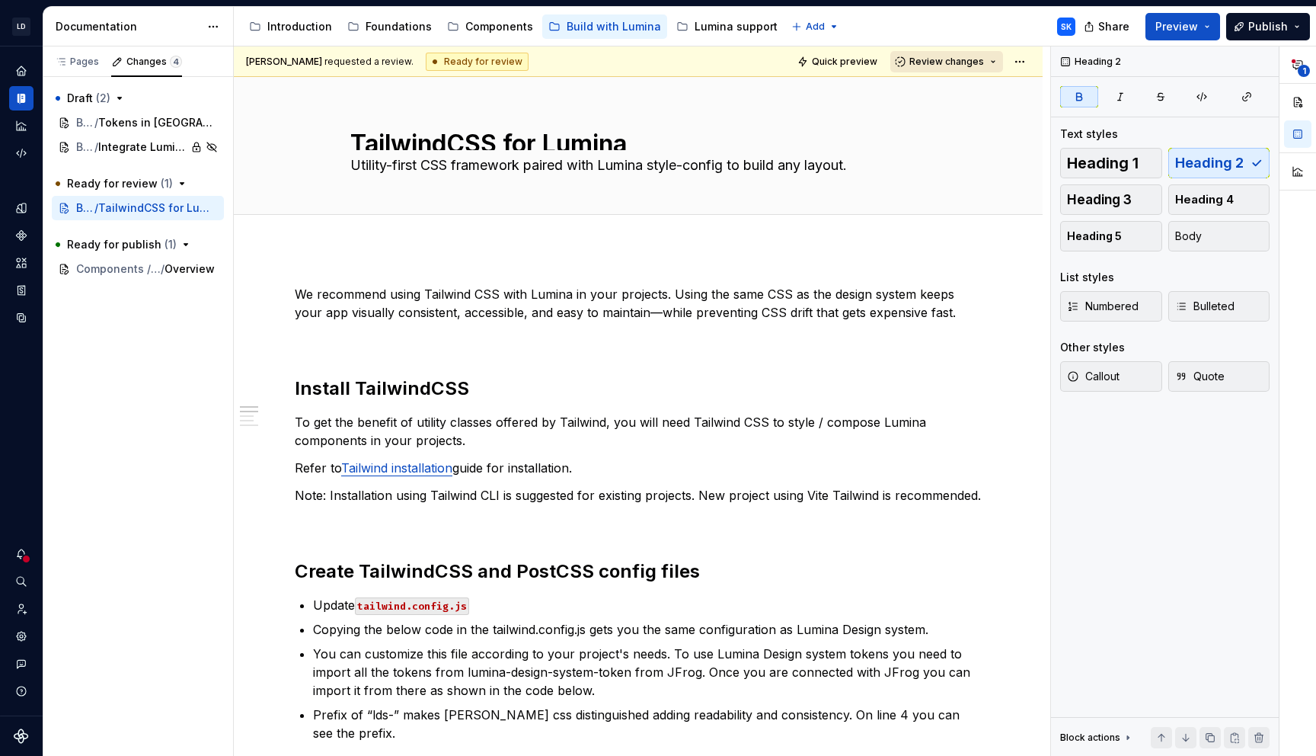
click at [1000, 61] on button "Review changes" at bounding box center [947, 61] width 113 height 21
click at [1014, 94] on div "Approve" at bounding box center [996, 91] width 133 height 15
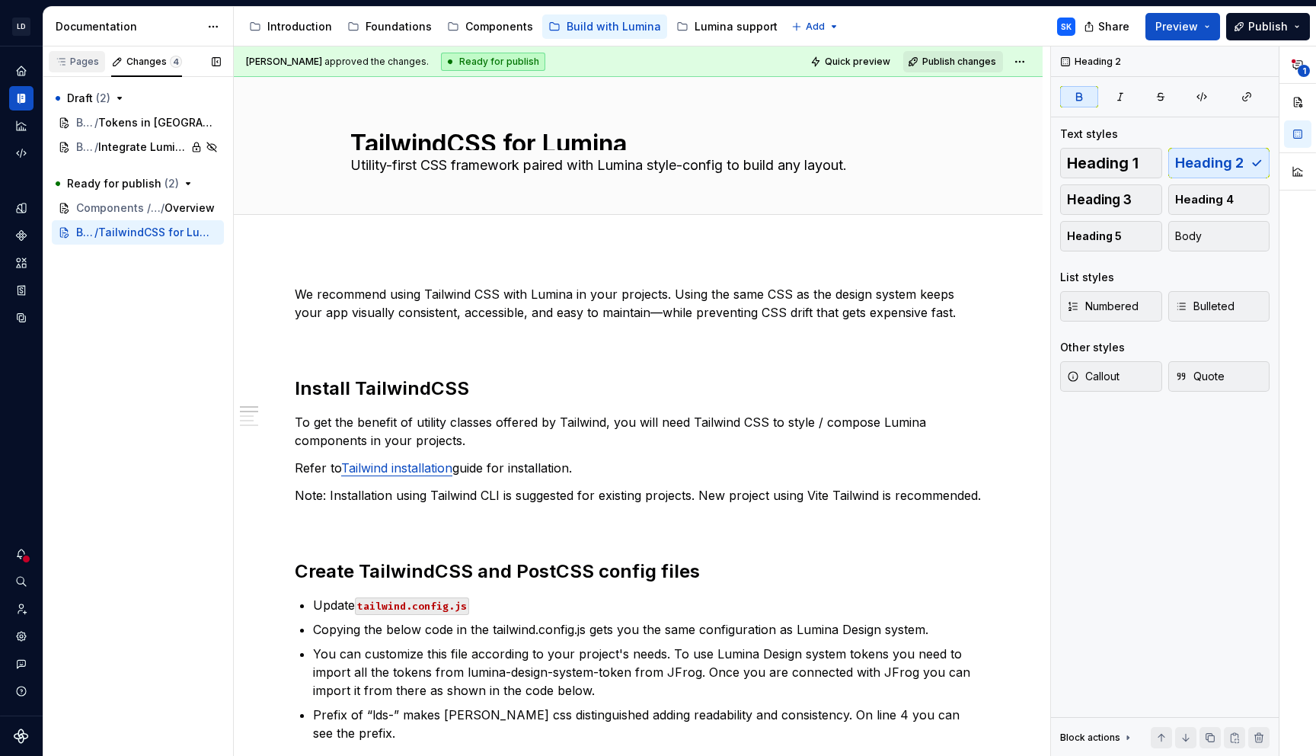
click at [86, 68] on div "Pages" at bounding box center [77, 61] width 56 height 21
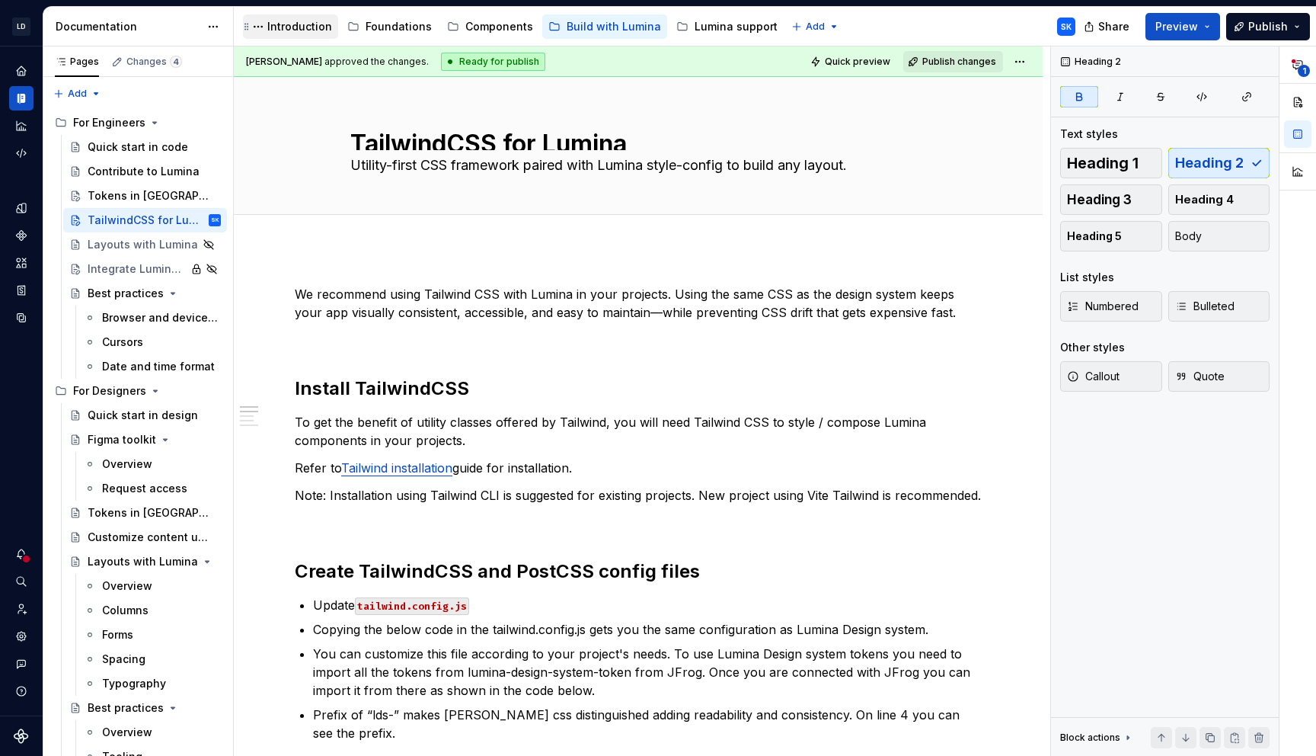
click at [297, 27] on div "Introduction" at bounding box center [299, 26] width 65 height 15
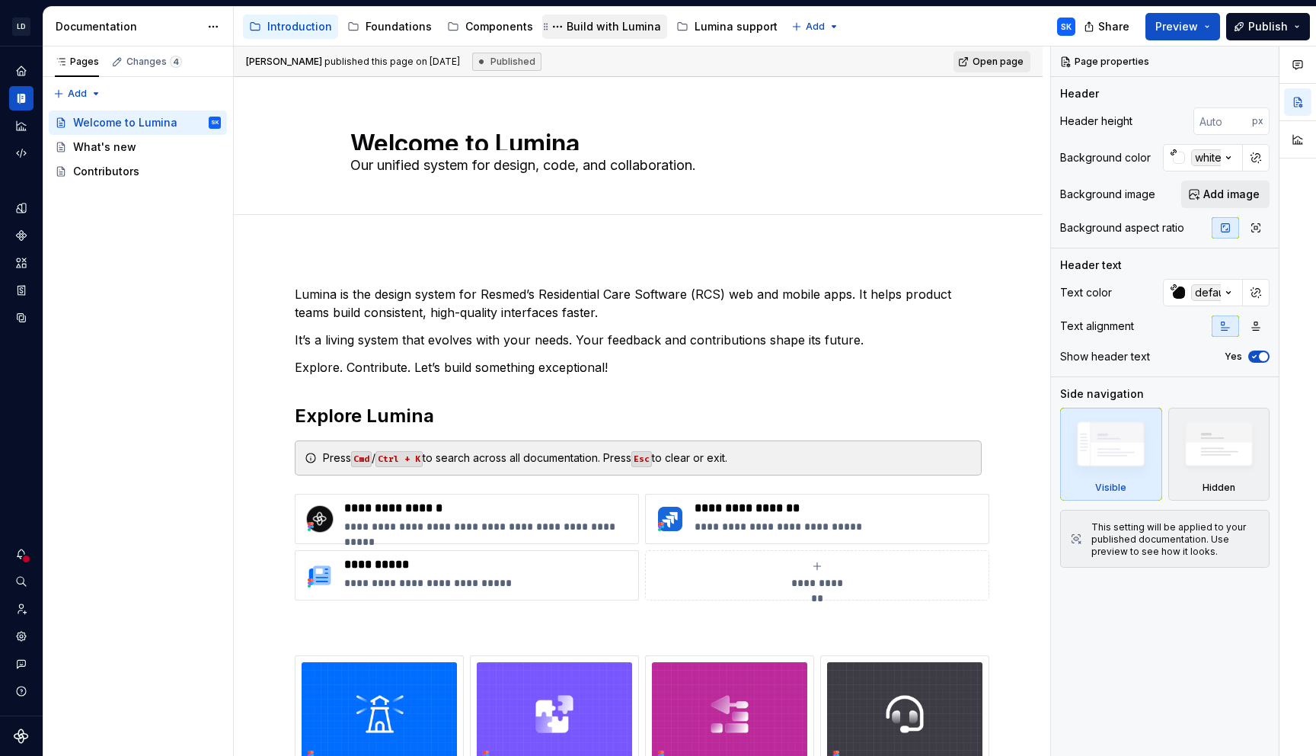
click at [610, 30] on div "Build with Lumina" at bounding box center [614, 26] width 94 height 15
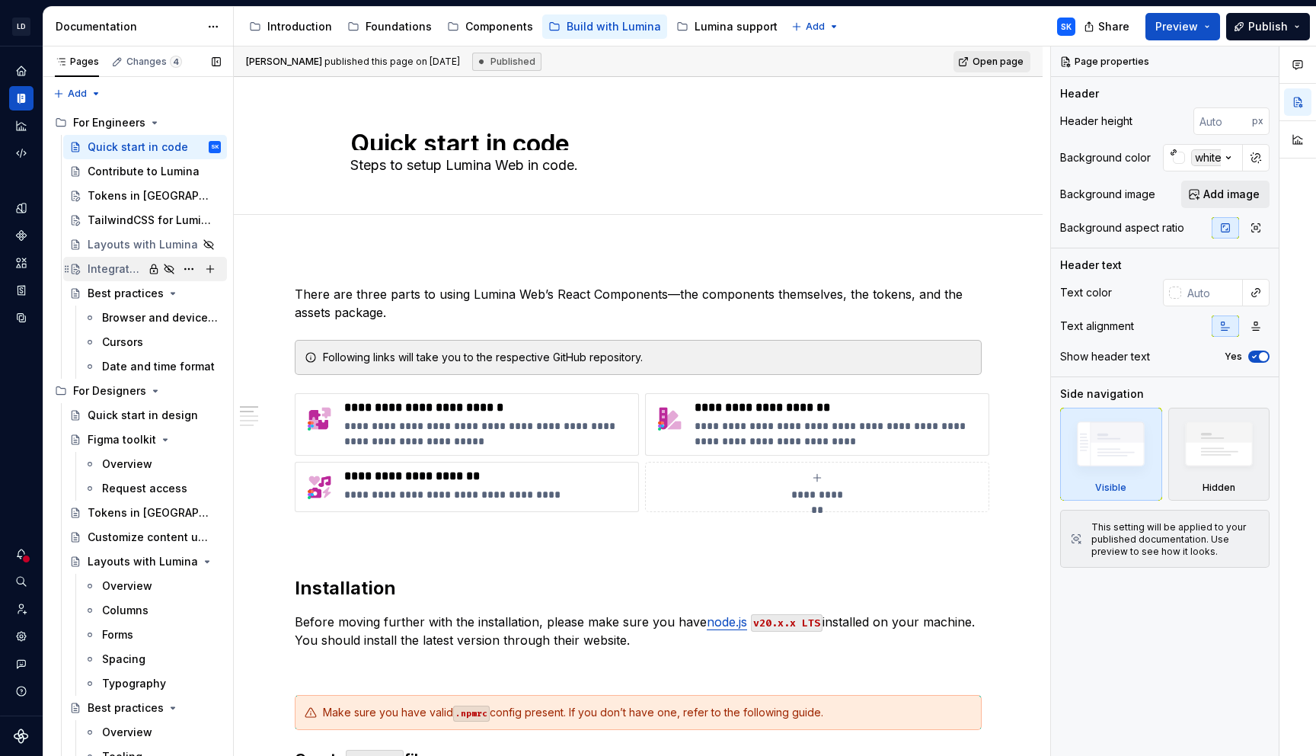
click at [120, 268] on div "Integrate Lumina in apps" at bounding box center [116, 268] width 56 height 15
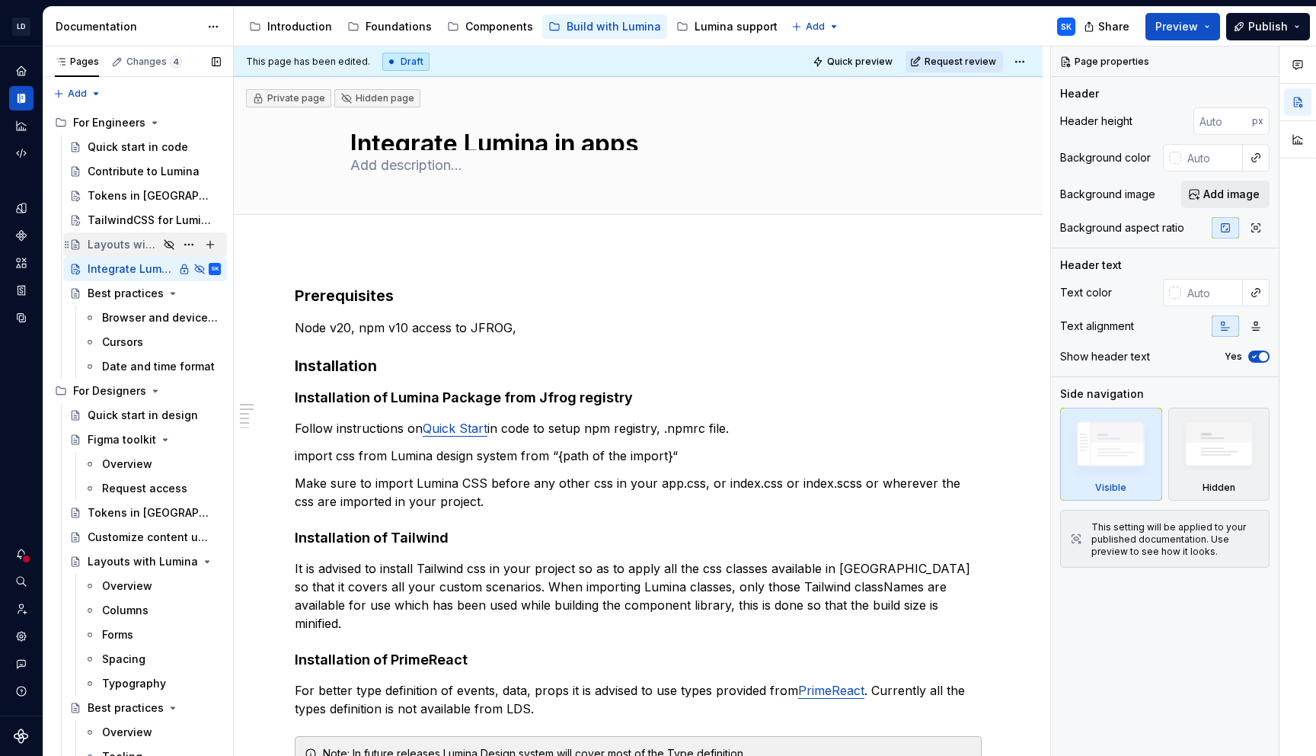
click at [109, 241] on div "Layouts with Lumina" at bounding box center [123, 244] width 71 height 15
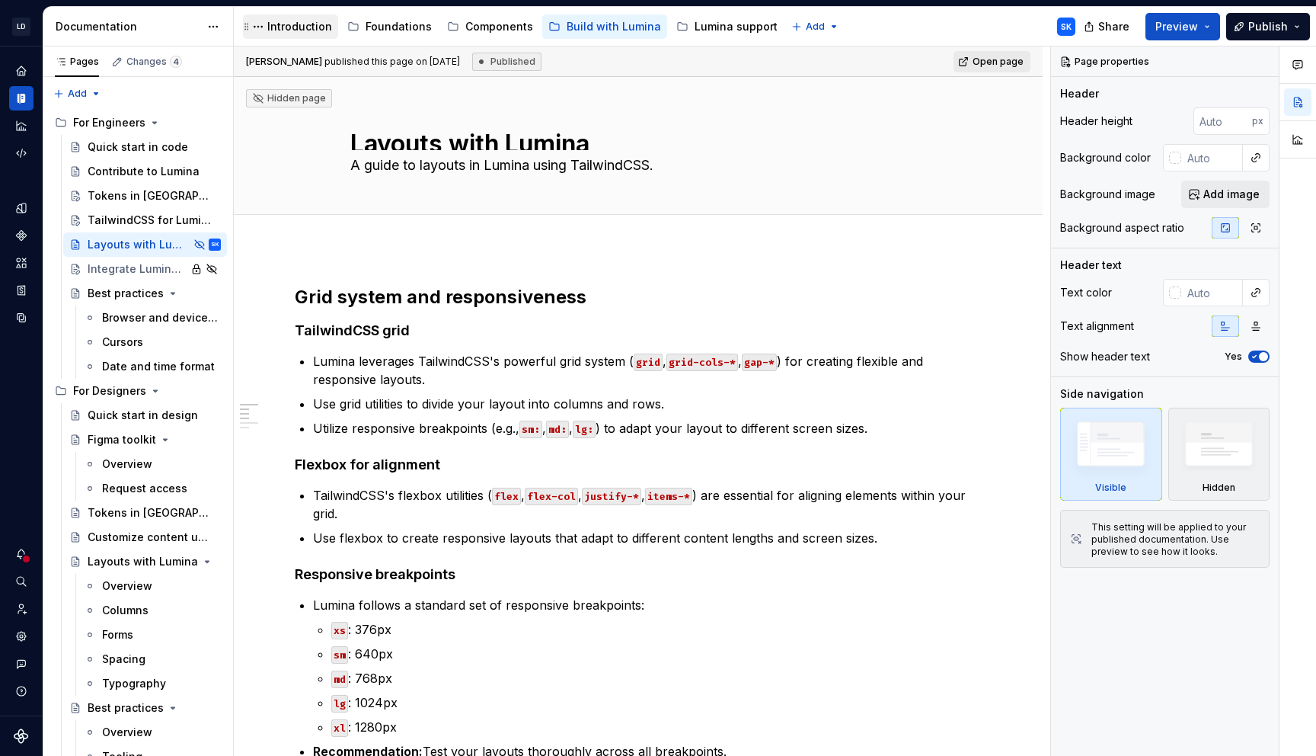
click at [290, 30] on div "Introduction" at bounding box center [299, 26] width 65 height 15
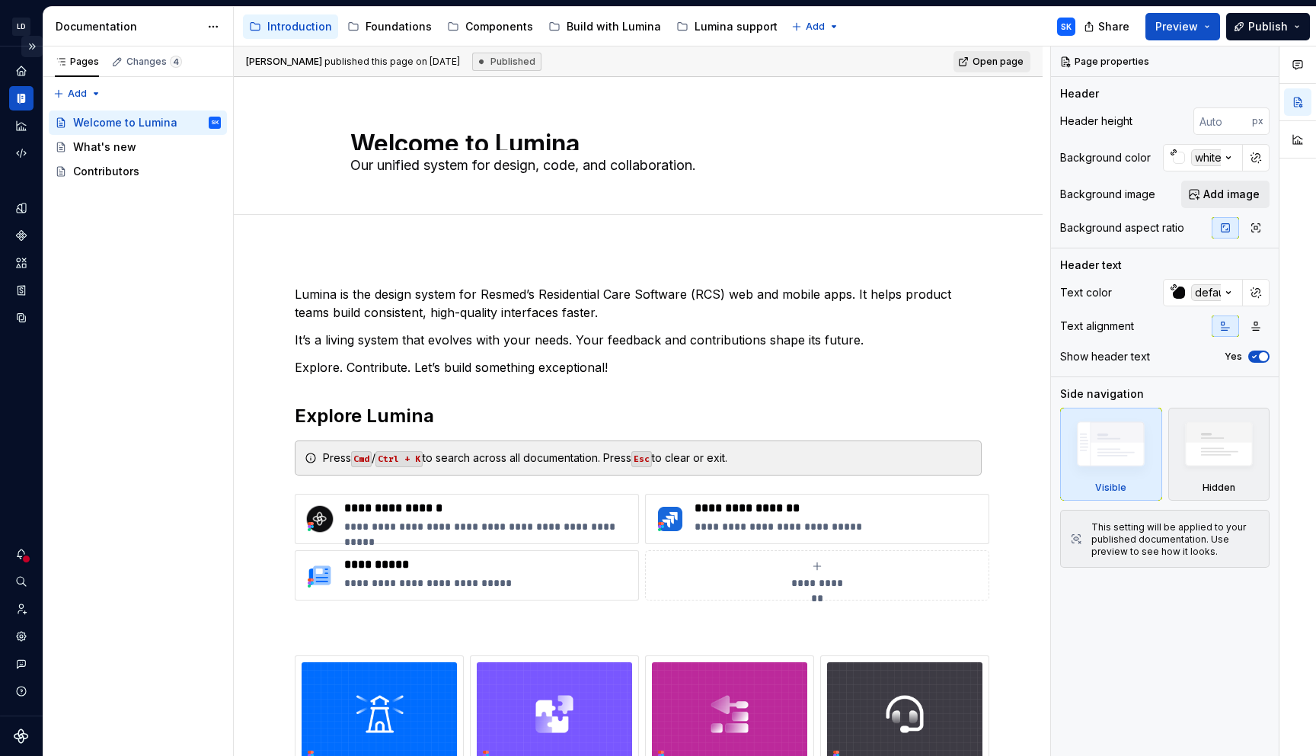
click at [34, 44] on button "Expand sidebar" at bounding box center [31, 46] width 21 height 21
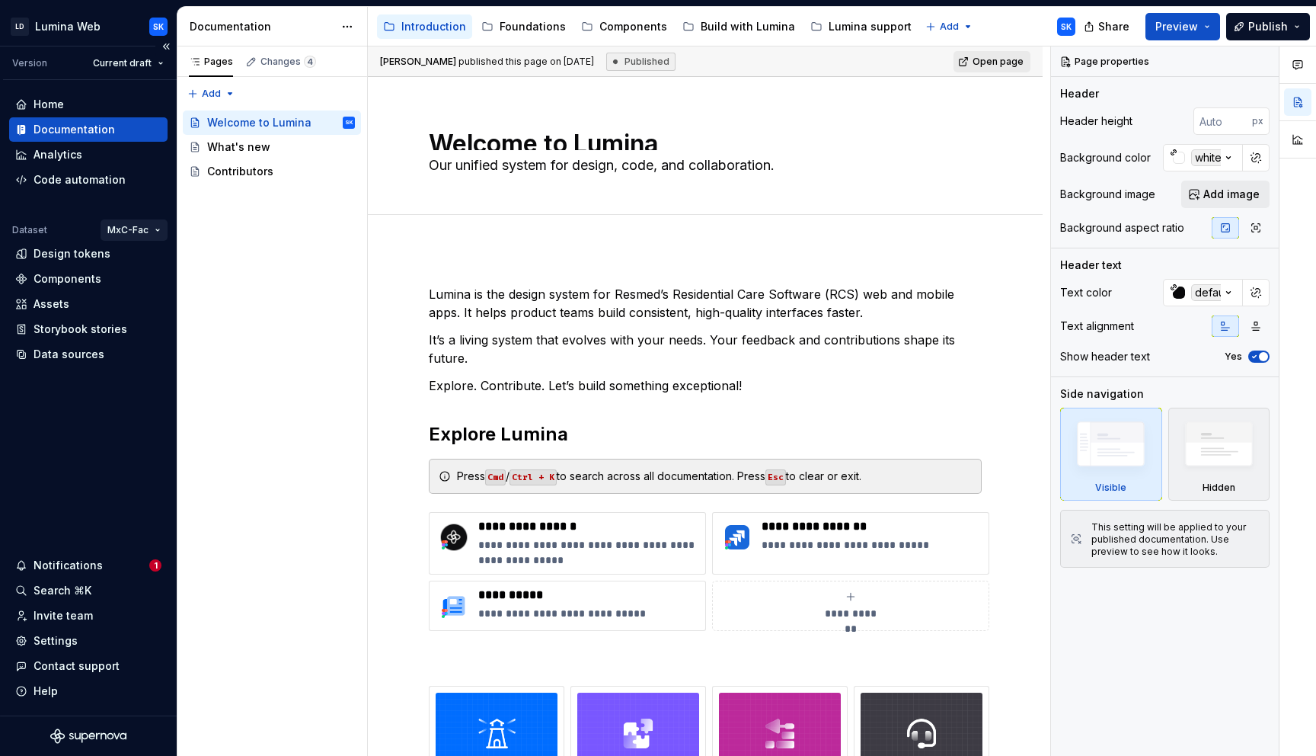
click at [150, 231] on html "LD Lumina Web SK Version Current draft Home Documentation Analytics Code automa…" at bounding box center [658, 378] width 1316 height 756
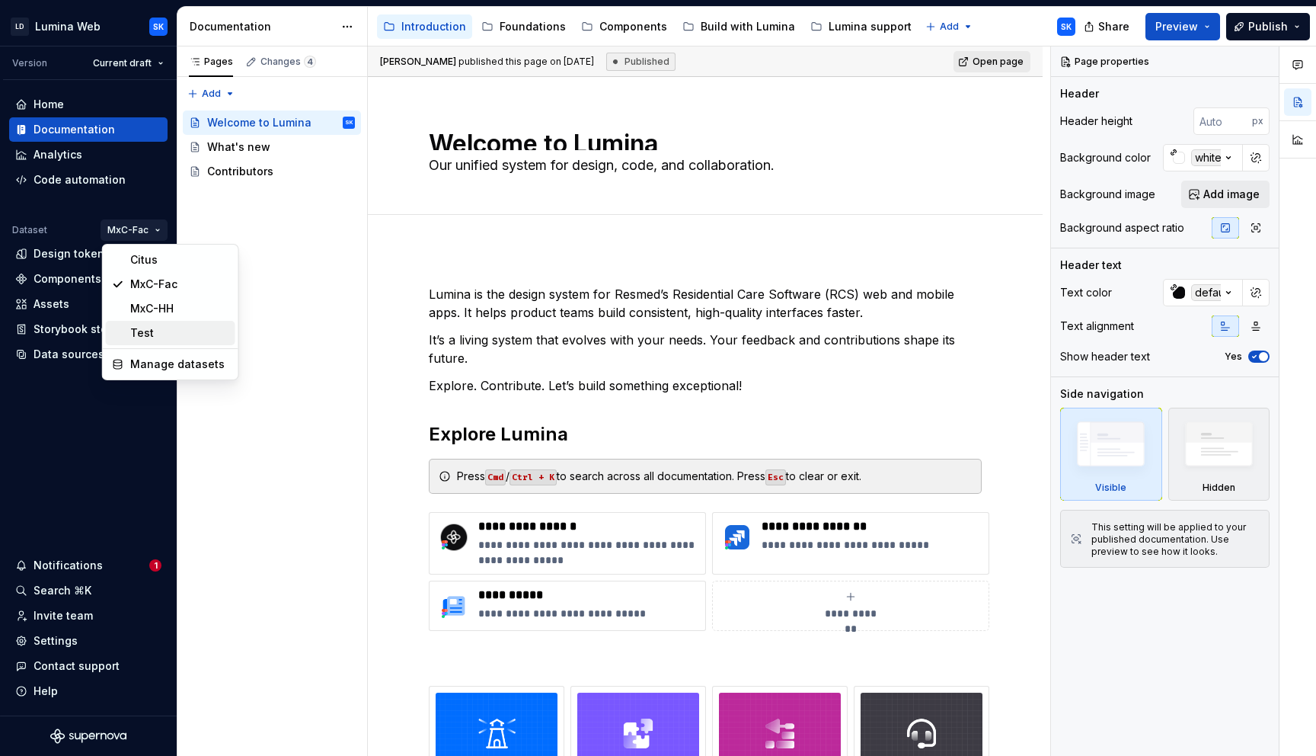
click at [166, 329] on div "Test" at bounding box center [179, 332] width 99 height 15
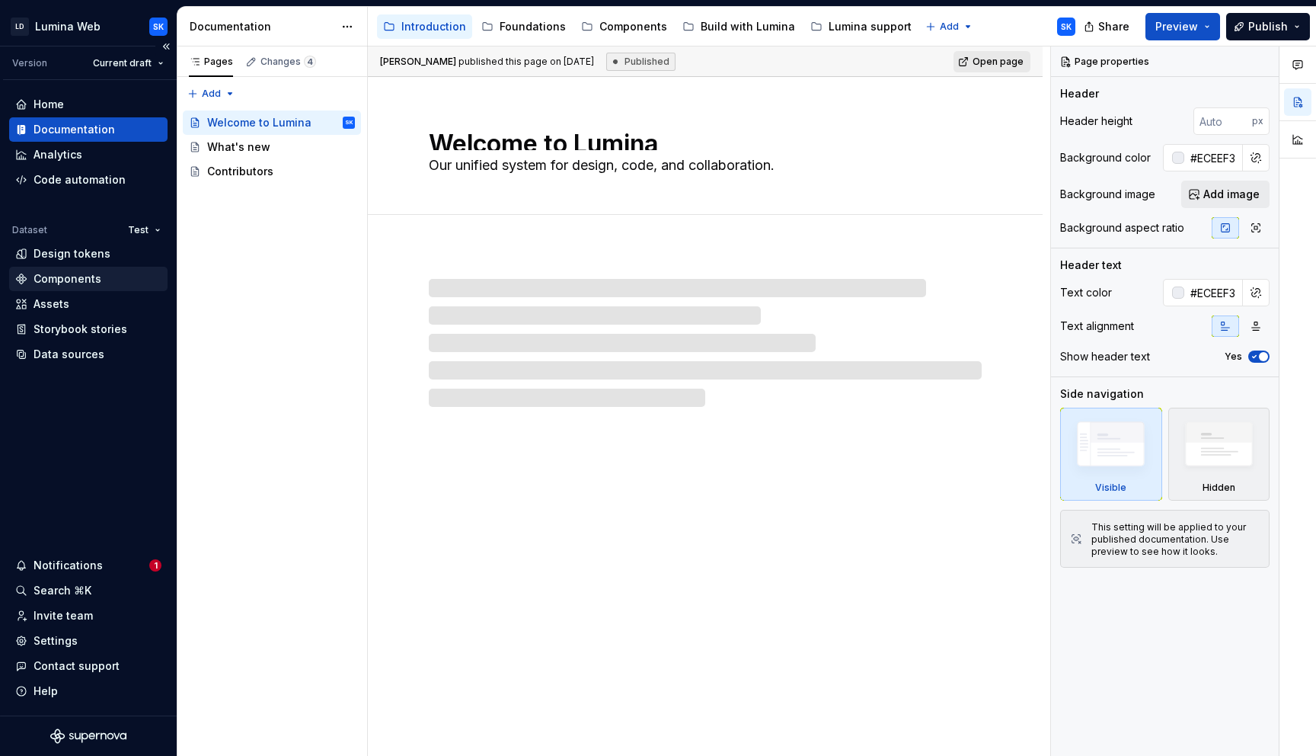
type textarea "*"
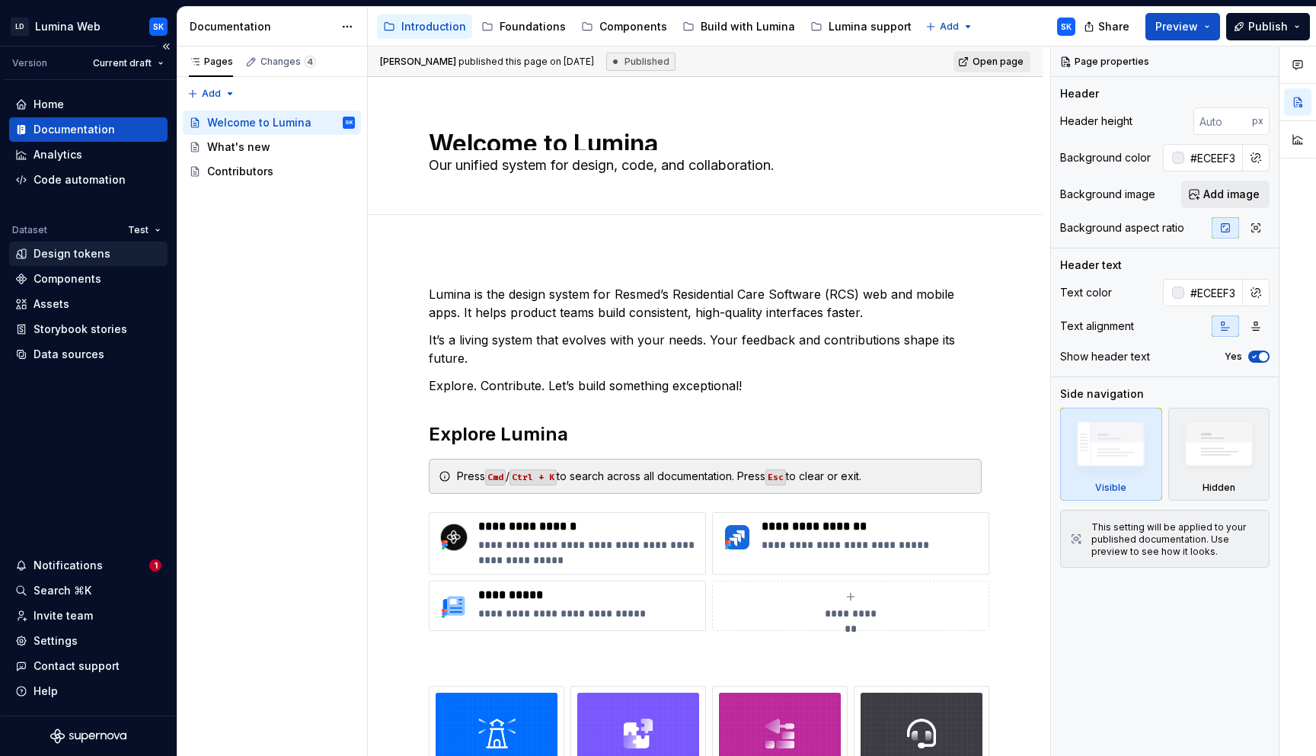
click at [98, 254] on div "Design tokens" at bounding box center [72, 253] width 77 height 15
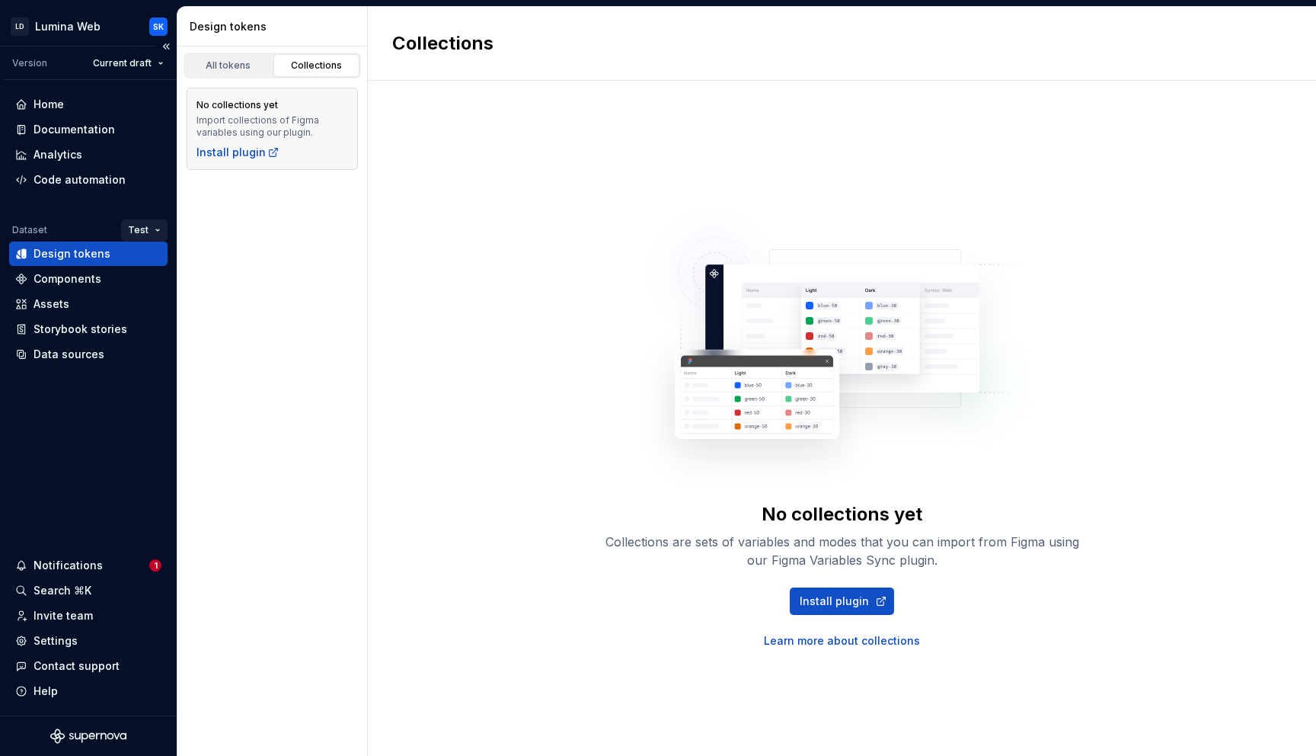
click at [159, 234] on html "LD Lumina Web SK Version Current draft Home Documentation Analytics Code automa…" at bounding box center [658, 378] width 1316 height 756
click at [351, 329] on html "LD Lumina Web SK Version Current draft Home Documentation Analytics Code automa…" at bounding box center [658, 378] width 1316 height 756
